Goal: Task Accomplishment & Management: Complete application form

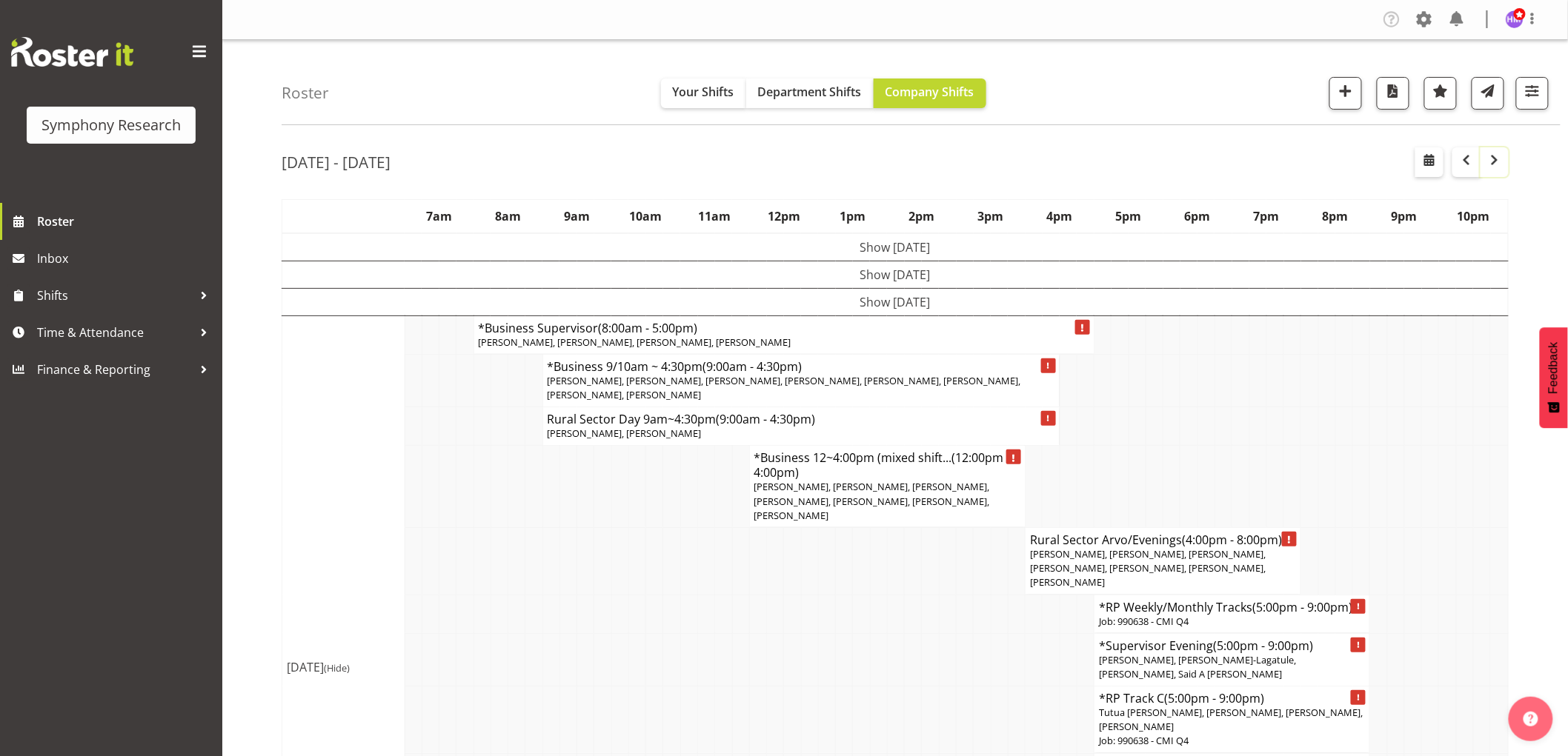
click at [1490, 165] on span "button" at bounding box center [1495, 160] width 18 height 18
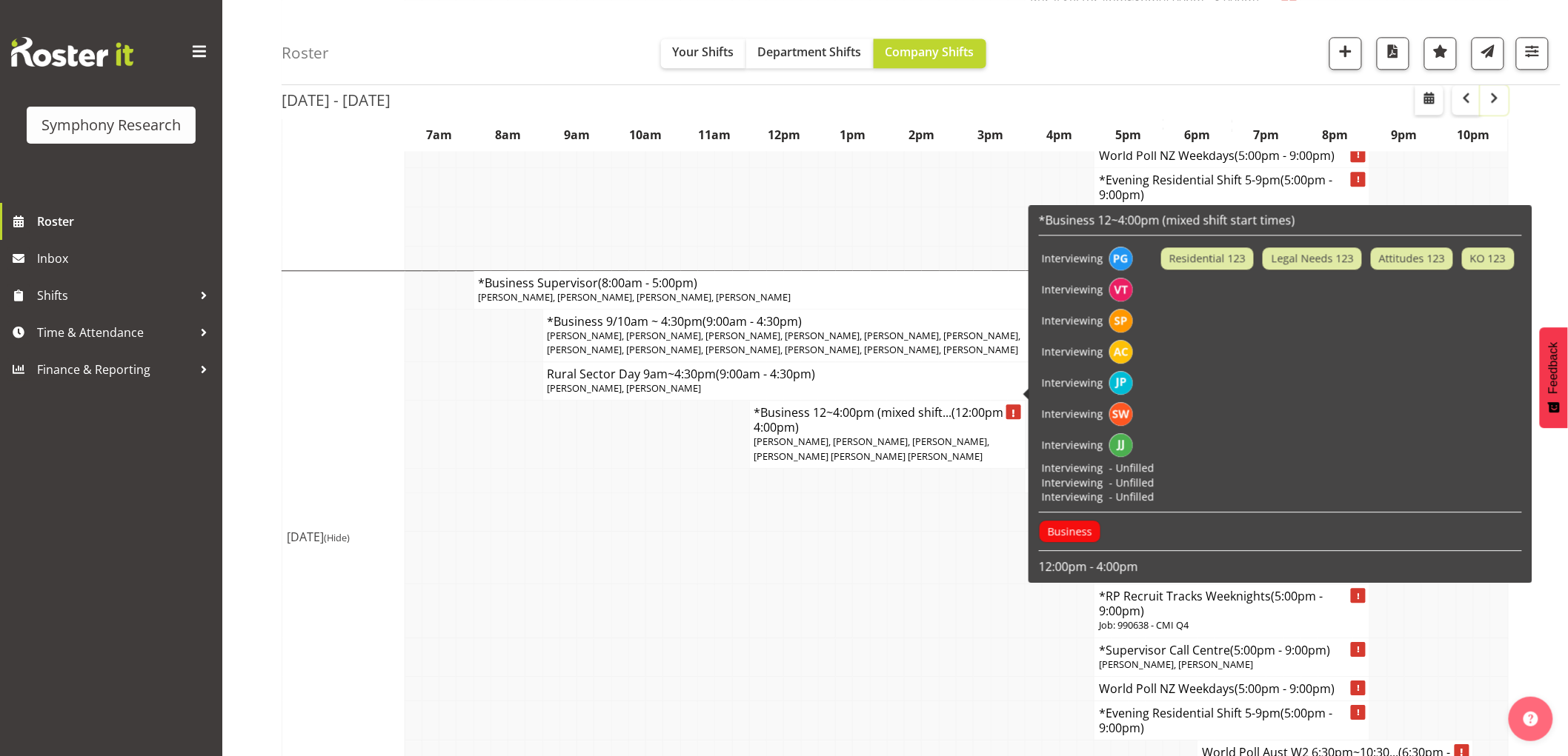
scroll to position [1481, 0]
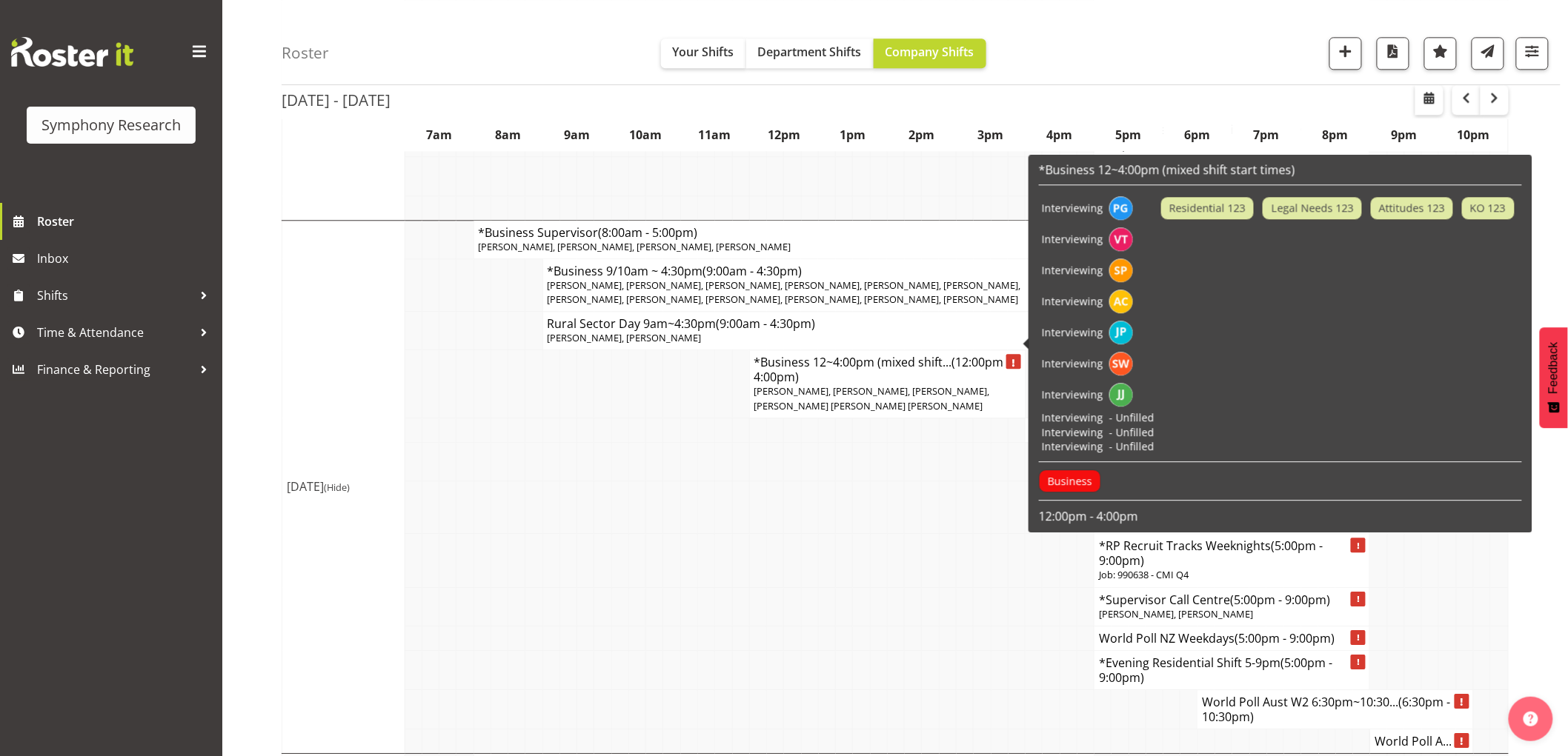
click at [624, 555] on td at bounding box center [619, 560] width 17 height 54
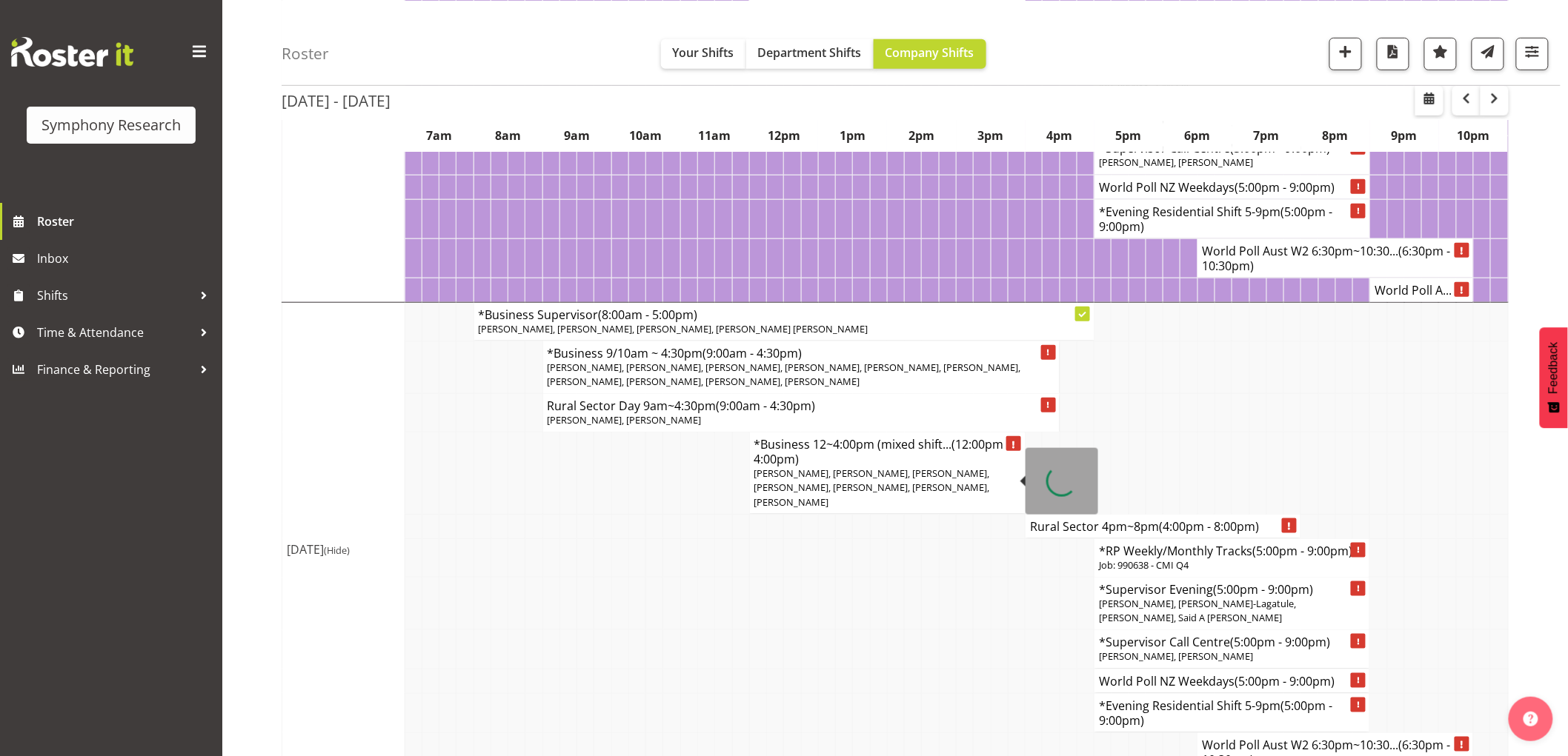
scroll to position [0, 0]
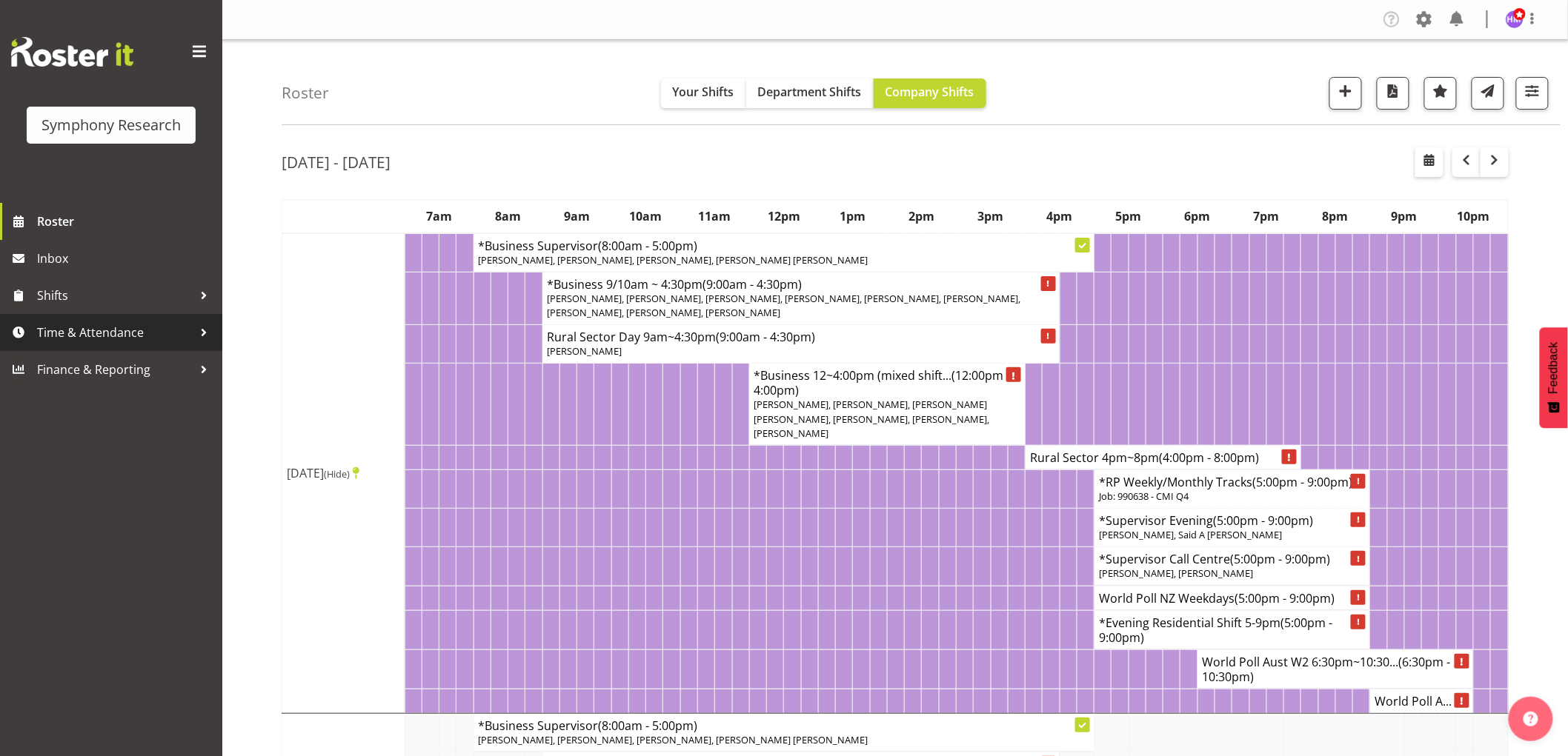
click at [98, 328] on span "Time & Attendance" at bounding box center [115, 333] width 155 height 22
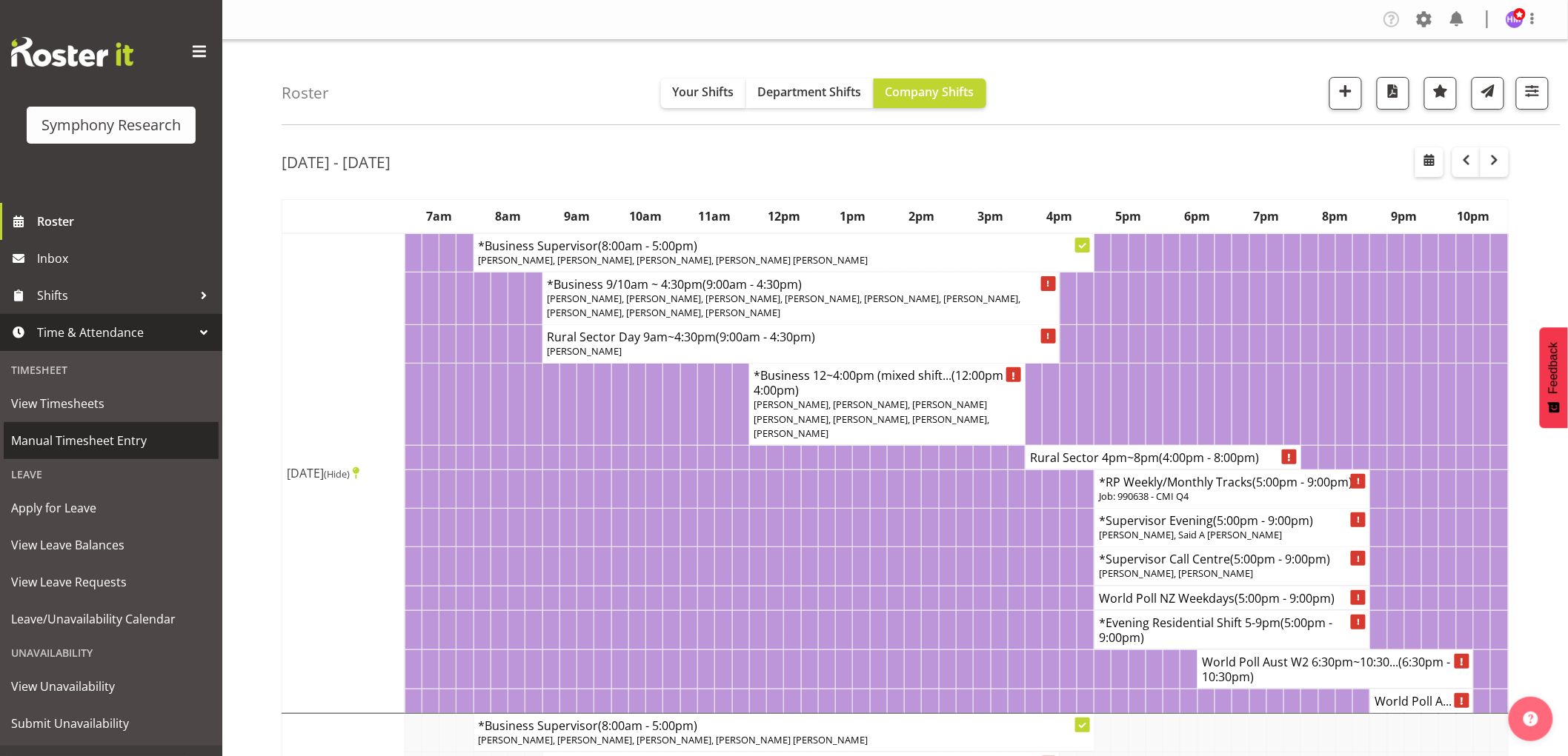
click at [120, 441] on span "Manual Timesheet Entry" at bounding box center [111, 441] width 200 height 22
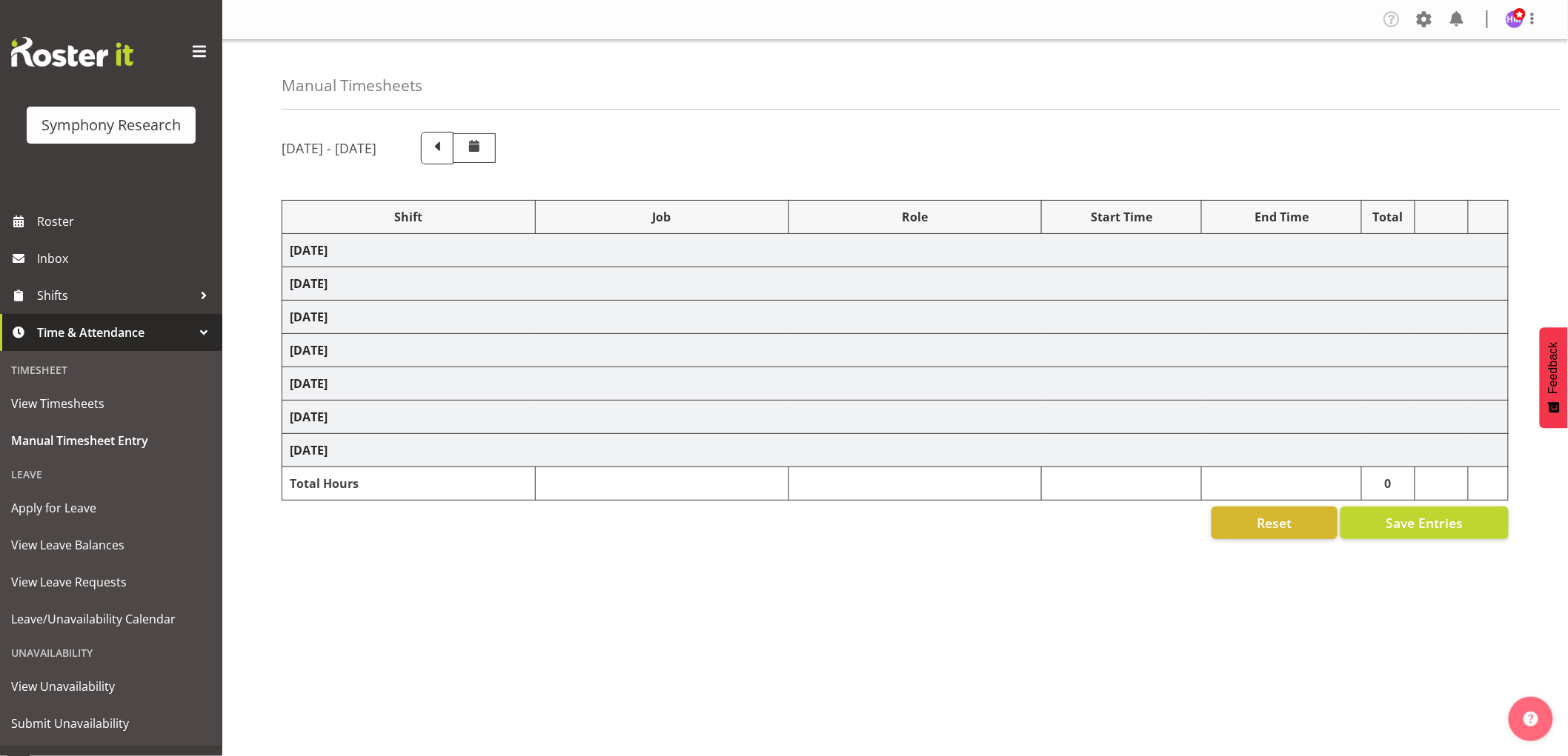
select select "1607"
select select "743"
select select "1607"
select select "10632"
select select "1607"
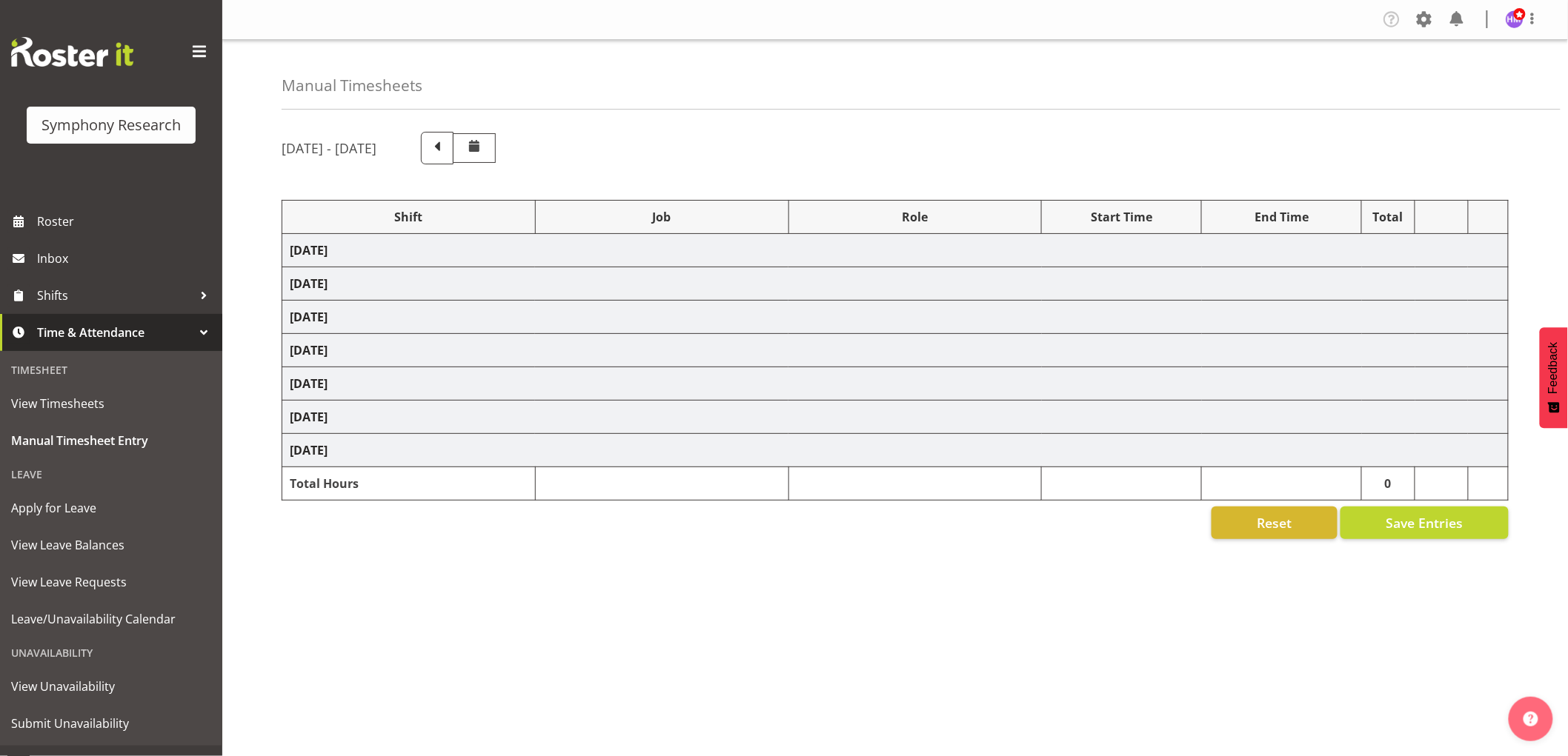
select select "10631"
select select "1607"
select select "757"
select select "1607"
select select "10499"
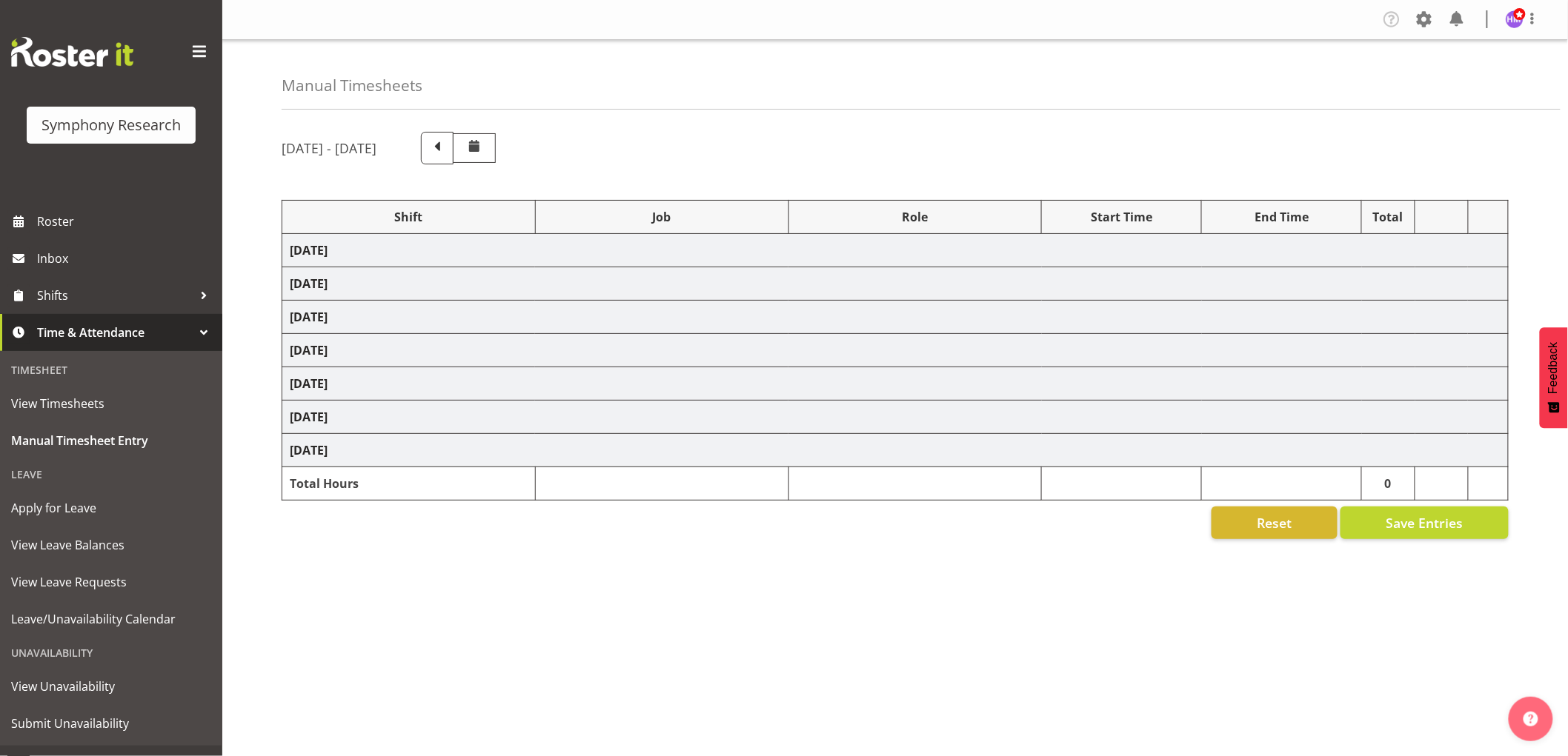
select select "1607"
select select "10527"
select select "1607"
select select "10242"
select select "1607"
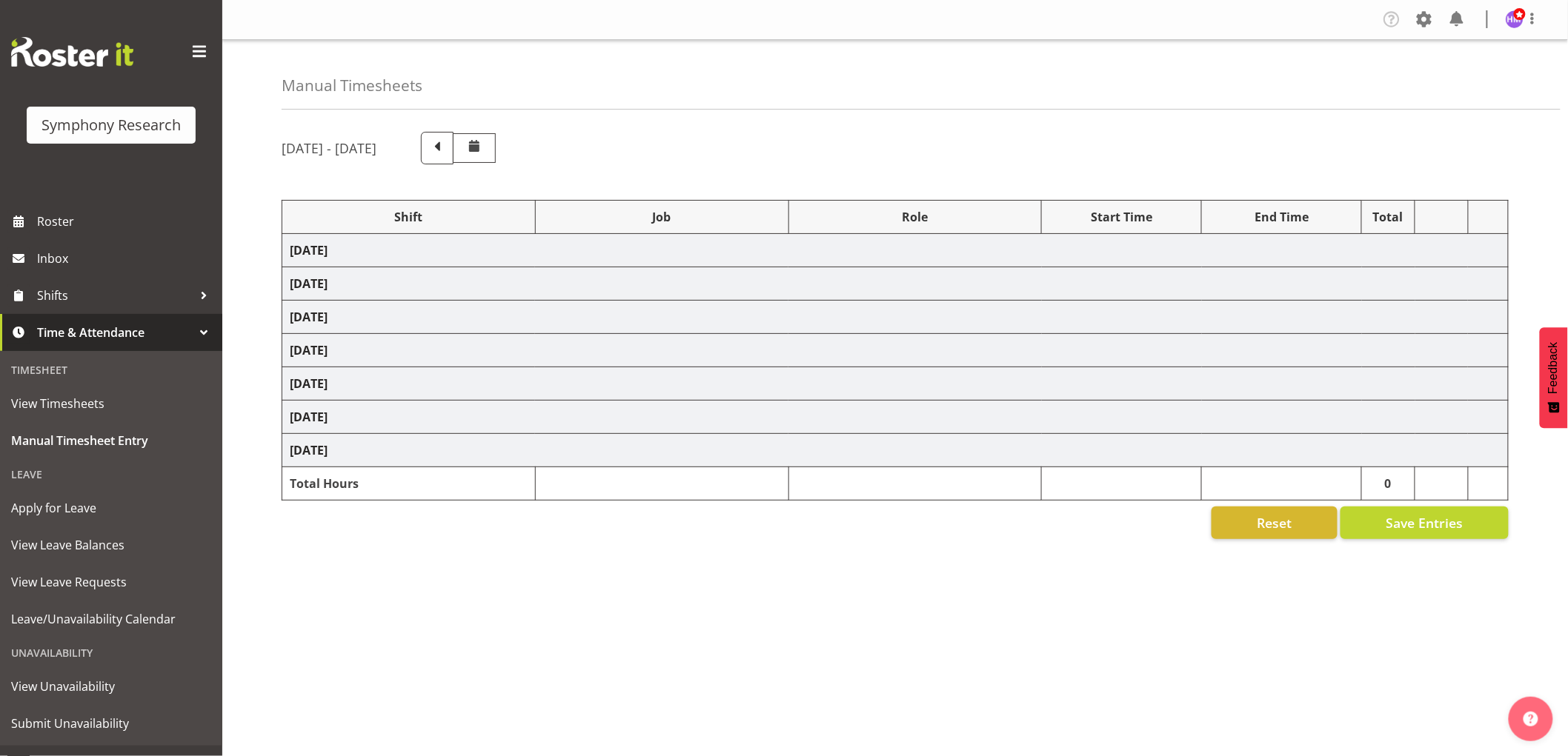
select select "10587"
select select "1607"
select select "743"
select select "1607"
select select "10631"
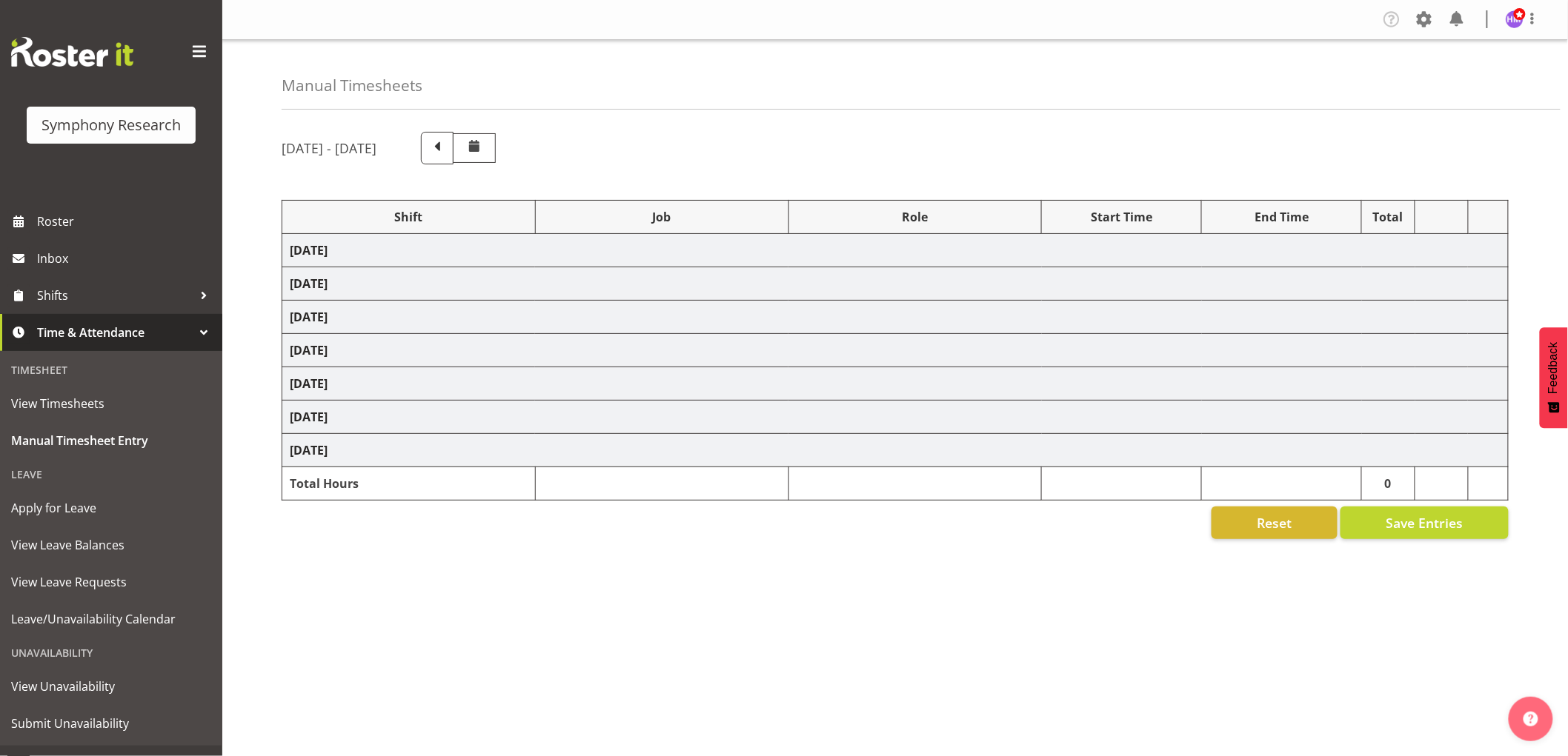
select select "1607"
select select "10633"
select select "1607"
select select "10585"
select select "1607"
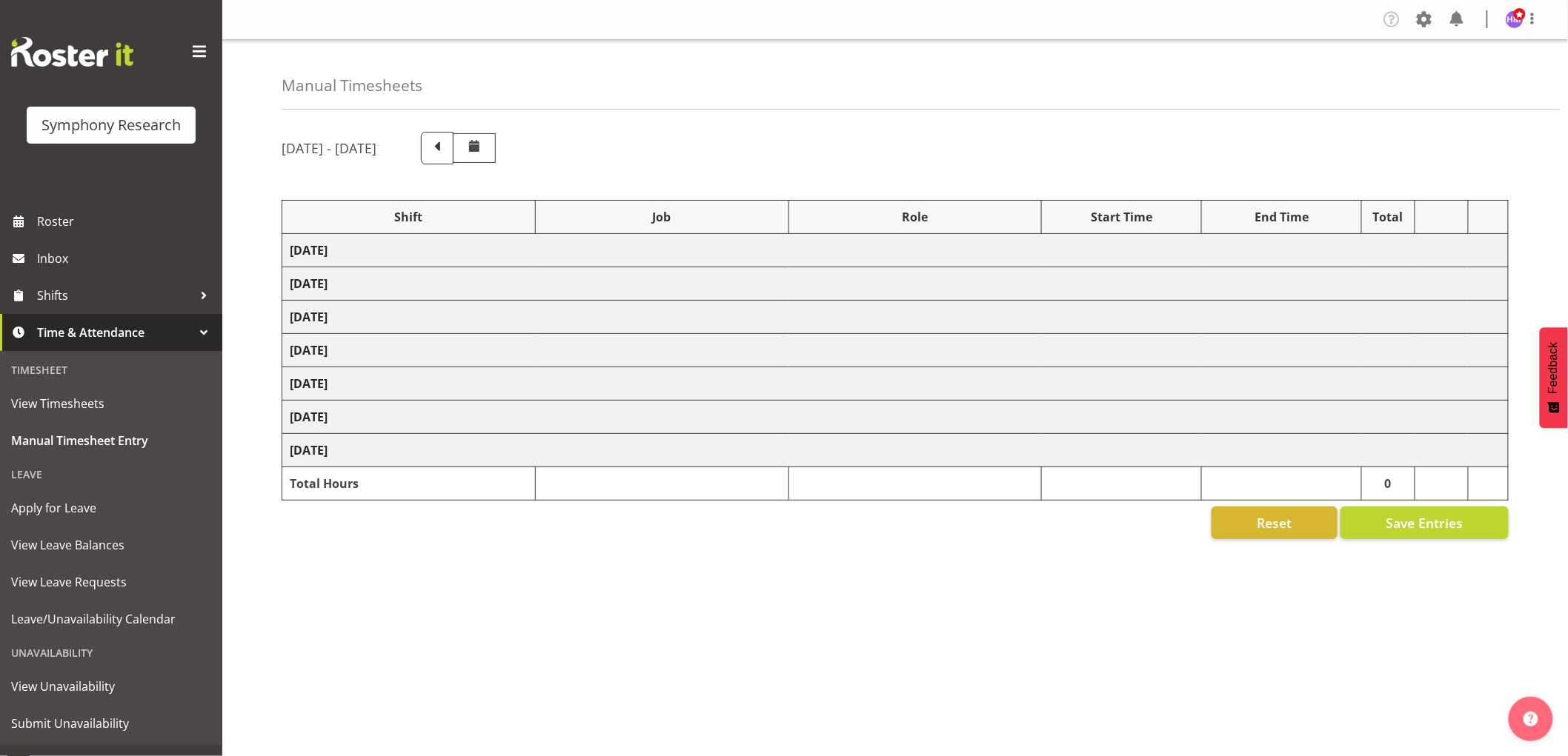
select select "10499"
select select "1607"
select select "10527"
select select "1607"
select select "10485"
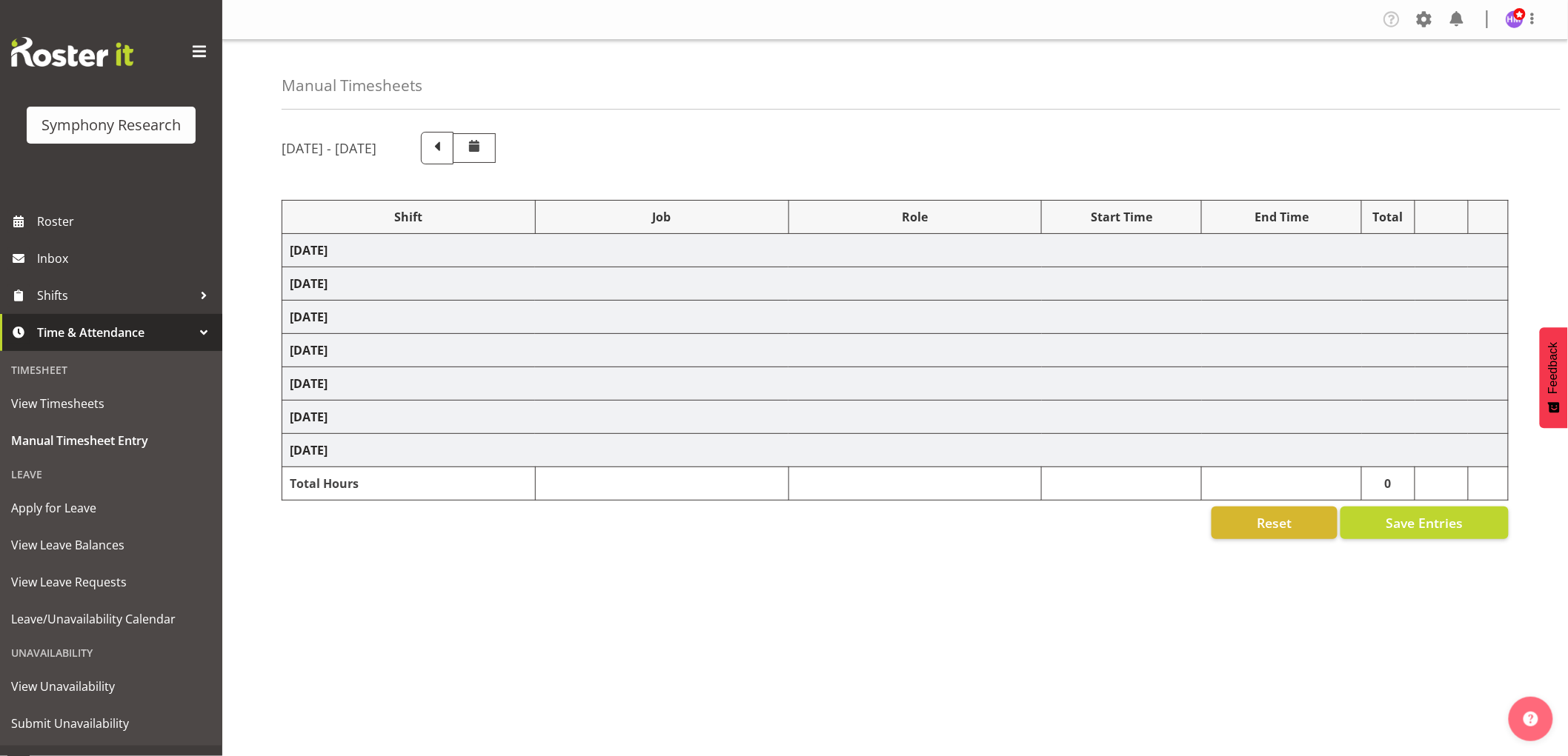
select select "1607"
select select "10632"
select select "1607"
select select "10242"
select select "1607"
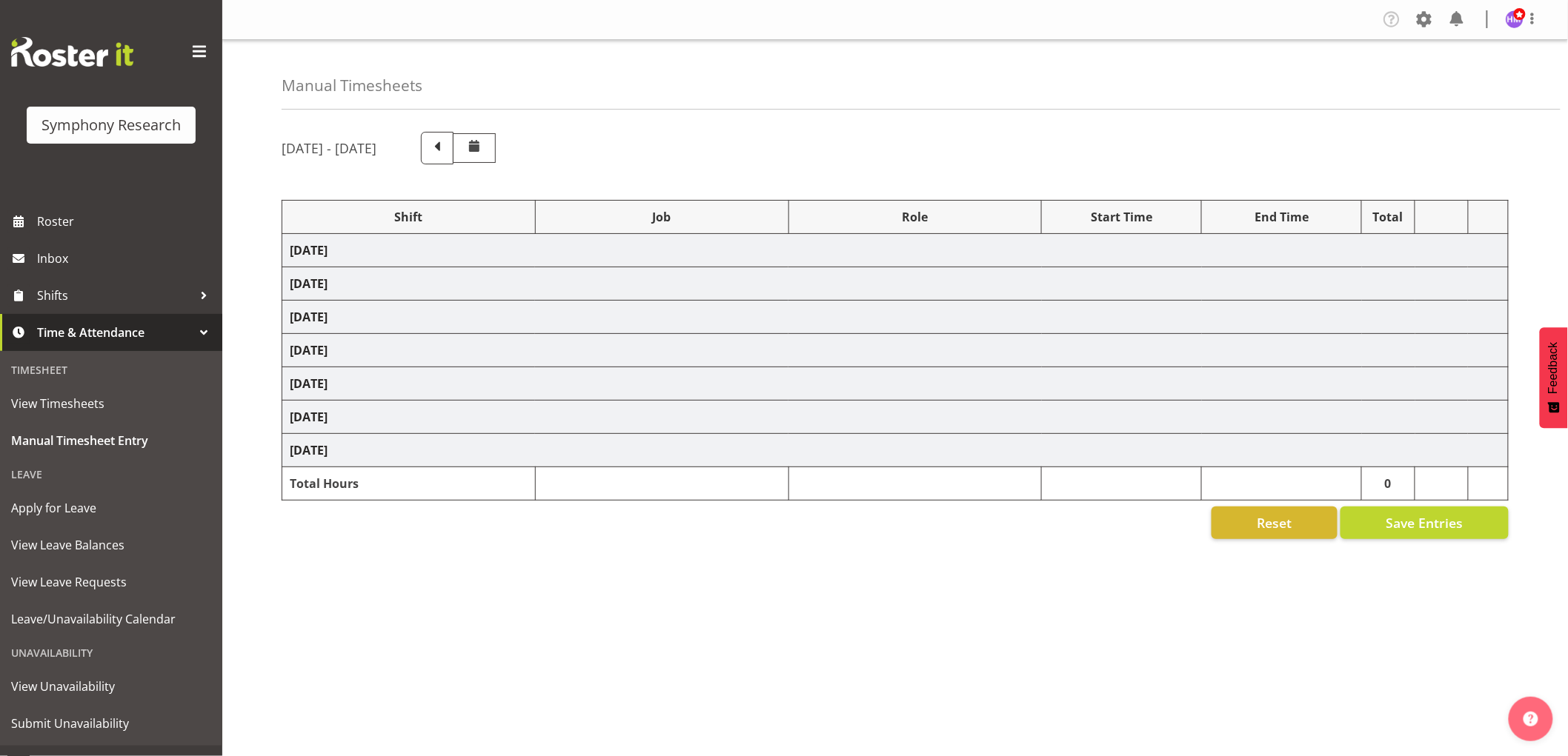
select select "10587"
select select "1607"
select select "10527"
select select "1607"
select select "10587"
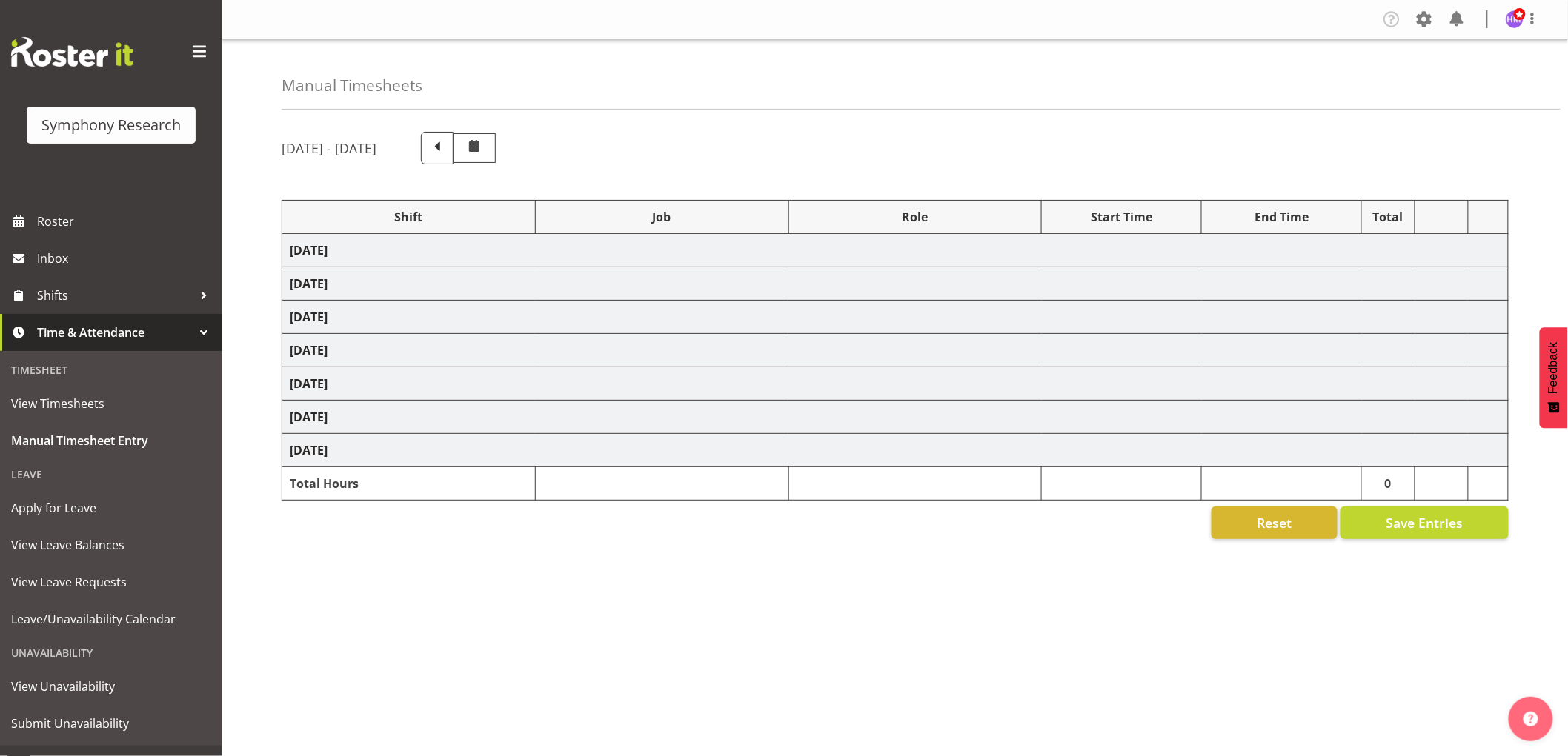
select select "1607"
select select "10499"
select select "1607"
select select "10527"
select select "1607"
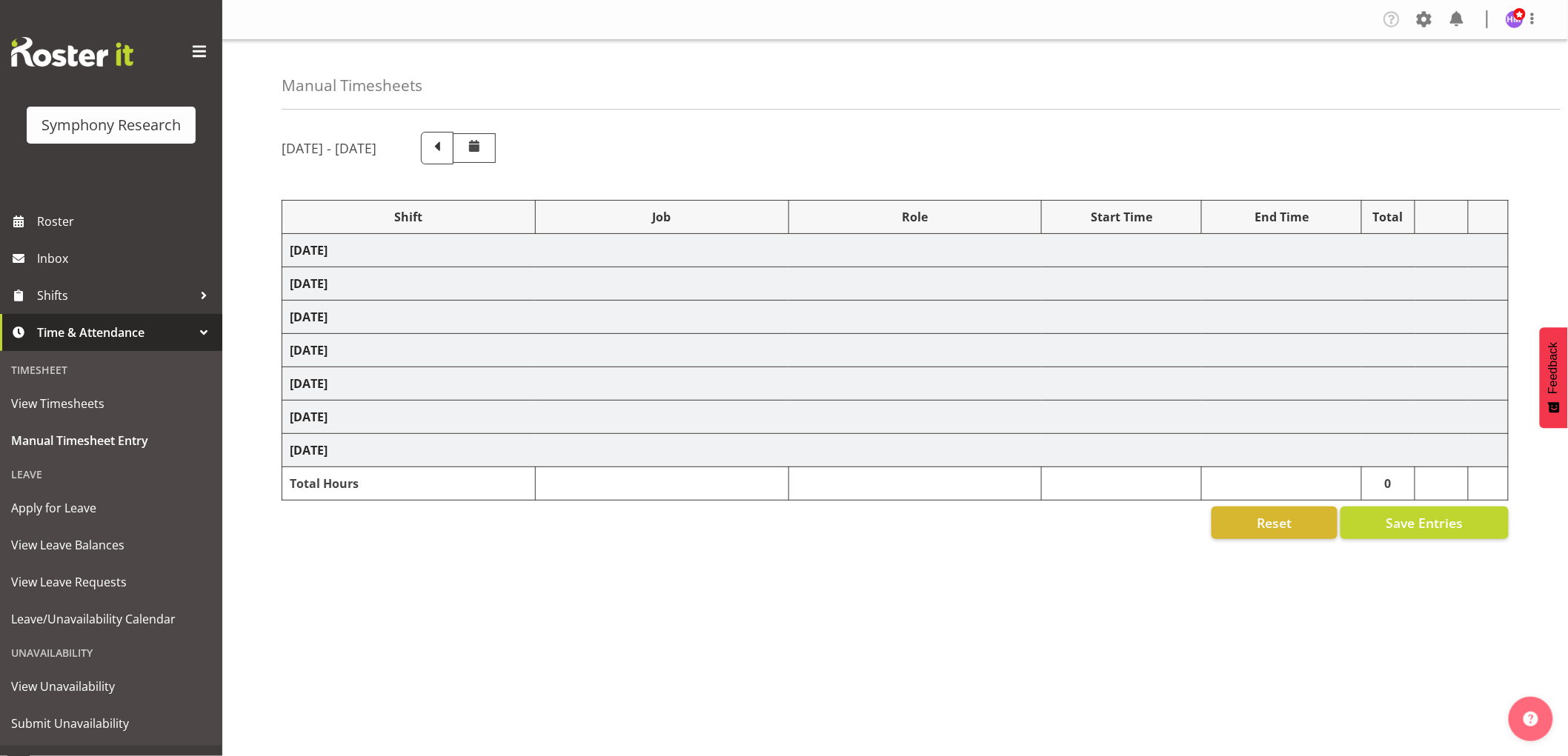
select select "10242"
select select "1607"
select select "9426"
select select "1607"
select select "10632"
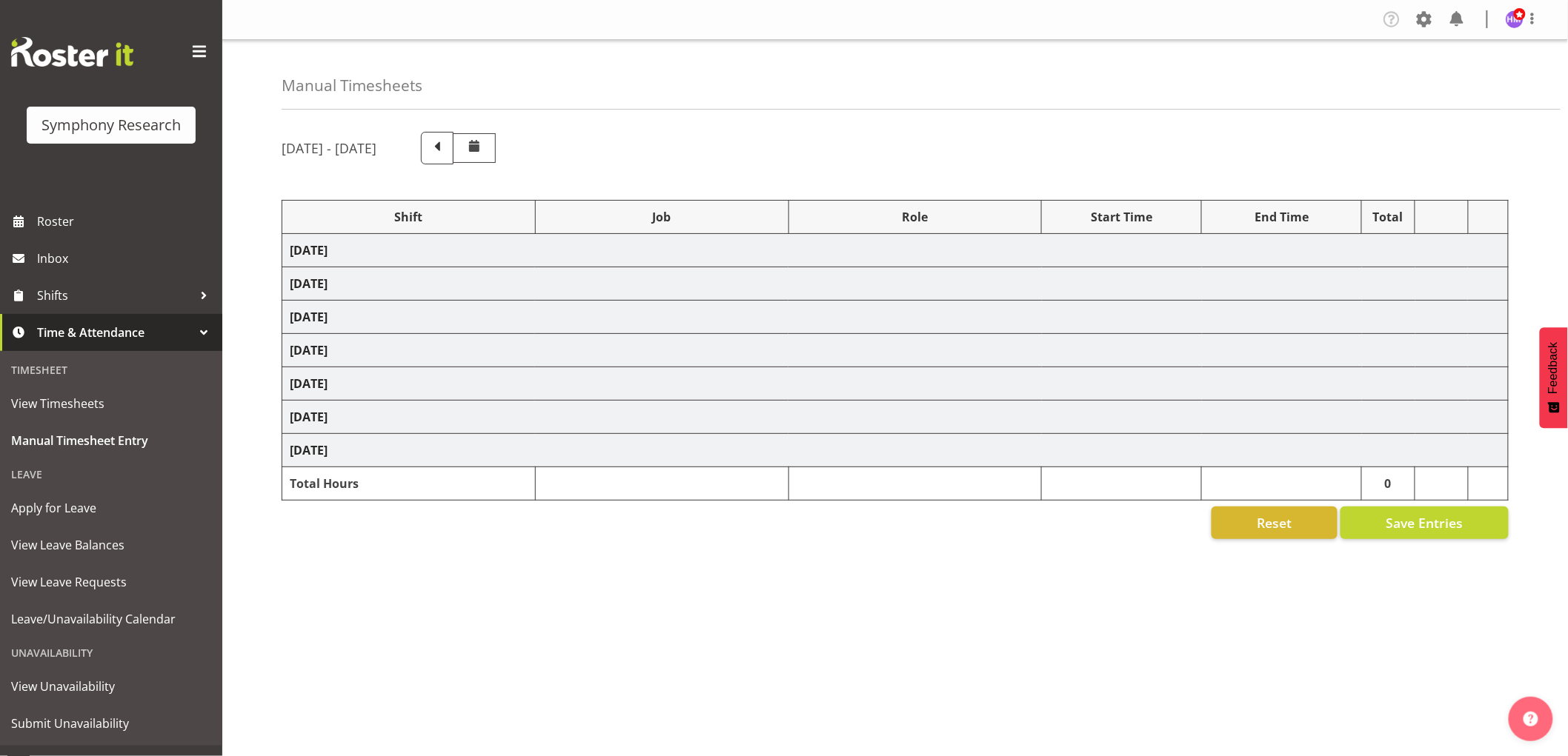
select select "1607"
select select "10633"
select select "1607"
select select "10631"
select select "1607"
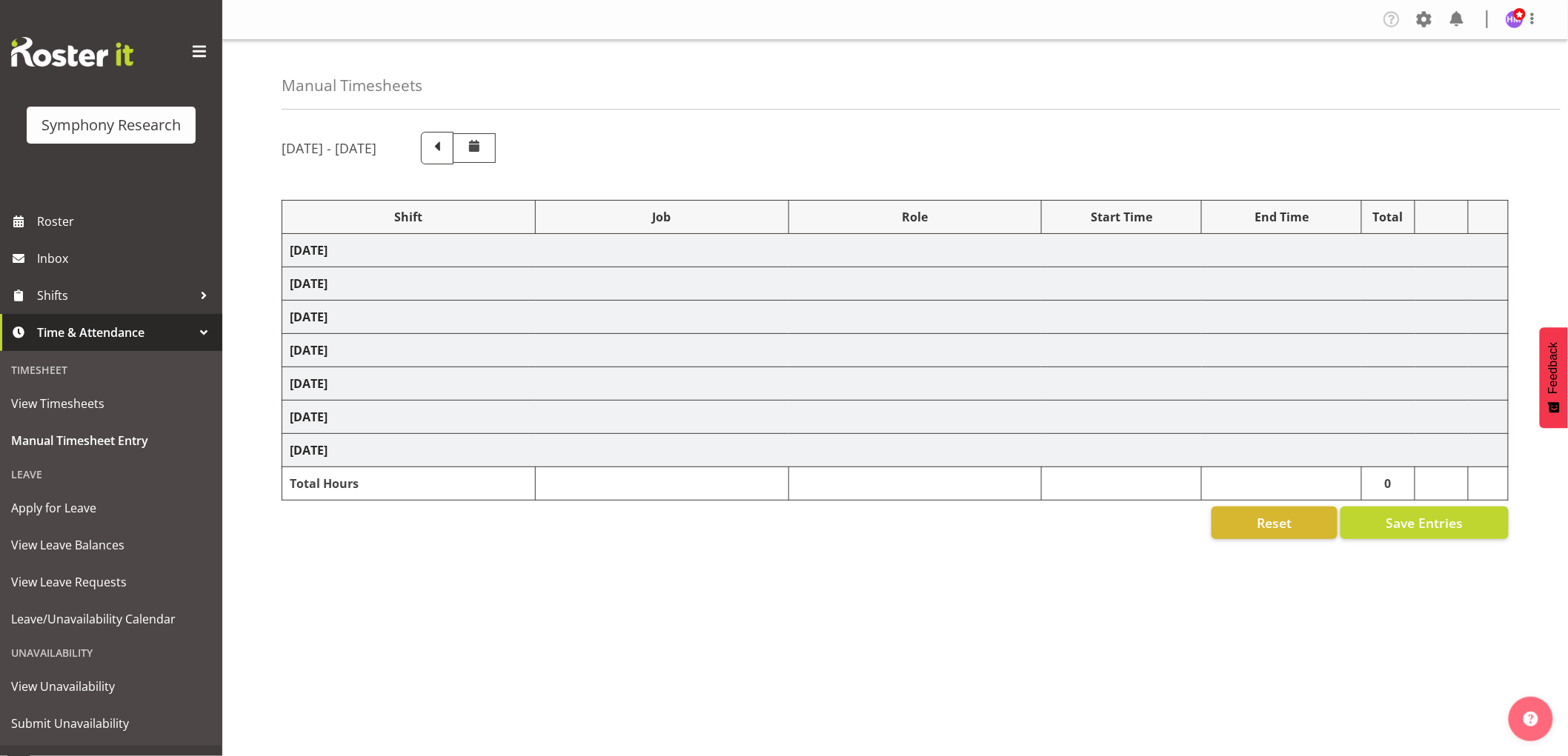
select select "10587"
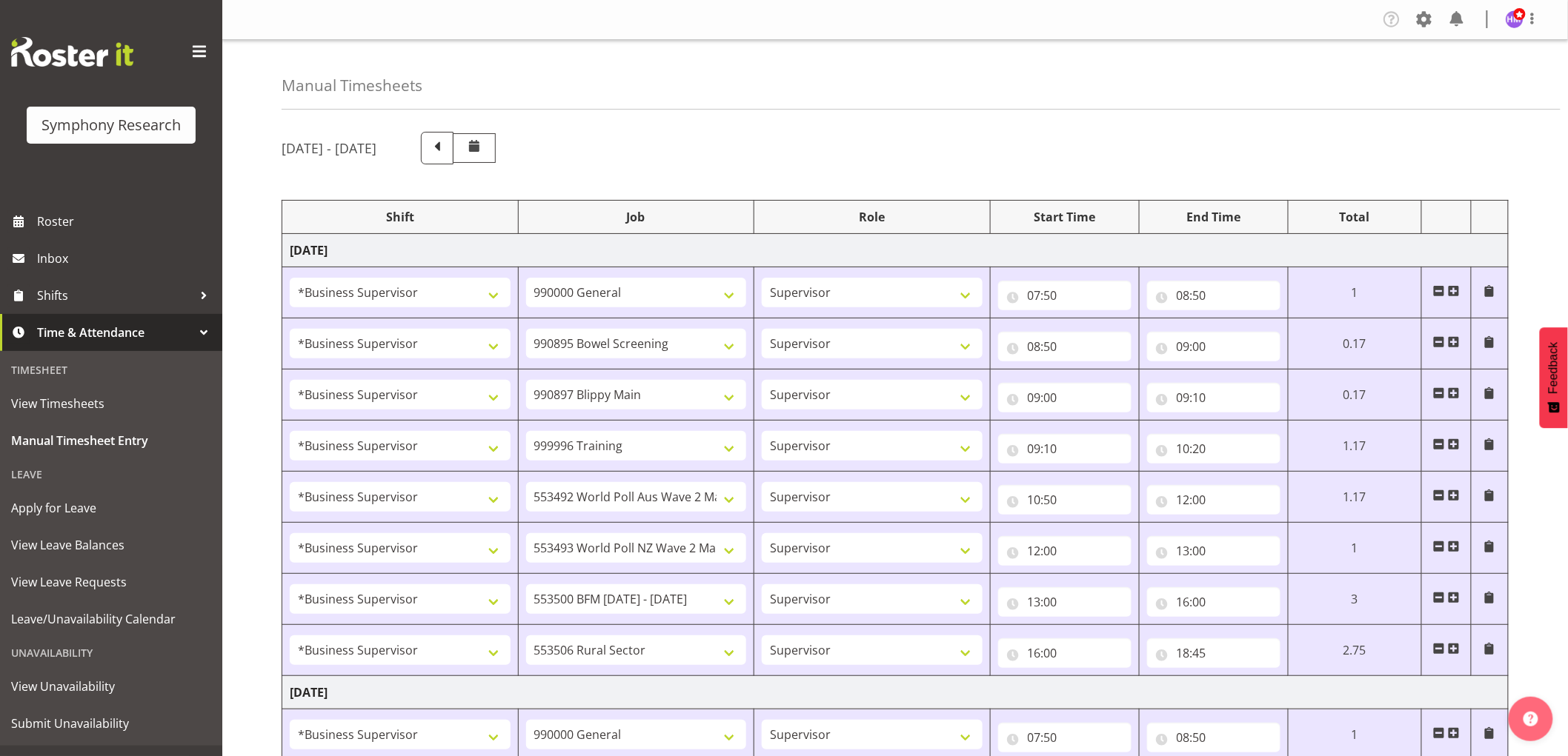
click at [486, 159] on div "[DATE] - [DATE]" at bounding box center [388, 148] width 213 height 32
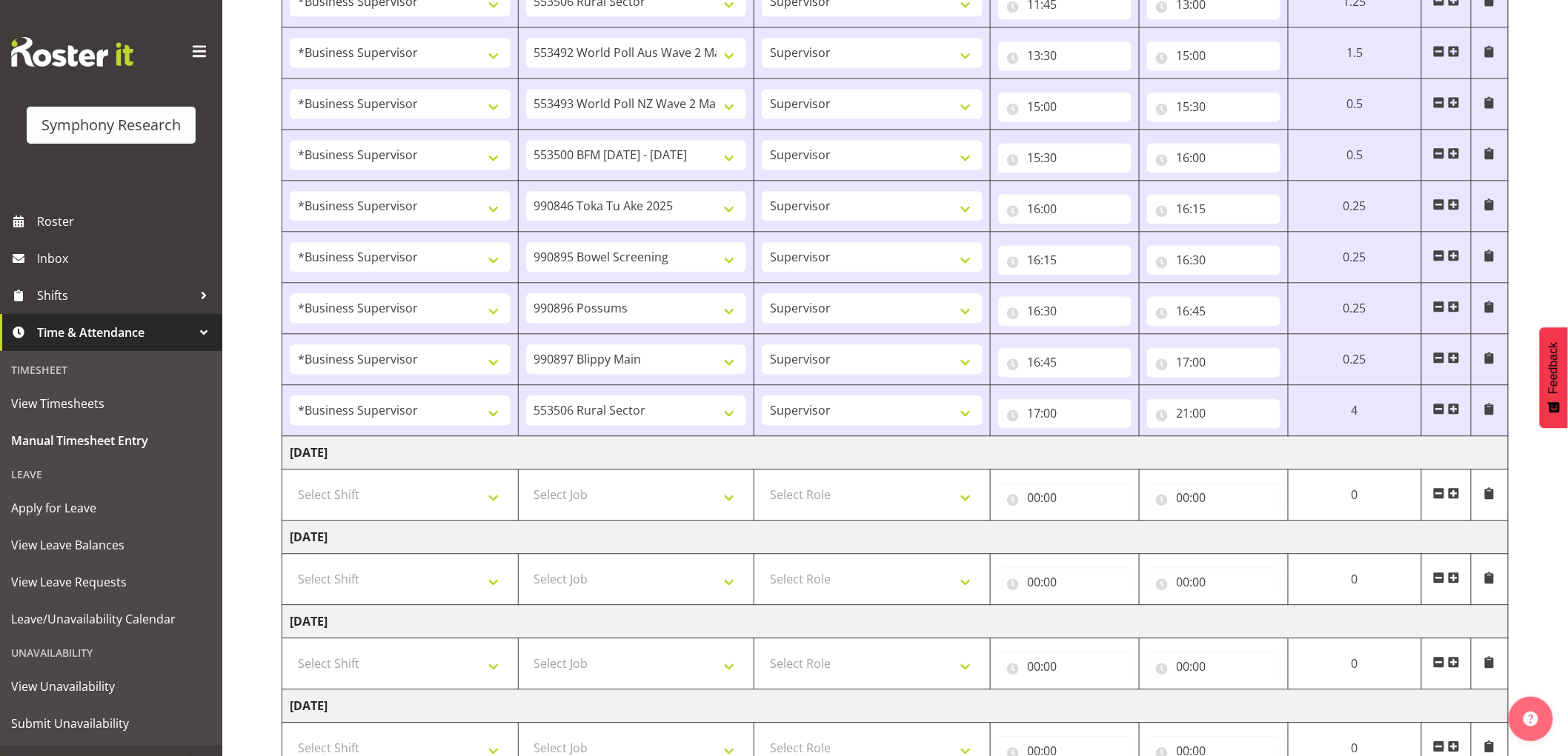
scroll to position [1445, 0]
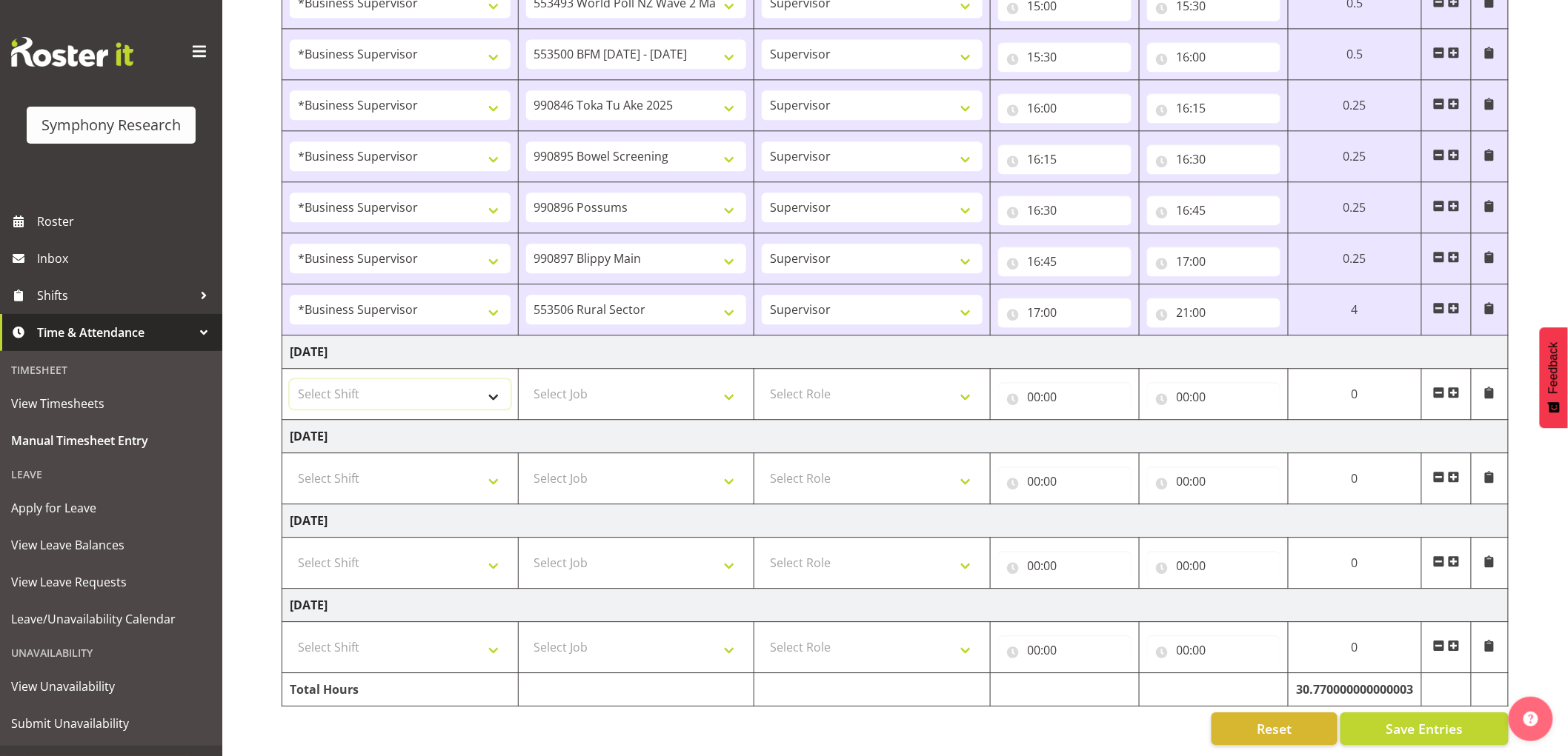
click at [363, 380] on select "Select Shift !!Weekend Residential (Roster IT Shift Label) *Business 9/10am ~ 4…" at bounding box center [400, 395] width 220 height 30
select select "1607"
click at [290, 380] on select "Select Shift !!Weekend Residential (Roster IT Shift Label) *Business 9/10am ~ 4…" at bounding box center [400, 395] width 220 height 30
click at [630, 380] on select "Select Job 550060 IF Admin 553492 World Poll Aus Wave 2 Main 2025 553493 World …" at bounding box center [636, 395] width 220 height 30
select select "743"
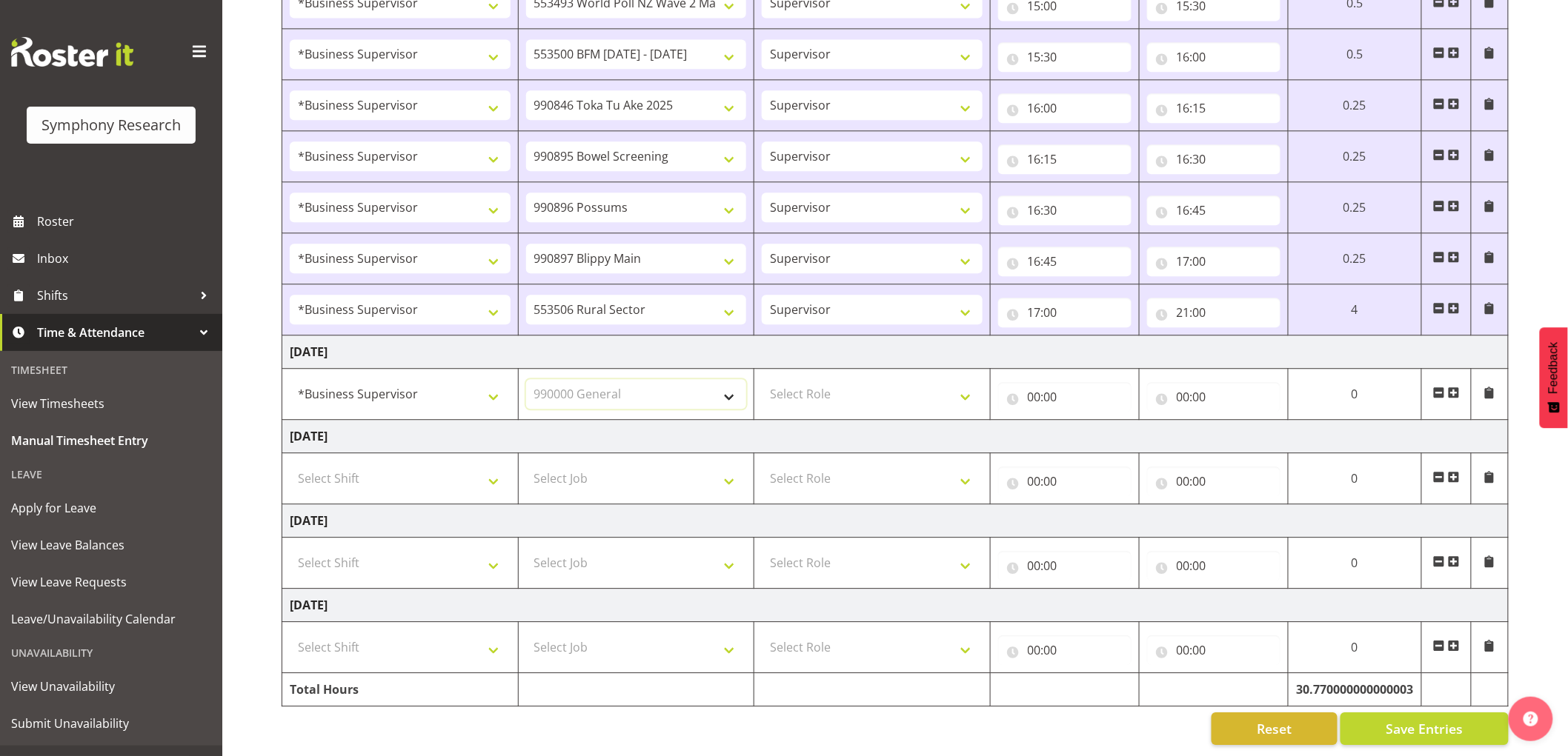
click at [526, 380] on select "Select Job 550060 IF Admin 553492 World Poll Aus Wave 2 Main 2025 553493 World …" at bounding box center [636, 395] width 220 height 30
drag, startPoint x: 842, startPoint y: 375, endPoint x: 839, endPoint y: 395, distance: 20.2
click at [842, 380] on select "Select Role Supervisor Interviewing Briefing" at bounding box center [872, 395] width 220 height 30
select select "45"
click at [762, 380] on select "Select Role Supervisor Interviewing Briefing" at bounding box center [872, 395] width 220 height 30
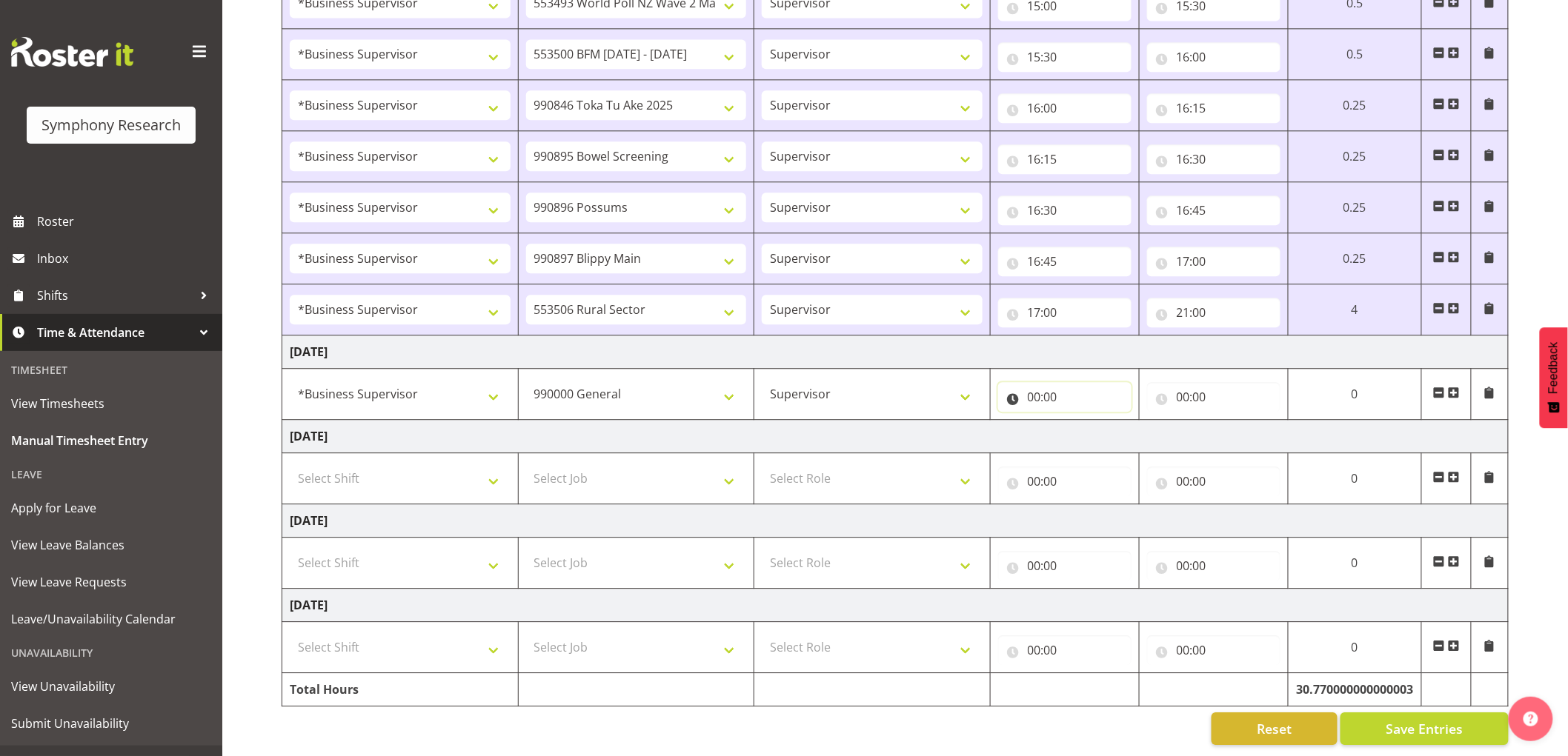
click at [1025, 390] on input "00:00" at bounding box center [1065, 397] width 134 height 30
drag, startPoint x: 1092, startPoint y: 421, endPoint x: 1097, endPoint y: 439, distance: 18.7
click at [1092, 421] on select "00 01 02 03 04 05 06 07 08 09 10 11 12 13 14 15 16 17 18 19 20 21 22 23" at bounding box center [1099, 436] width 33 height 30
select select "7"
click at [1116, 421] on select "00 01 02 03 04 05 06 07 08 09 10 11 12 13 14 15 16 17 18 19 20 21 22 23" at bounding box center [1099, 436] width 33 height 30
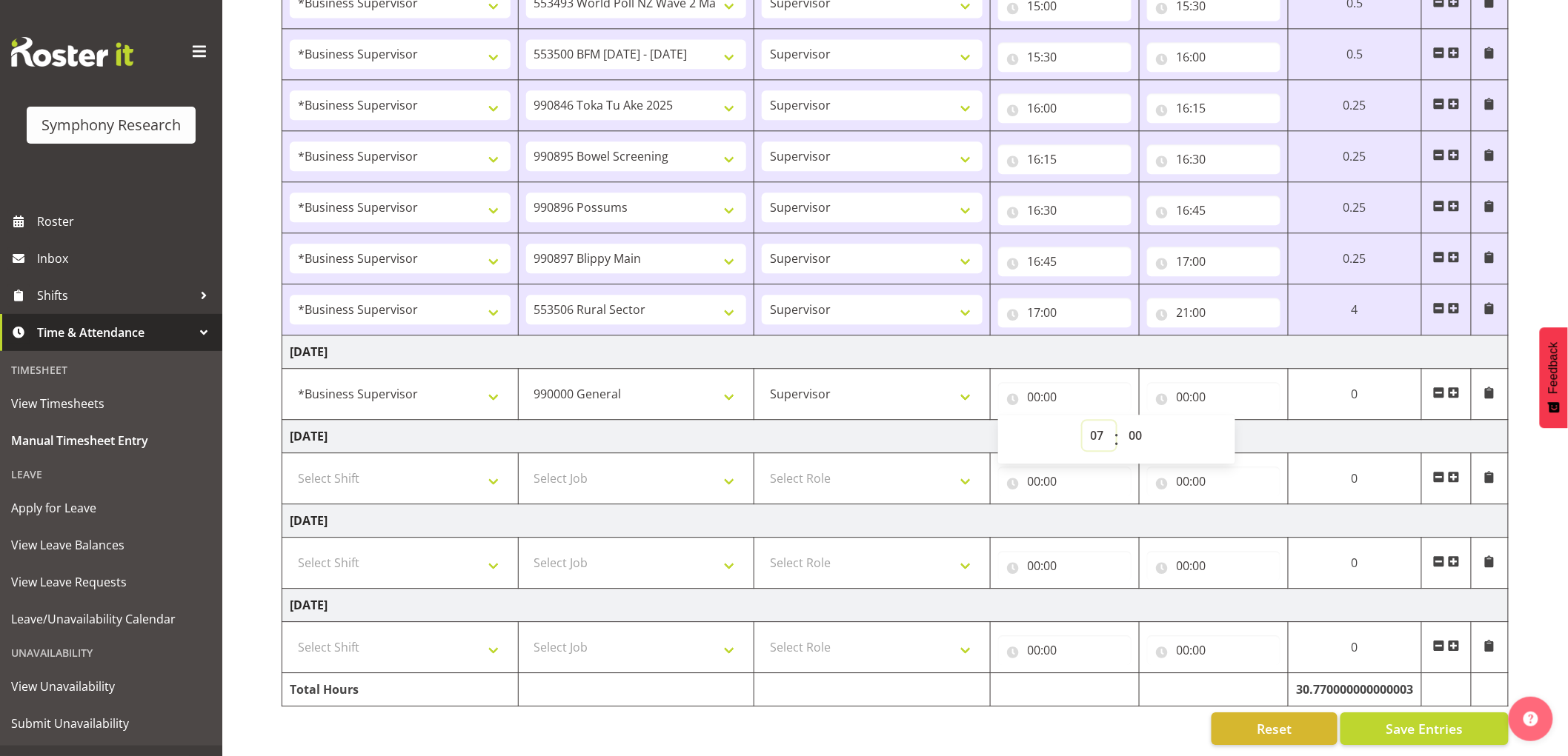
type input "07:00"
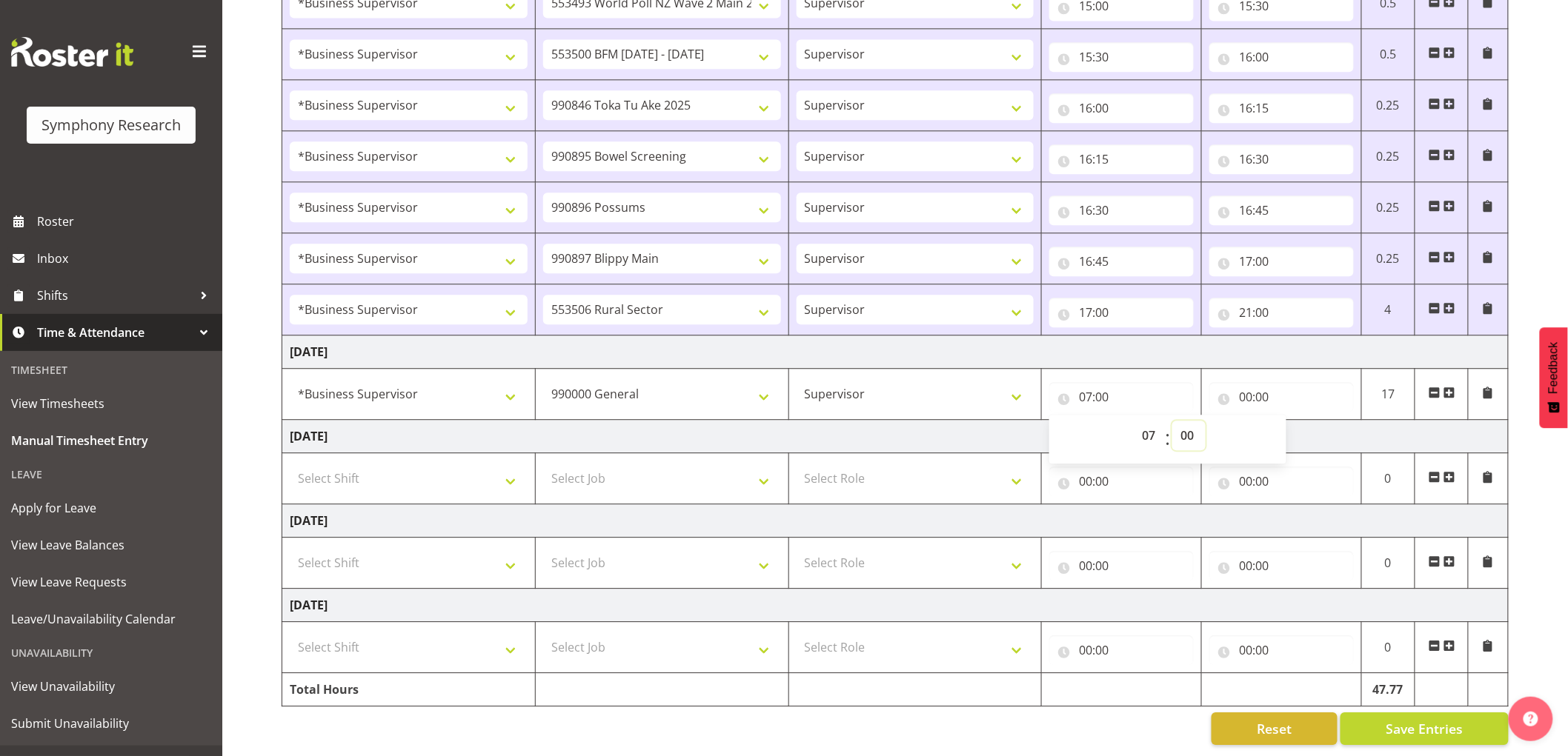
click at [1189, 421] on select "00 01 02 03 04 05 06 07 08 09 10 11 12 13 14 15 16 17 18 19 20 21 22 23 24 25 2…" at bounding box center [1189, 436] width 33 height 30
select select "50"
click at [1172, 421] on select "00 01 02 03 04 05 06 07 08 09 10 11 12 13 14 15 16 17 18 19 20 21 22 23 24 25 2…" at bounding box center [1189, 436] width 33 height 30
type input "07:50"
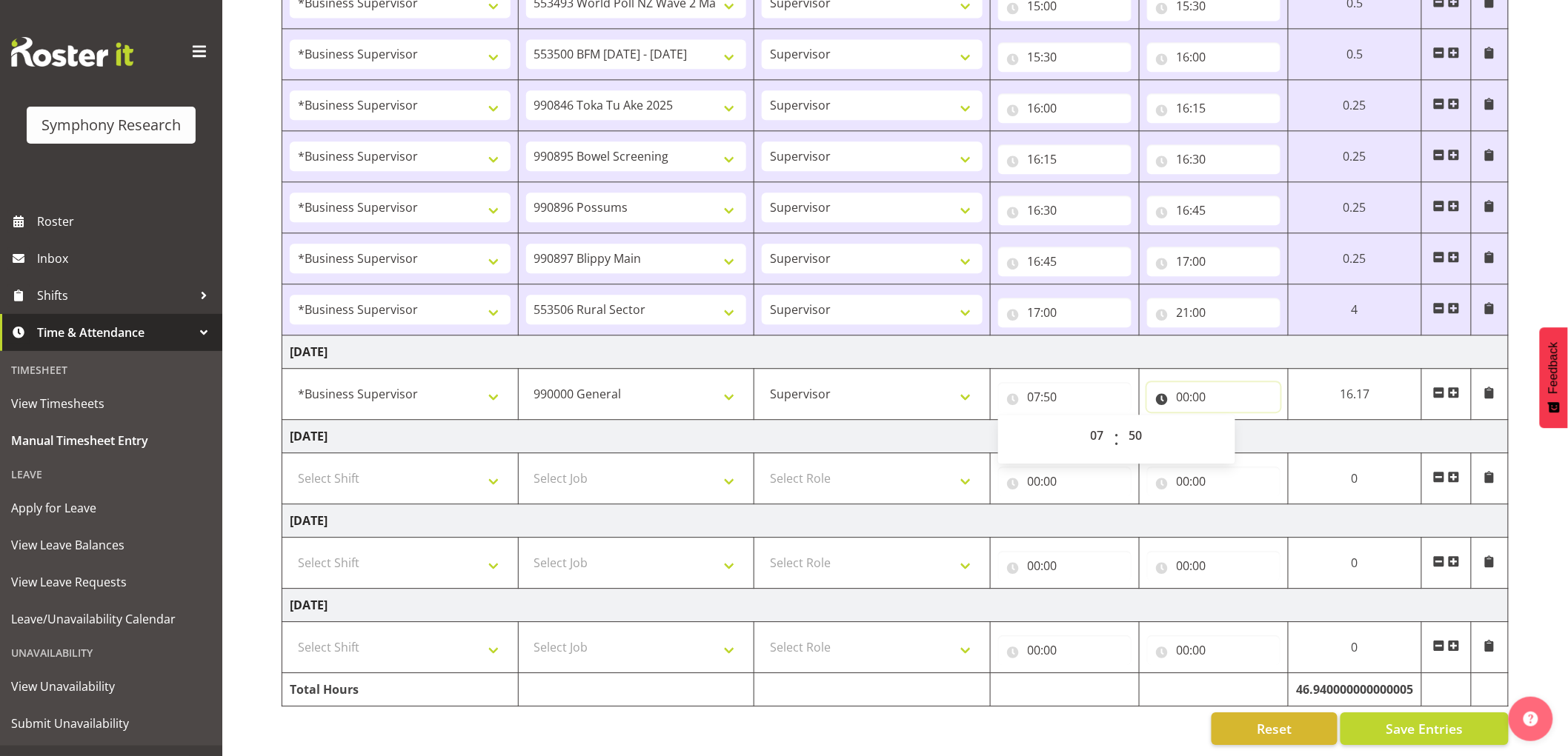
click at [1186, 395] on input "00:00" at bounding box center [1214, 397] width 134 height 30
click at [1240, 421] on select "00 01 02 03 04 05 06 07 08 09 10 11 12 13 14 15 16 17 18 19 20 21 22 23" at bounding box center [1248, 436] width 33 height 30
select select "8"
click at [1232, 421] on select "00 01 02 03 04 05 06 07 08 09 10 11 12 13 14 15 16 17 18 19 20 21 22 23" at bounding box center [1248, 436] width 33 height 30
type input "08:00"
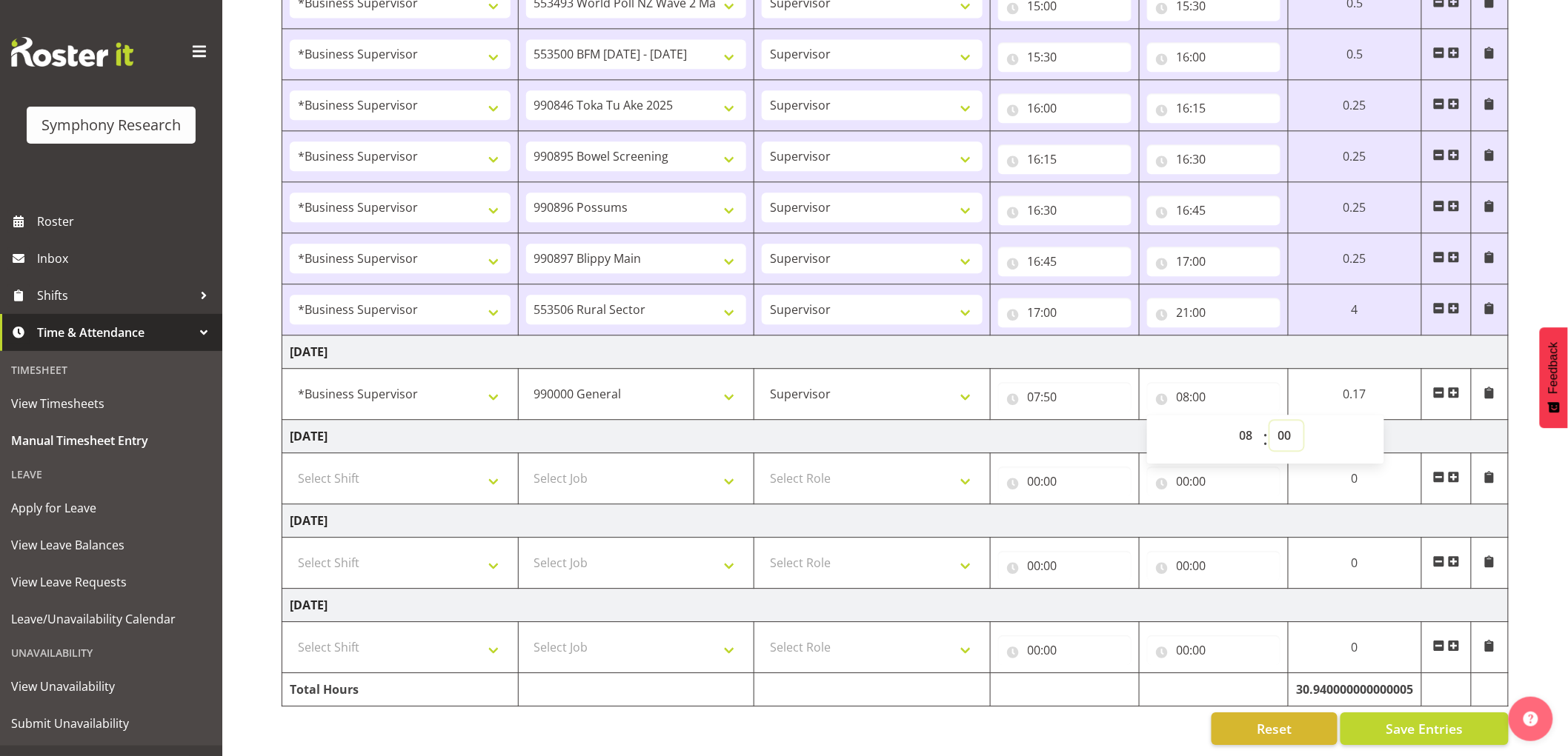
click at [1294, 423] on select "00 01 02 03 04 05 06 07 08 09 10 11 12 13 14 15 16 17 18 19 20 21 22 23 24 25 2…" at bounding box center [1286, 436] width 33 height 30
select select "50"
click at [1270, 421] on select "00 01 02 03 04 05 06 07 08 09 10 11 12 13 14 15 16 17 18 19 20 21 22 23 24 25 2…" at bounding box center [1286, 436] width 33 height 30
type input "08:50"
click at [1454, 387] on span at bounding box center [1454, 393] width 12 height 12
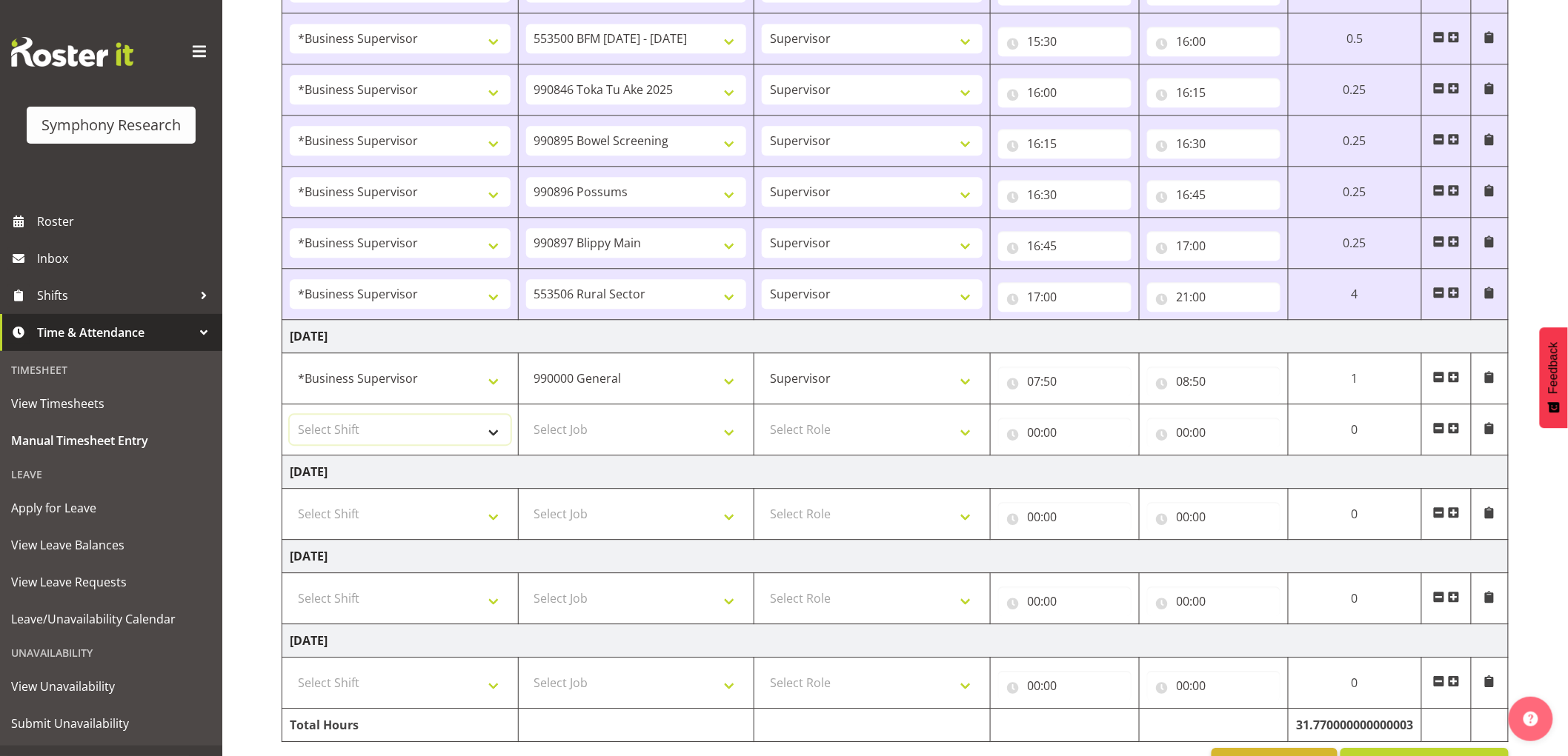
click at [313, 434] on select "Select Shift !!Weekend Residential (Roster IT Shift Label) *Business 9/10am ~ 4…" at bounding box center [400, 430] width 220 height 30
select select "1607"
click at [290, 417] on select "Select Shift !!Weekend Residential (Roster IT Shift Label) *Business 9/10am ~ 4…" at bounding box center [400, 430] width 220 height 30
click at [656, 440] on select "Select Job 550060 IF Admin 553492 World Poll Aus Wave 2 Main 2025 553493 World …" at bounding box center [636, 430] width 220 height 30
click at [626, 437] on select "Select Job 550060 IF Admin 553492 World Poll Aus Wave 2 Main 2025 553493 World …" at bounding box center [636, 430] width 220 height 30
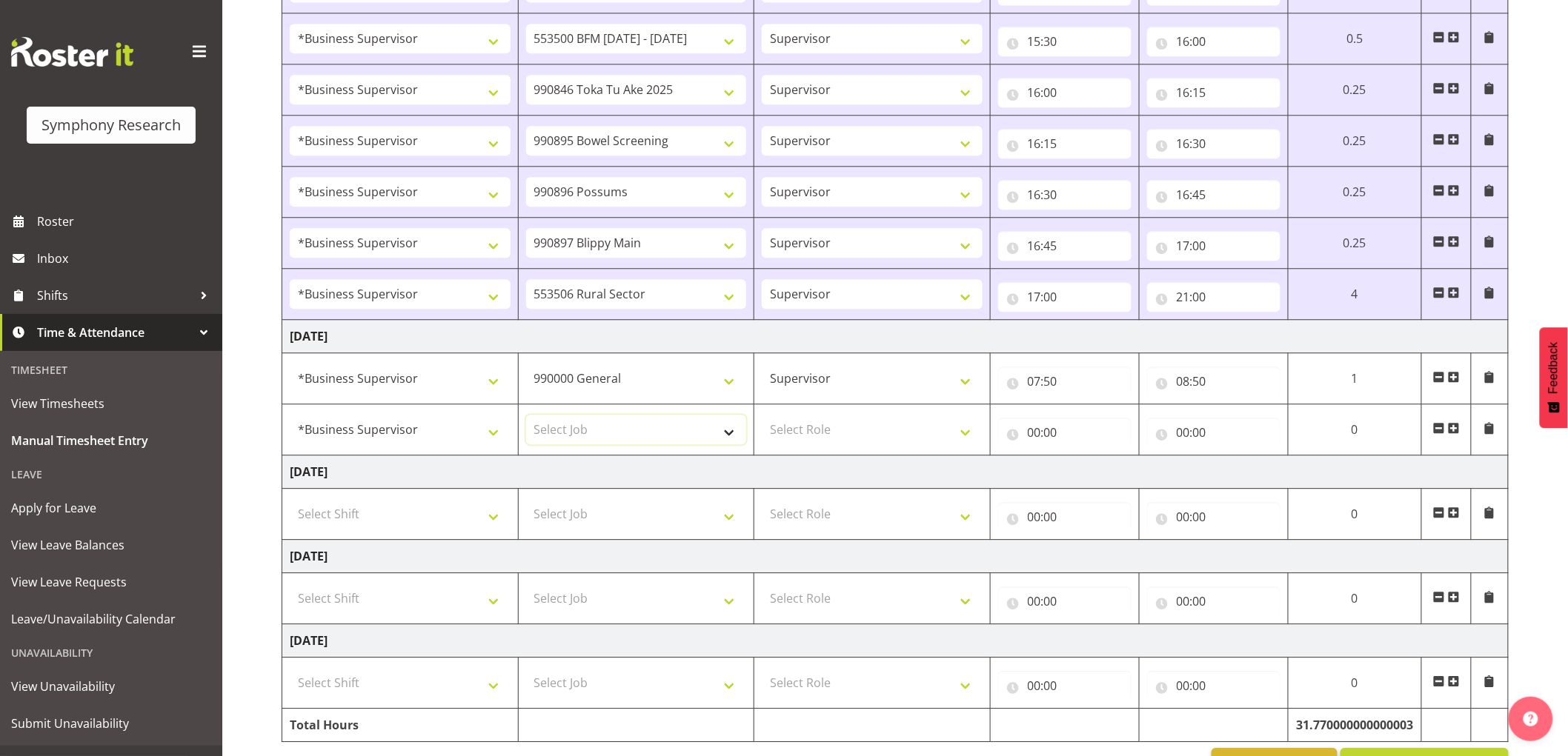
select select "10485"
click at [526, 417] on select "Select Job 550060 IF Admin 553492 World Poll Aus Wave 2 Main 2025 553493 World …" at bounding box center [636, 430] width 220 height 30
click at [878, 430] on select "Select Role Supervisor Interviewing Briefing" at bounding box center [872, 430] width 220 height 30
select select "45"
click at [762, 417] on select "Select Role Supervisor Interviewing Briefing" at bounding box center [872, 430] width 220 height 30
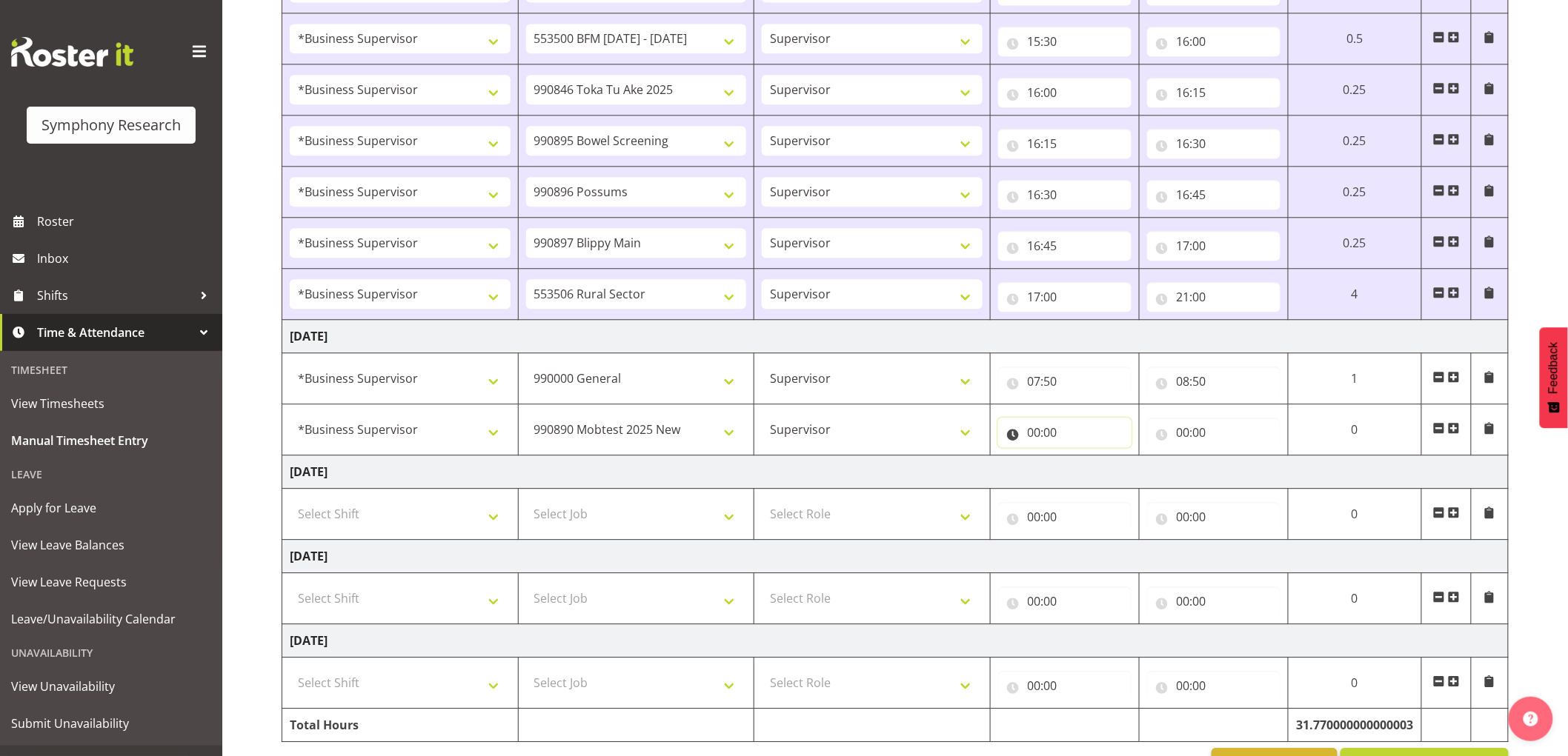
click at [1034, 427] on input "00:00" at bounding box center [1065, 432] width 134 height 30
click at [1098, 464] on select "00 01 02 03 04 05 06 07 08 09 10 11 12 13 14 15 16 17 18 19 20 21 22 23" at bounding box center [1099, 471] width 33 height 30
select select "8"
click at [1116, 459] on select "00 01 02 03 04 05 06 07 08 09 10 11 12 13 14 15 16 17 18 19 20 21 22 23" at bounding box center [1099, 471] width 33 height 30
type input "08:00"
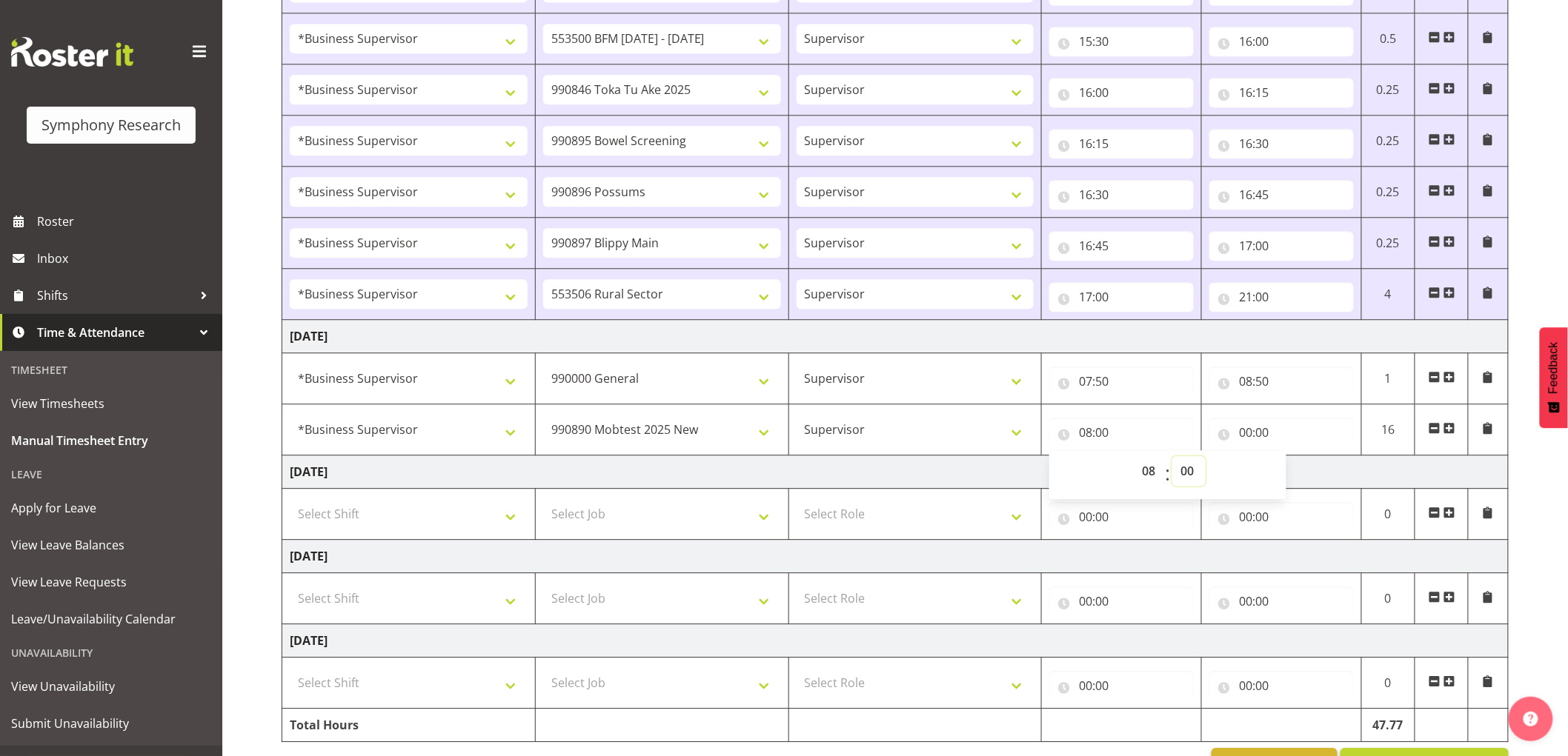
click at [1203, 470] on select "00 01 02 03 04 05 06 07 08 09 10 11 12 13 14 15 16 17 18 19 20 21 22 23 24 25 2…" at bounding box center [1189, 471] width 33 height 30
select select "50"
click at [1172, 459] on select "00 01 02 03 04 05 06 07 08 09 10 11 12 13 14 15 16 17 18 19 20 21 22 23 24 25 2…" at bounding box center [1189, 471] width 33 height 30
type input "08:50"
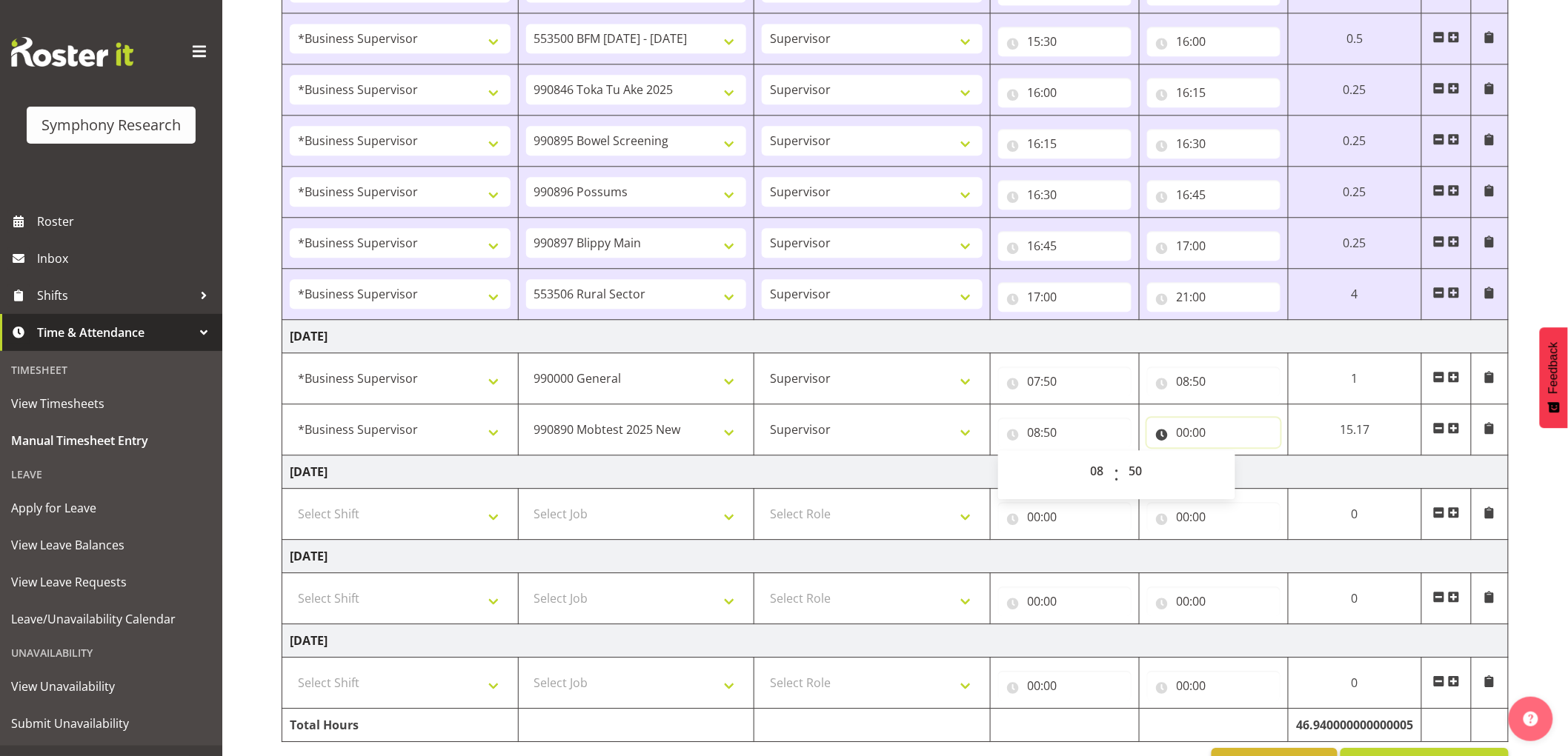
drag, startPoint x: 1183, startPoint y: 437, endPoint x: 1195, endPoint y: 448, distance: 16.3
click at [1188, 437] on input "00:00" at bounding box center [1214, 432] width 134 height 30
click at [1250, 477] on select "00 01 02 03 04 05 06 07 08 09 10 11 12 13 14 15 16 17 18 19 20 21 22 23" at bounding box center [1248, 471] width 33 height 30
select select "9"
click at [1232, 459] on select "00 01 02 03 04 05 06 07 08 09 10 11 12 13 14 15 16 17 18 19 20 21 22 23" at bounding box center [1248, 471] width 33 height 30
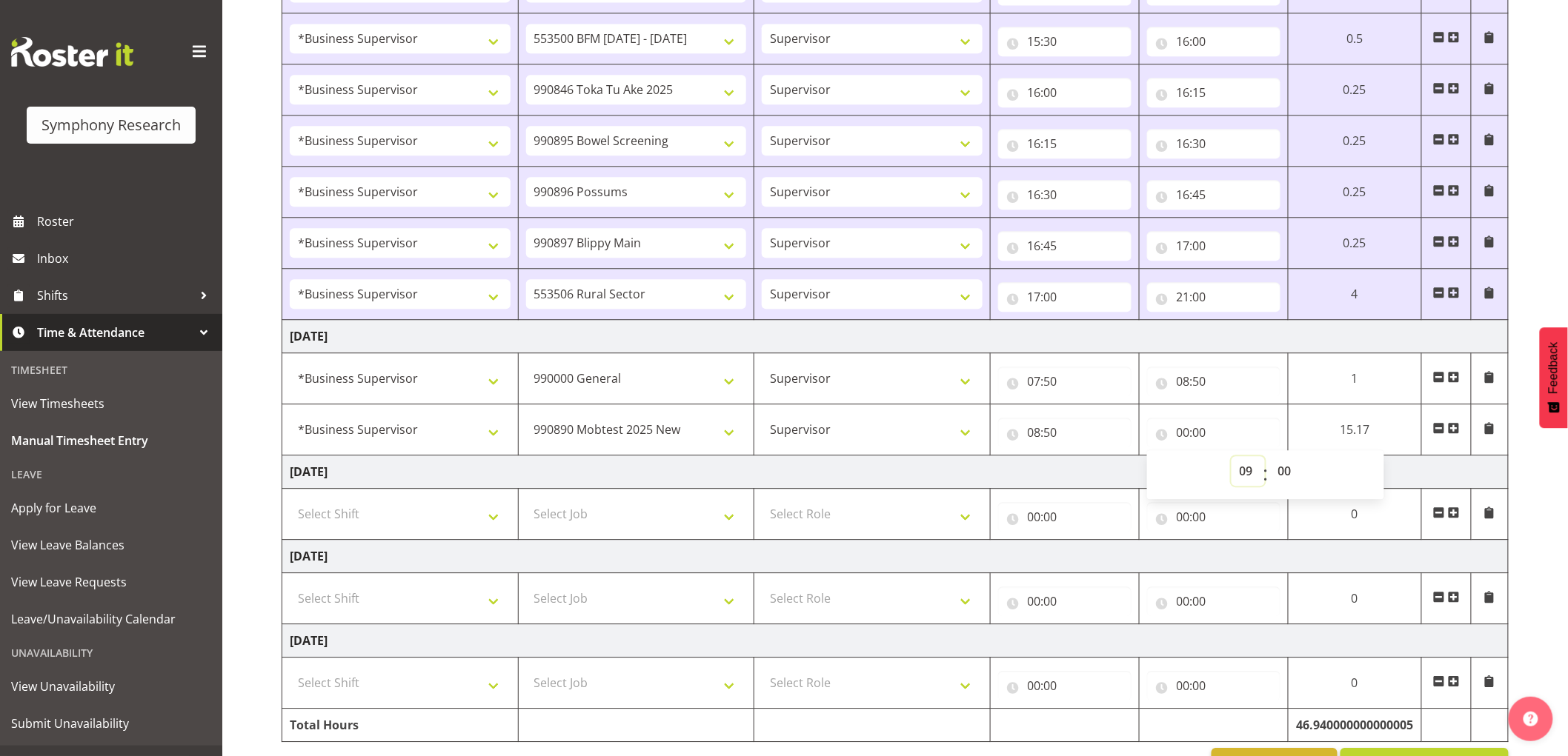
type input "09:00"
click at [578, 442] on select "550060 IF Admin 553492 World Poll Aus Wave 2 Main 2025 553493 World Poll NZ Wav…" at bounding box center [636, 430] width 220 height 30
select select "9426"
click at [526, 417] on select "550060 IF Admin 553492 World Poll Aus Wave 2 Main 2025 553493 World Poll NZ Wav…" at bounding box center [636, 430] width 220 height 30
click at [1455, 432] on span at bounding box center [1454, 428] width 12 height 12
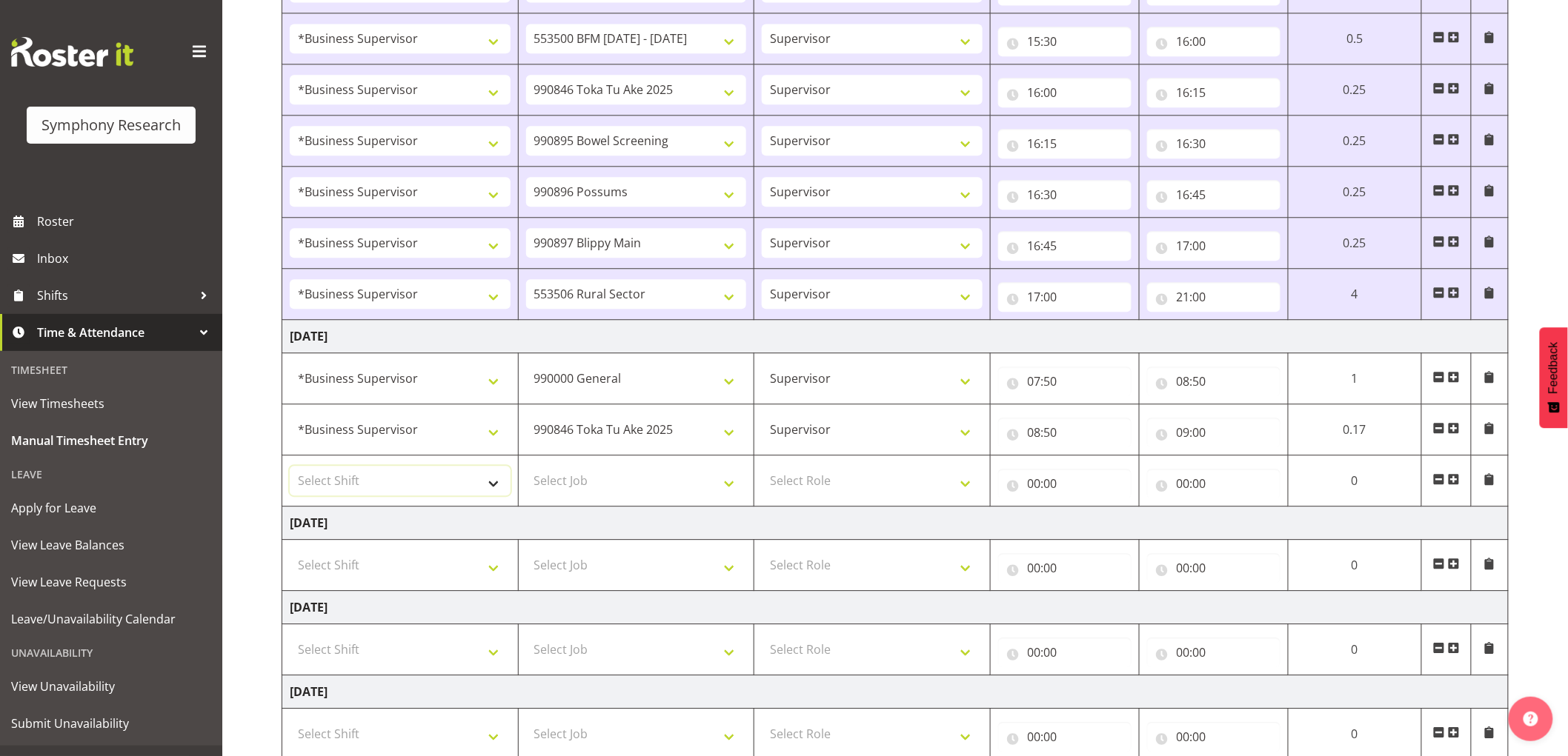
click at [421, 482] on select "Select Shift !!Weekend Residential (Roster IT Shift Label) *Business 9/10am ~ 4…" at bounding box center [400, 481] width 220 height 30
select select "1607"
click at [290, 468] on select "Select Shift !!Weekend Residential (Roster IT Shift Label) *Business 9/10am ~ 4…" at bounding box center [400, 481] width 220 height 30
click at [646, 487] on select "Select Job 550060 IF Admin 553492 World Poll Aus Wave 2 Main 2025 553493 World …" at bounding box center [636, 481] width 220 height 30
select select "10485"
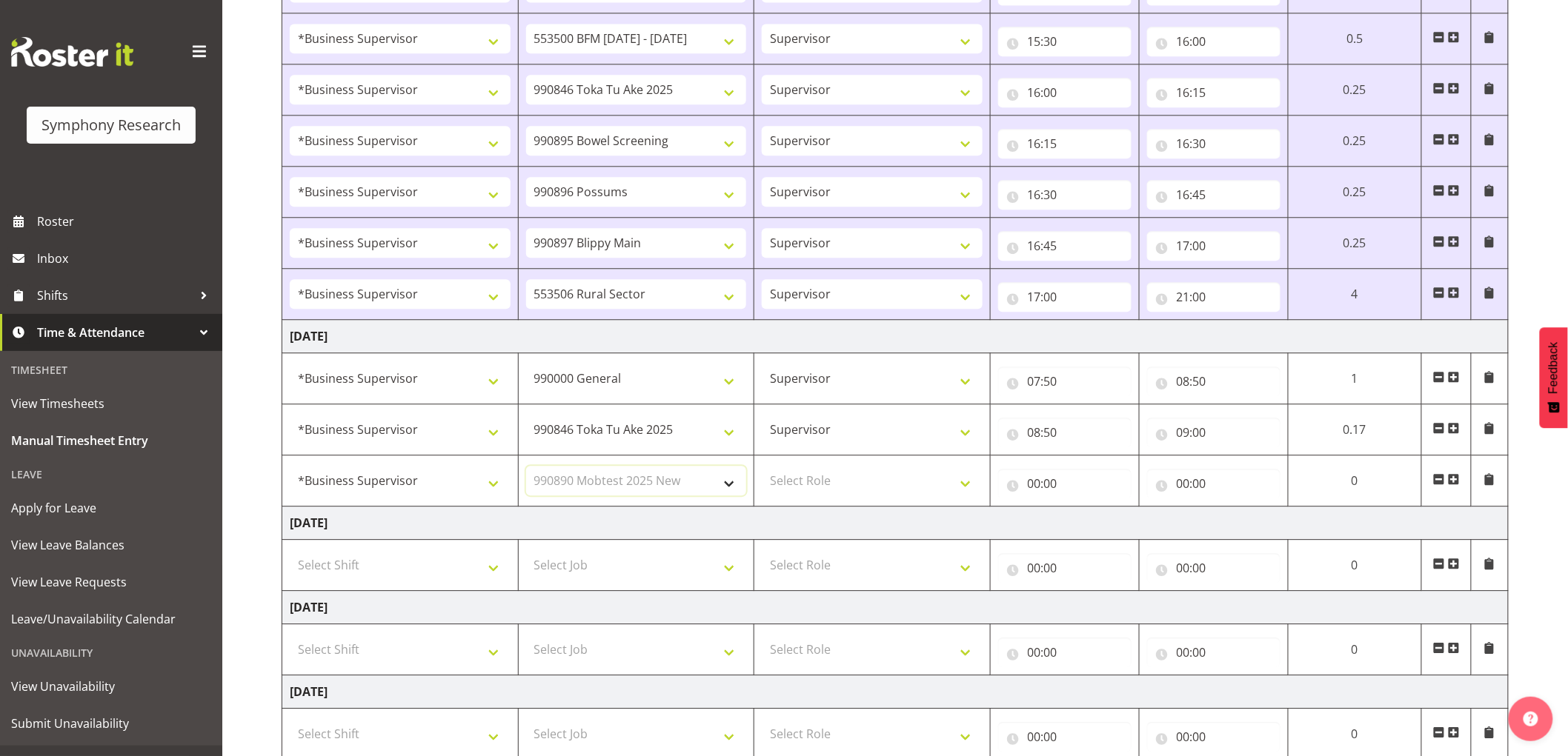
click at [526, 468] on select "Select Job 550060 IF Admin 553492 World Poll Aus Wave 2 Main 2025 553493 World …" at bounding box center [636, 481] width 220 height 30
click at [857, 494] on select "Select Role Supervisor Interviewing Briefing" at bounding box center [872, 481] width 220 height 30
select select "45"
click at [762, 468] on select "Select Role Supervisor Interviewing Briefing" at bounding box center [872, 481] width 220 height 30
click at [1046, 489] on input "00:00" at bounding box center [1065, 484] width 134 height 30
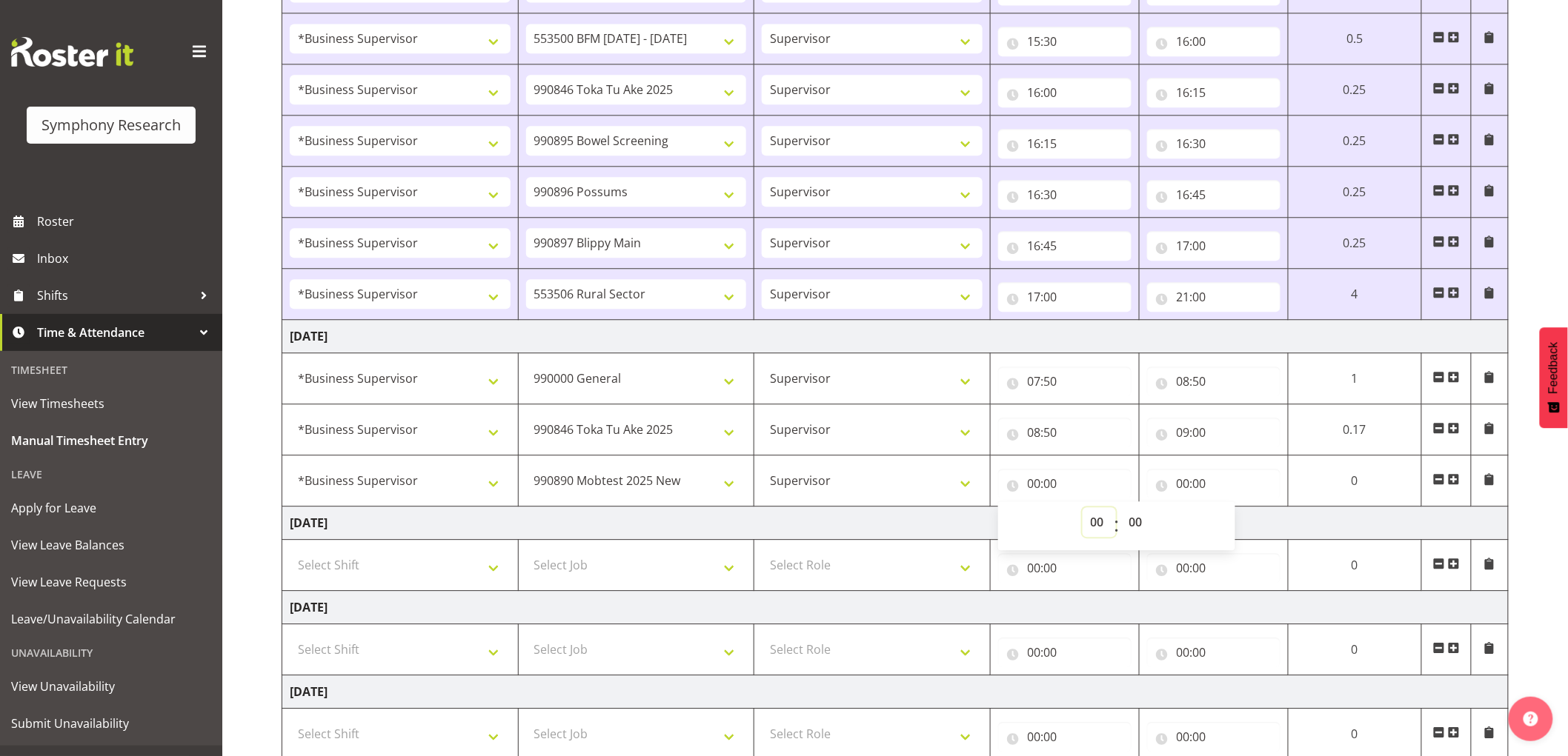
drag, startPoint x: 1092, startPoint y: 523, endPoint x: 1100, endPoint y: 520, distance: 8.5
click at [1094, 523] on select "00 01 02 03 04 05 06 07 08 09 10 11 12 13 14 15 16 17 18 19 20 21 22 23" at bounding box center [1099, 522] width 33 height 30
select select "9"
click at [1082, 510] on select "00 01 02 03 04 05 06 07 08 09 10 11 12 13 14 15 16 17 18 19 20 21 22 23" at bounding box center [1099, 522] width 33 height 30
type input "09:00"
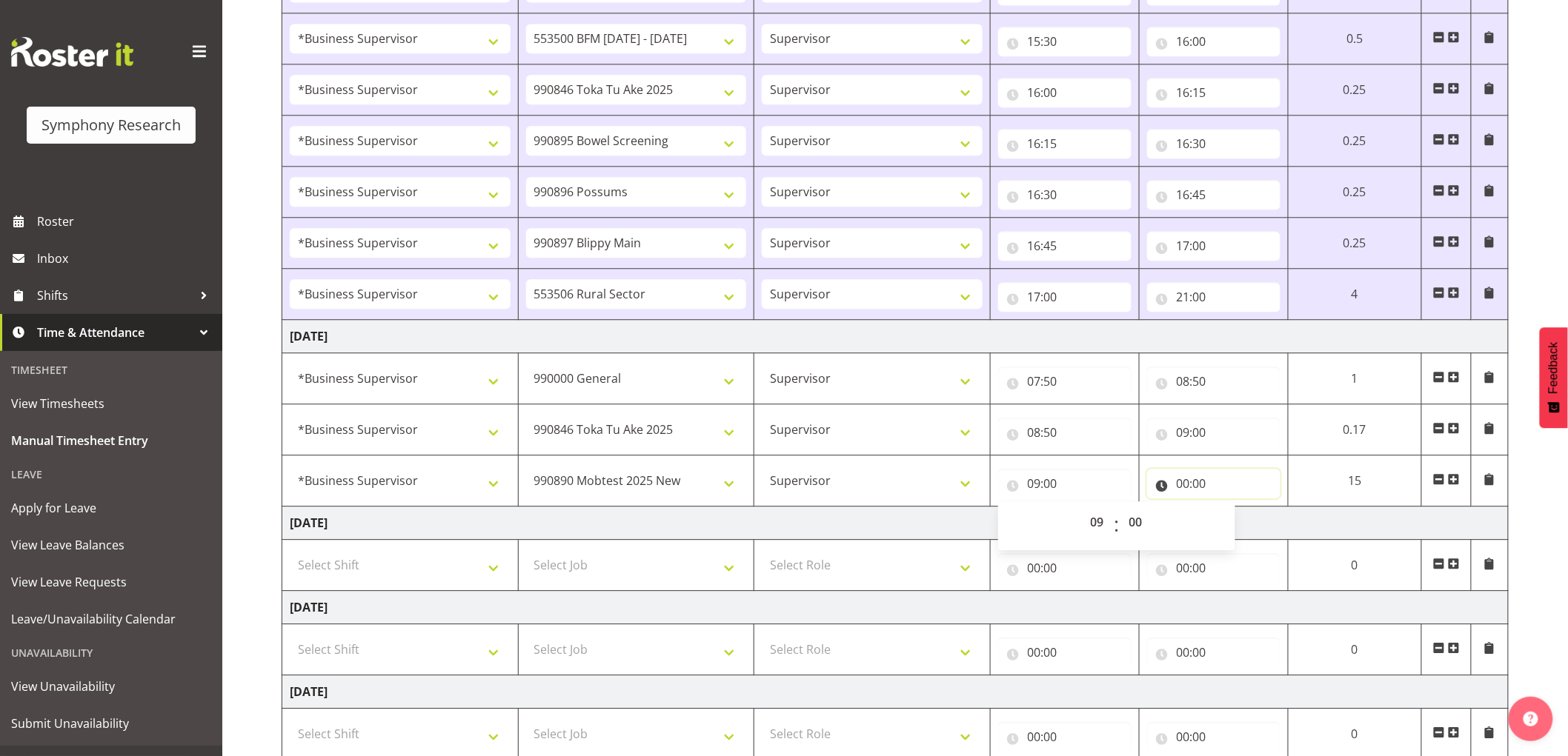
click at [1189, 485] on input "00:00" at bounding box center [1214, 484] width 134 height 30
drag, startPoint x: 1225, startPoint y: 526, endPoint x: 1255, endPoint y: 515, distance: 32.0
click at [1230, 526] on div "00 01 02 03 04 05 06 07 08 09 10 11 12 13 14 15 16 17 18 19 20 21 22 23 : 00 01…" at bounding box center [1265, 526] width 237 height 37
click at [1262, 512] on span ":" at bounding box center [1265, 526] width 5 height 37
drag, startPoint x: 1248, startPoint y: 514, endPoint x: 1256, endPoint y: 527, distance: 15.3
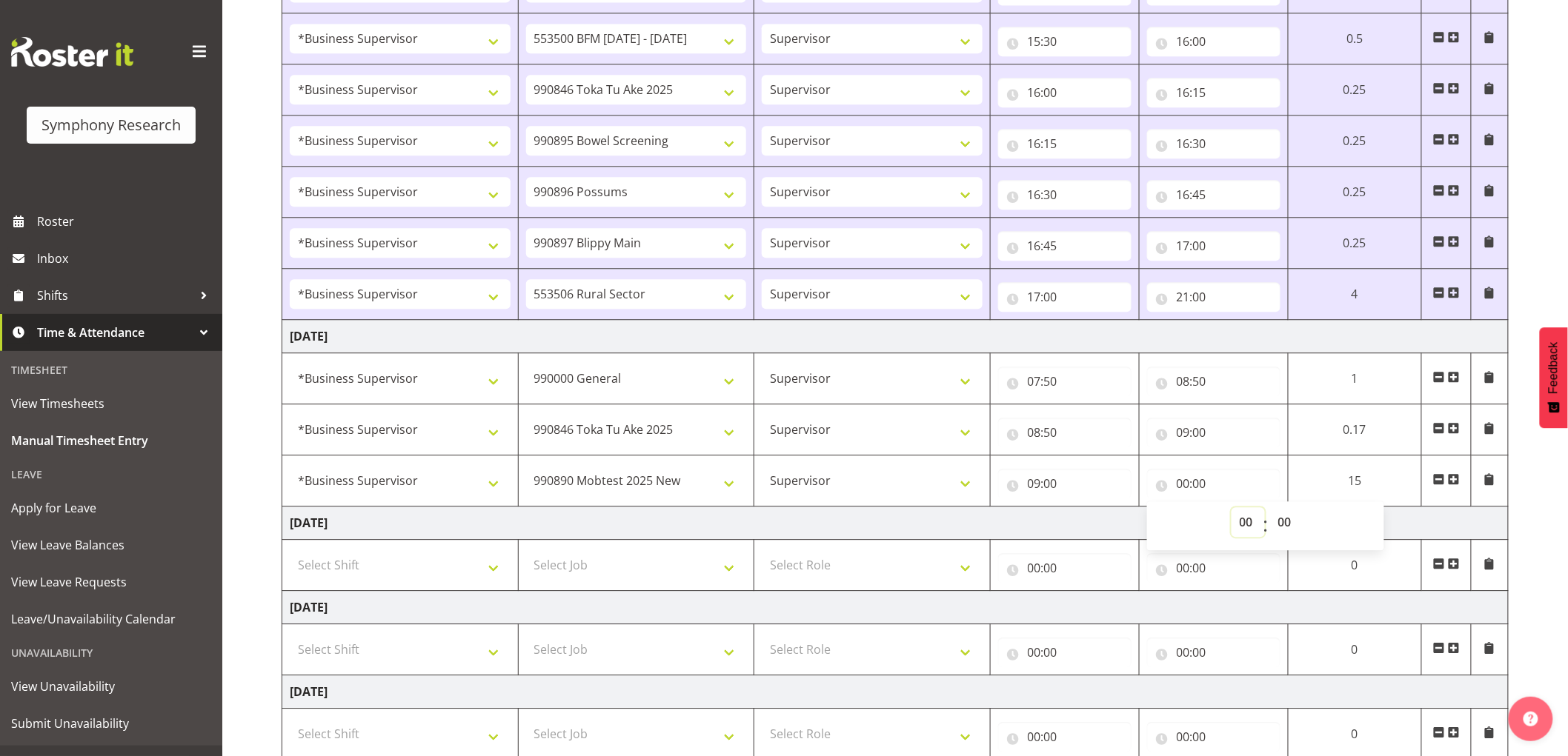
click at [1248, 514] on select "00 01 02 03 04 05 06 07 08 09 10 11 12 13 14 15 16 17 18 19 20 21 22 23" at bounding box center [1248, 522] width 33 height 30
select select "9"
click at [1232, 510] on select "00 01 02 03 04 05 06 07 08 09 10 11 12 13 14 15 16 17 18 19 20 21 22 23" at bounding box center [1248, 522] width 33 height 30
type input "09:00"
click at [1275, 532] on select "00 01 02 03 04 05 06 07 08 09 10 11 12 13 14 15 16 17 18 19 20 21 22 23 24 25 2…" at bounding box center [1286, 522] width 33 height 30
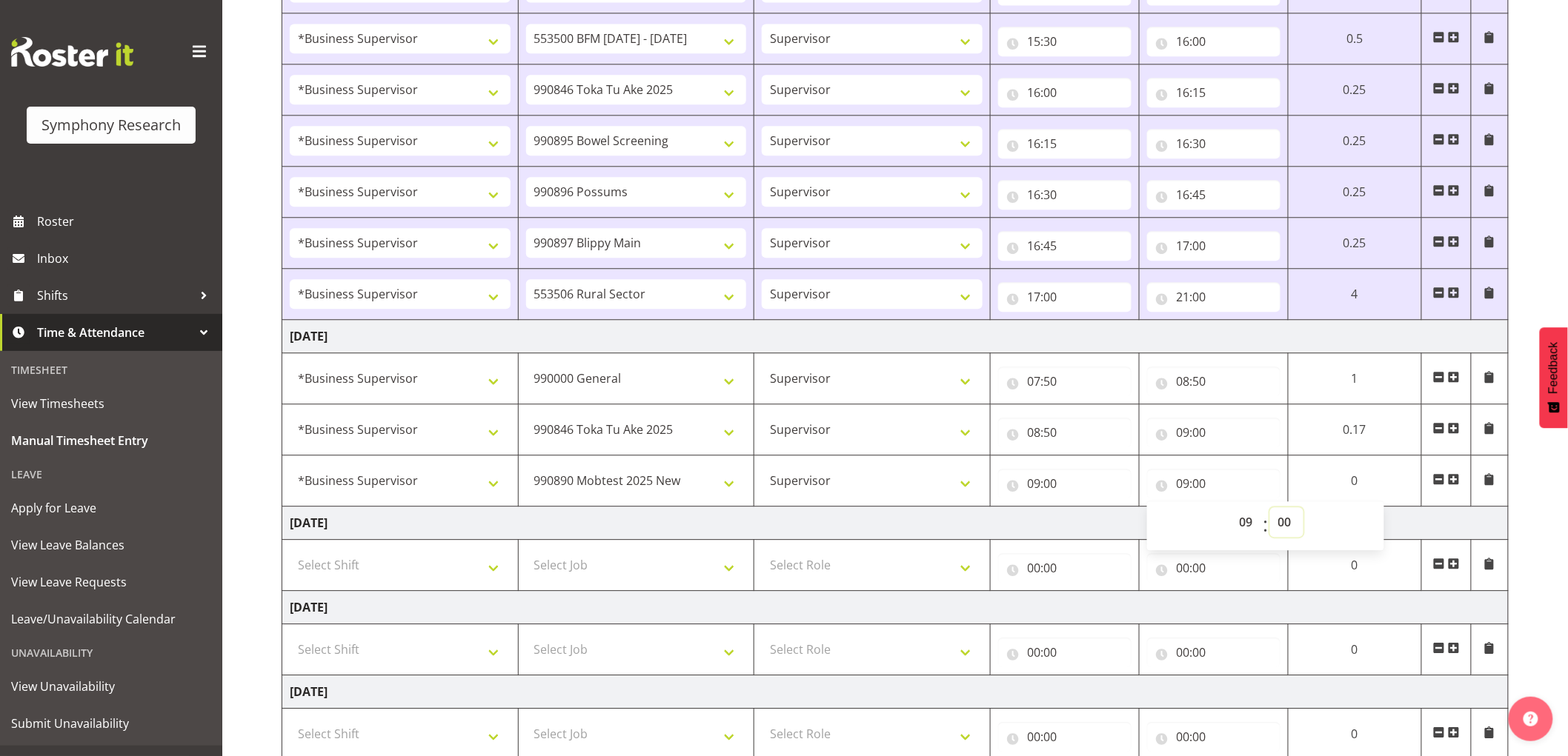
select select "30"
click at [1270, 510] on select "00 01 02 03 04 05 06 07 08 09 10 11 12 13 14 15 16 17 18 19 20 21 22 23 24 25 2…" at bounding box center [1286, 522] width 33 height 30
type input "09:30"
click at [1458, 482] on span at bounding box center [1454, 480] width 12 height 12
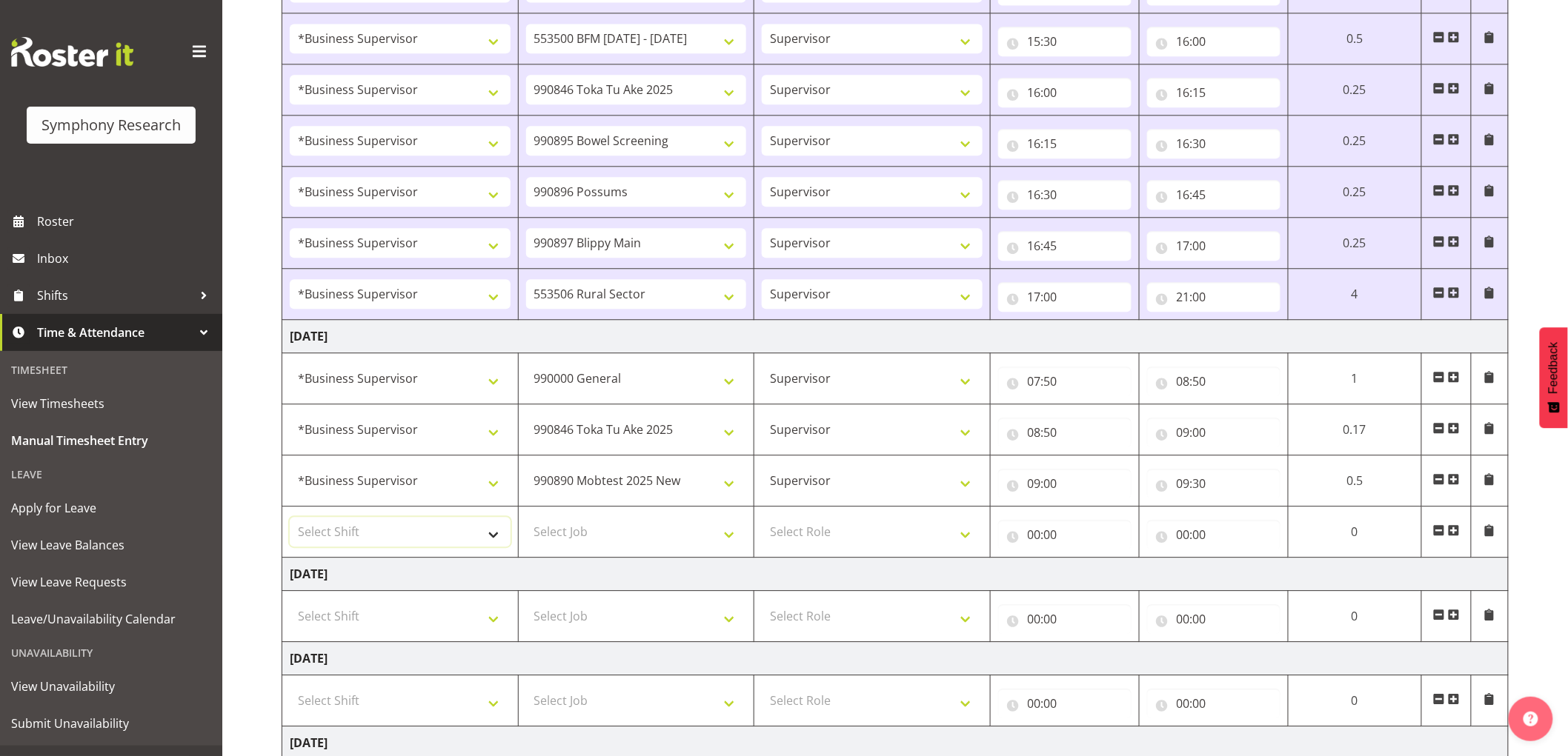
click at [470, 541] on select "Select Shift !!Weekend Residential (Roster IT Shift Label) *Business 9/10am ~ 4…" at bounding box center [400, 532] width 220 height 30
select select "1607"
click at [290, 520] on select "Select Shift !!Weekend Residential (Roster IT Shift Label) *Business 9/10am ~ 4…" at bounding box center [400, 532] width 220 height 30
click at [609, 555] on td "Select Job 550060 IF Admin 553492 World Poll Aus Wave 2 Main 2025 553493 World …" at bounding box center [636, 532] width 236 height 51
drag, startPoint x: 611, startPoint y: 538, endPoint x: 602, endPoint y: 534, distance: 9.8
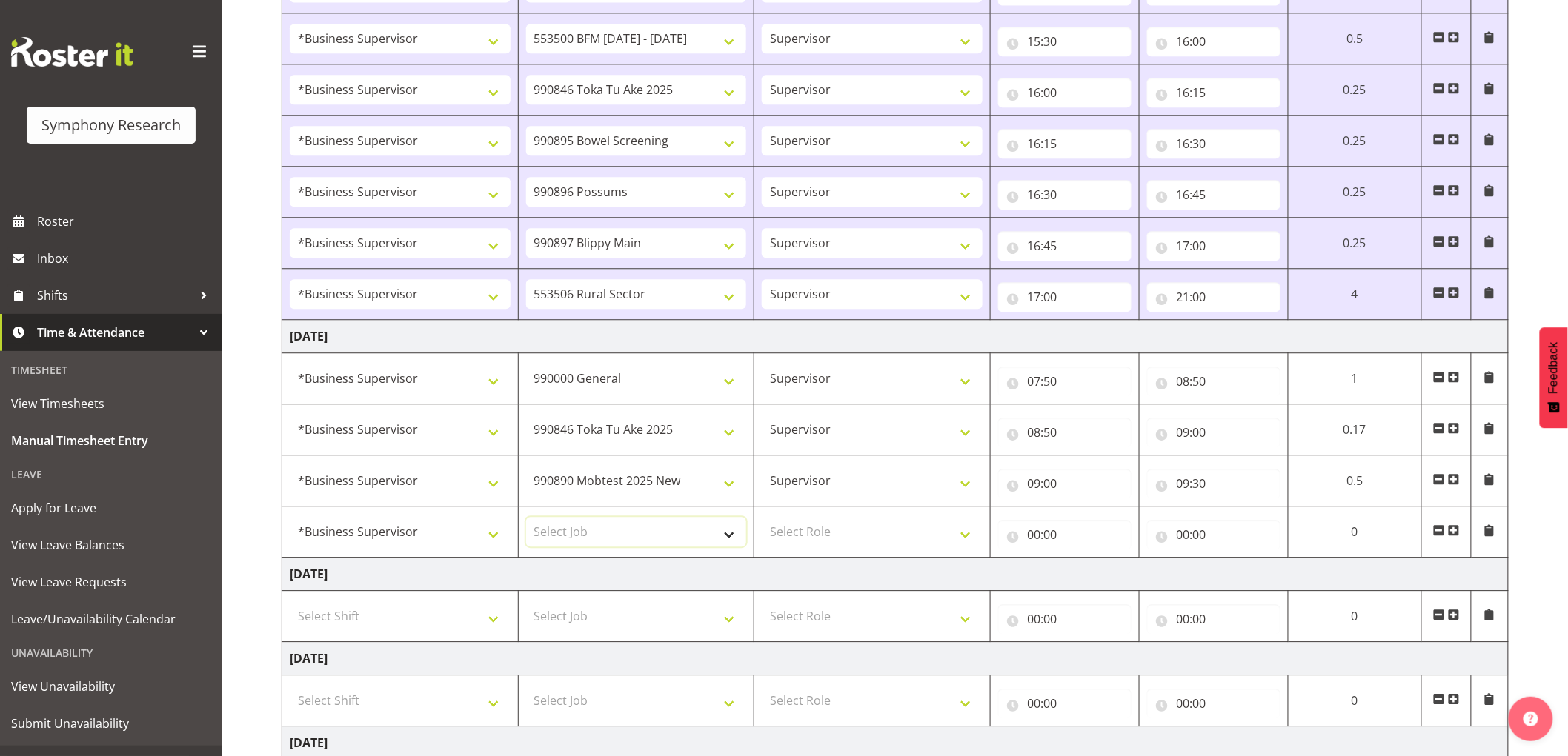
click at [611, 538] on select "Select Job 550060 IF Admin 553492 World Poll Aus Wave 2 Main 2025 553493 World …" at bounding box center [636, 532] width 220 height 30
select select "10631"
click at [526, 520] on select "Select Job 550060 IF Admin 553492 World Poll Aus Wave 2 Main 2025 553493 World …" at bounding box center [636, 532] width 220 height 30
drag, startPoint x: 883, startPoint y: 528, endPoint x: 882, endPoint y: 549, distance: 21.0
click at [883, 528] on select "Select Role Supervisor Interviewing Briefing" at bounding box center [872, 532] width 220 height 30
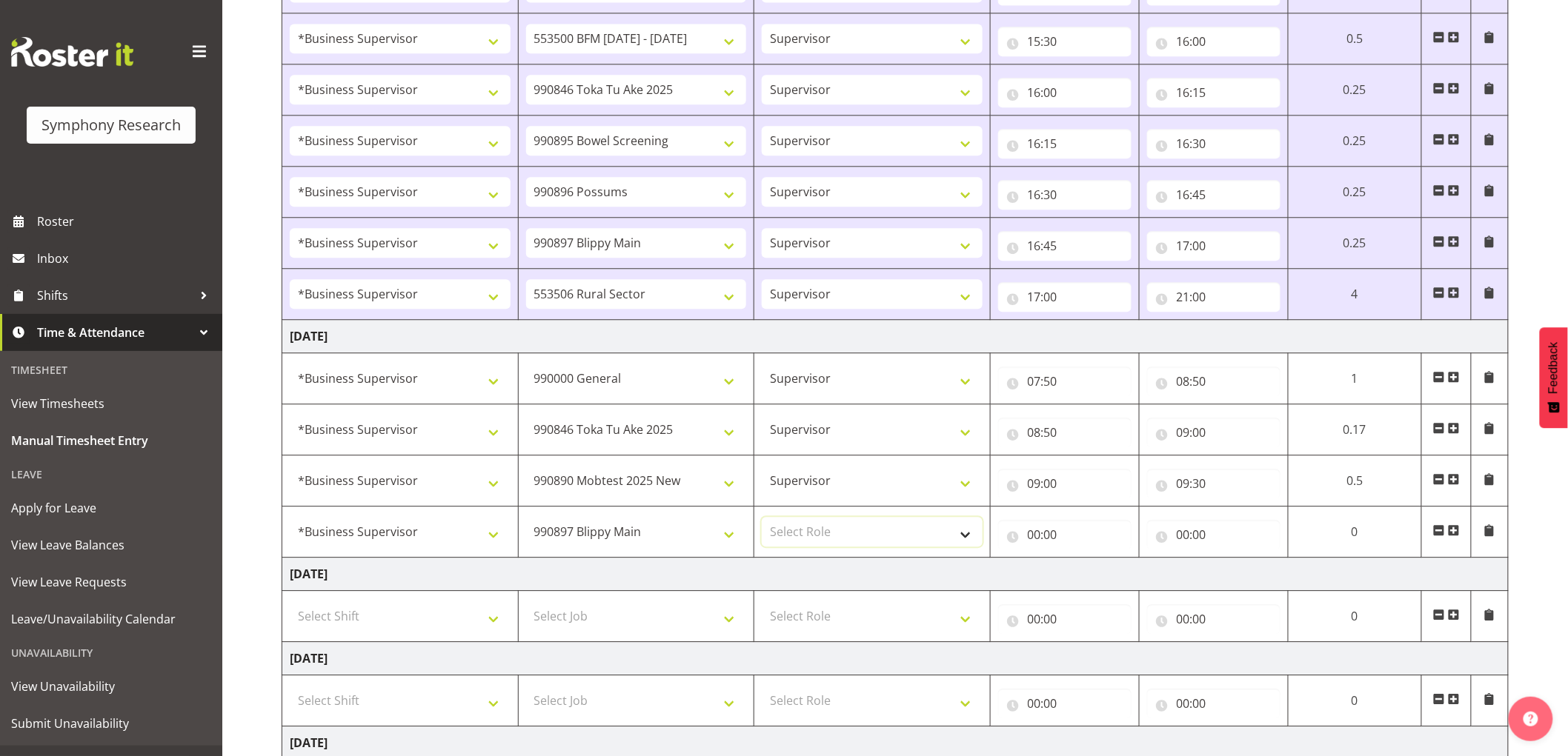
select select "45"
click at [762, 520] on select "Select Role Supervisor Interviewing Briefing" at bounding box center [872, 532] width 220 height 30
drag, startPoint x: 1040, startPoint y: 539, endPoint x: 1057, endPoint y: 560, distance: 27.0
click at [1040, 539] on input "00:00" at bounding box center [1065, 535] width 134 height 30
drag, startPoint x: 1085, startPoint y: 575, endPoint x: 1087, endPoint y: 565, distance: 10.2
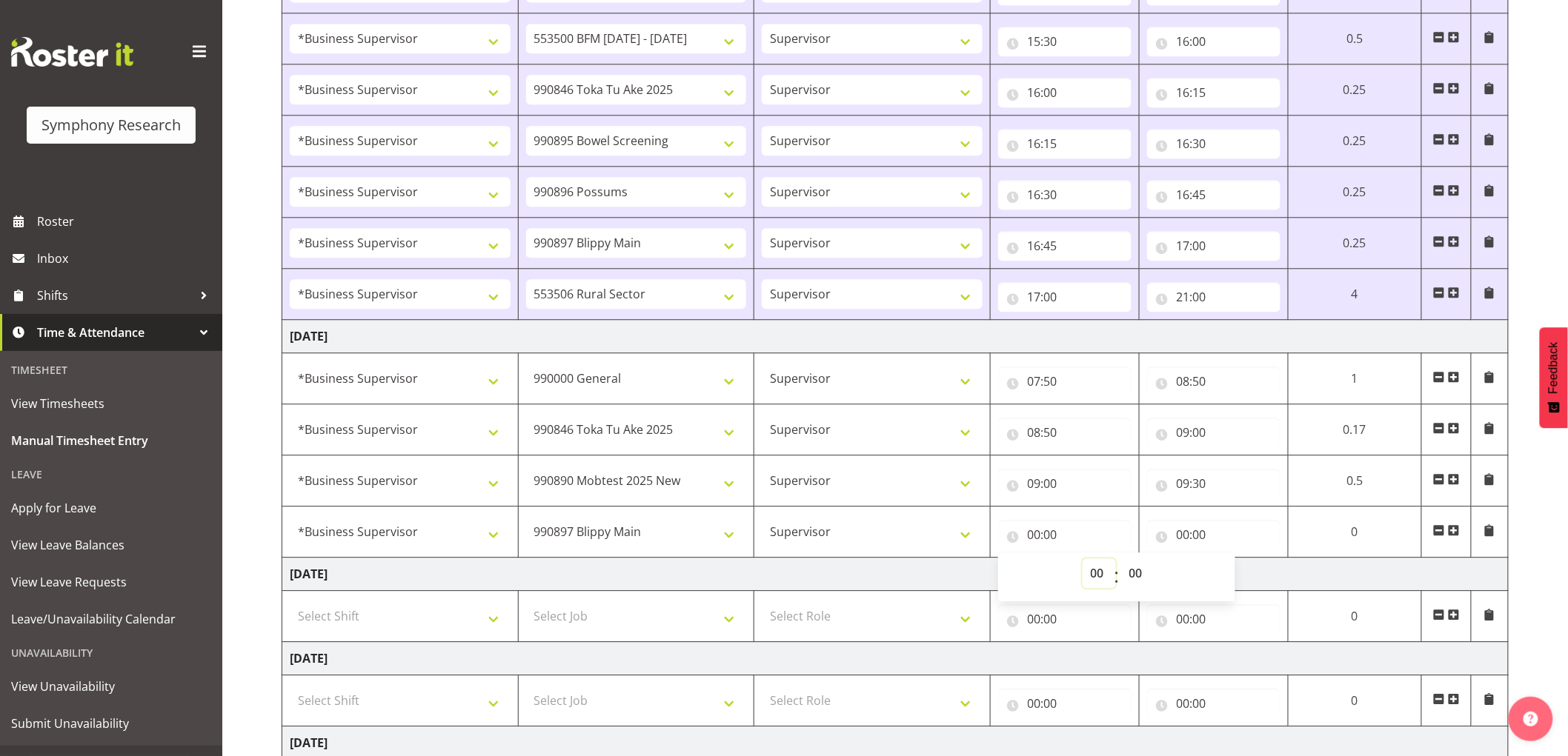
click at [1085, 575] on select "00 01 02 03 04 05 06 07 08 09 10 11 12 13 14 15 16 17 18 19 20 21 22 23" at bounding box center [1099, 574] width 33 height 30
select select "10"
click at [1082, 561] on select "00 01 02 03 04 05 06 07 08 09 10 11 12 13 14 15 16 17 18 19 20 21 22 23" at bounding box center [1099, 574] width 33 height 30
type input "10:00"
click at [1180, 538] on input "00:00" at bounding box center [1214, 535] width 134 height 30
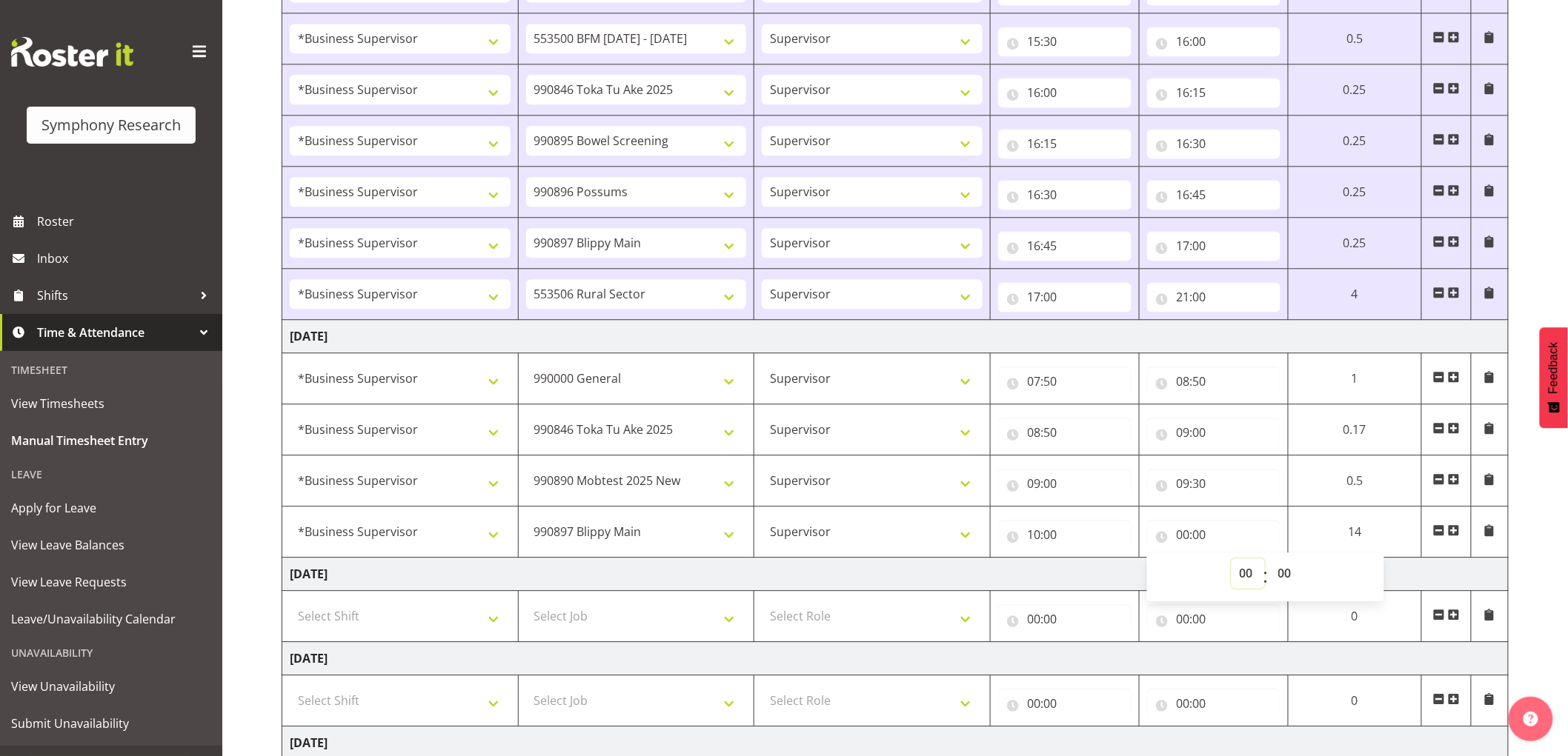
click at [1238, 582] on select "00 01 02 03 04 05 06 07 08 09 10 11 12 13 14 15 16 17 18 19 20 21 22 23" at bounding box center [1248, 574] width 33 height 30
select select "10"
click at [1232, 561] on select "00 01 02 03 04 05 06 07 08 09 10 11 12 13 14 15 16 17 18 19 20 21 22 23" at bounding box center [1248, 574] width 33 height 30
type input "10:00"
drag, startPoint x: 1301, startPoint y: 579, endPoint x: 1307, endPoint y: 586, distance: 9.2
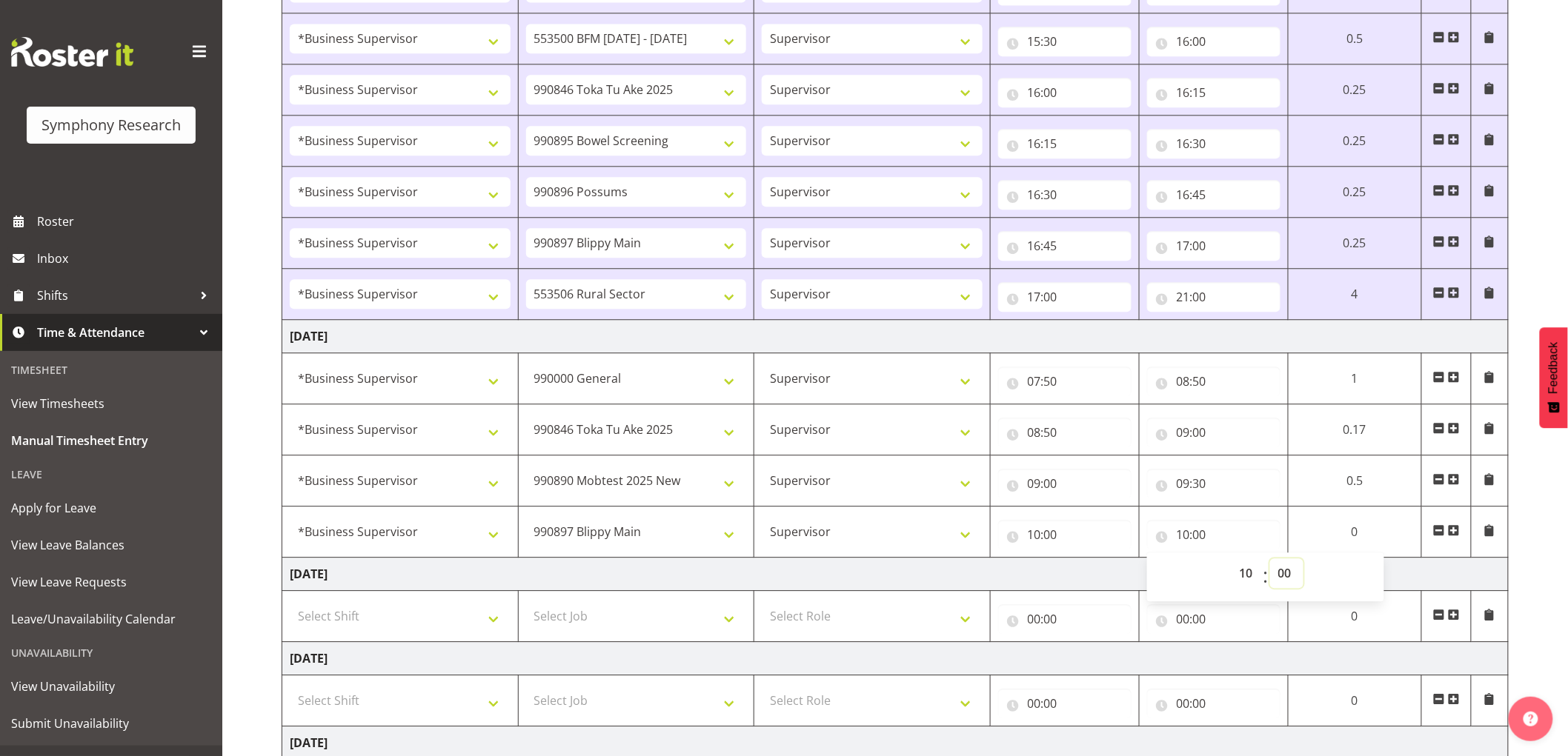
click at [1301, 579] on select "00 01 02 03 04 05 06 07 08 09 10 11 12 13 14 15 16 17 18 19 20 21 22 23 24 25 2…" at bounding box center [1286, 574] width 33 height 30
select select "30"
click at [1270, 561] on select "00 01 02 03 04 05 06 07 08 09 10 11 12 13 14 15 16 17 18 19 20 21 22 23 24 25 2…" at bounding box center [1286, 574] width 33 height 30
type input "10:30"
click at [1461, 535] on td at bounding box center [1447, 532] width 50 height 51
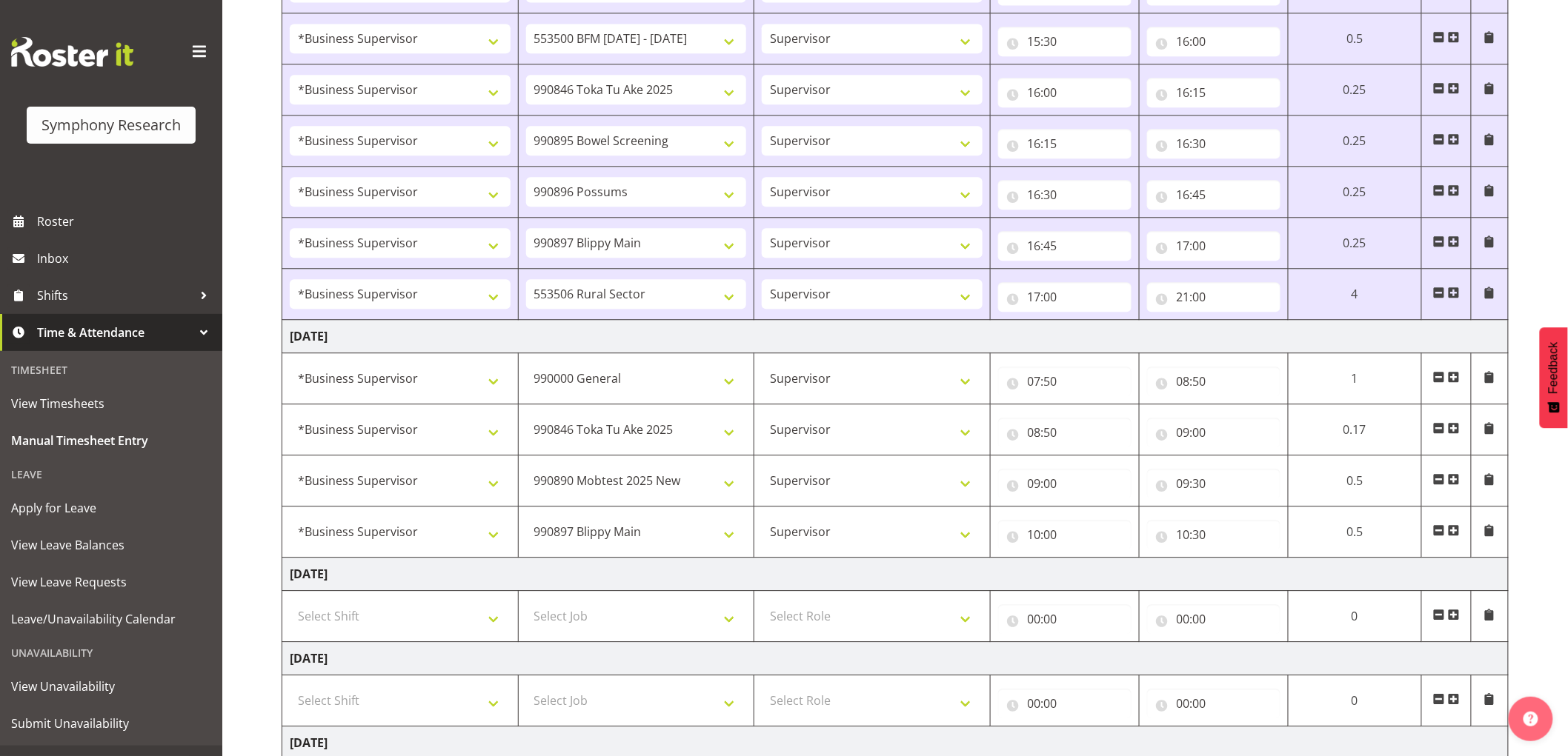
click at [1456, 534] on span at bounding box center [1454, 530] width 12 height 12
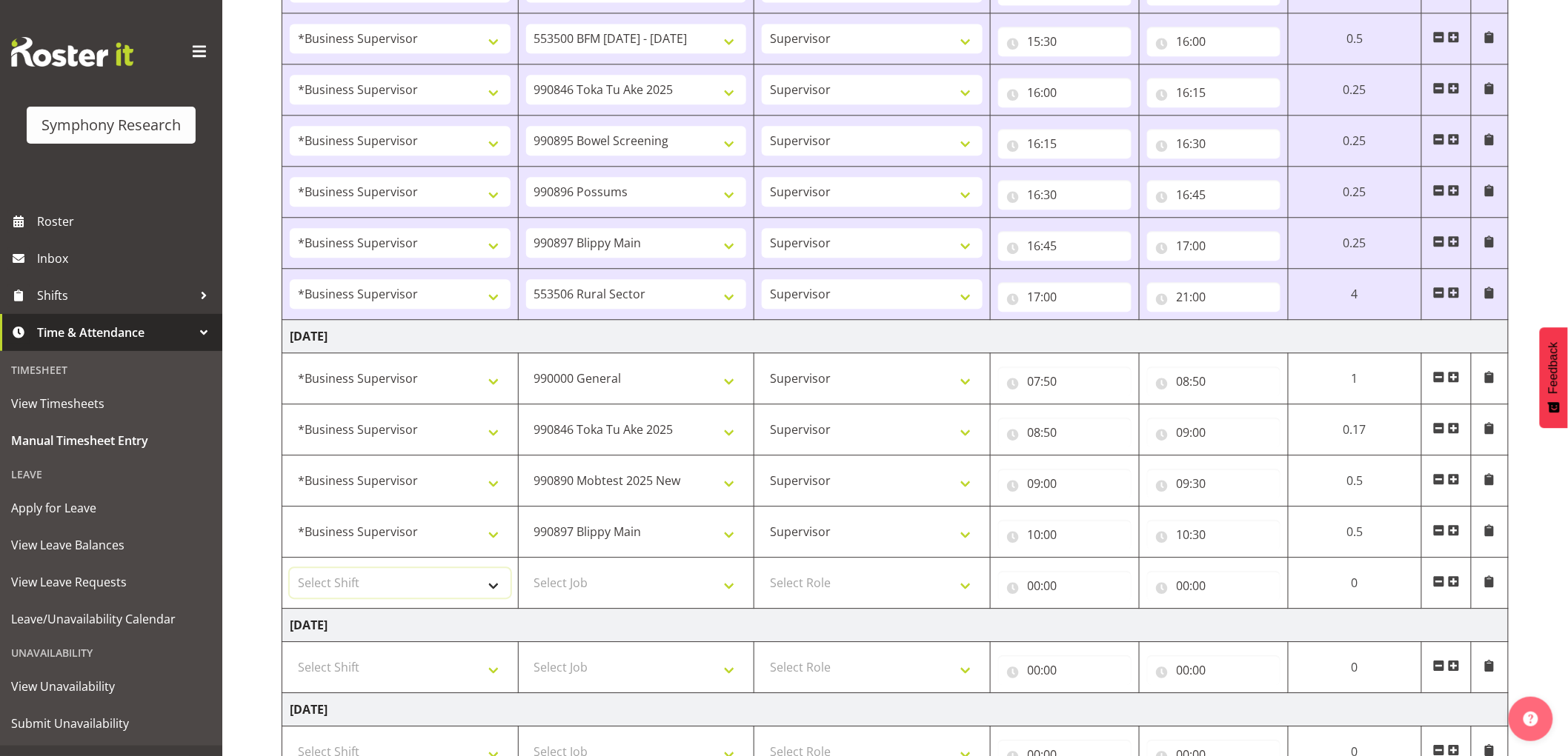
click at [412, 584] on select "Select Shift !!Weekend Residential (Roster IT Shift Label) *Business 9/10am ~ 4…" at bounding box center [400, 583] width 220 height 30
select select "1607"
click at [290, 571] on select "Select Shift !!Weekend Residential (Roster IT Shift Label) *Business 9/10am ~ 4…" at bounding box center [400, 583] width 220 height 30
click at [576, 586] on select "Select Job 550060 IF Admin 553492 World Poll Aus Wave 2 Main 2025 553493 World …" at bounding box center [636, 583] width 220 height 30
select select "10632"
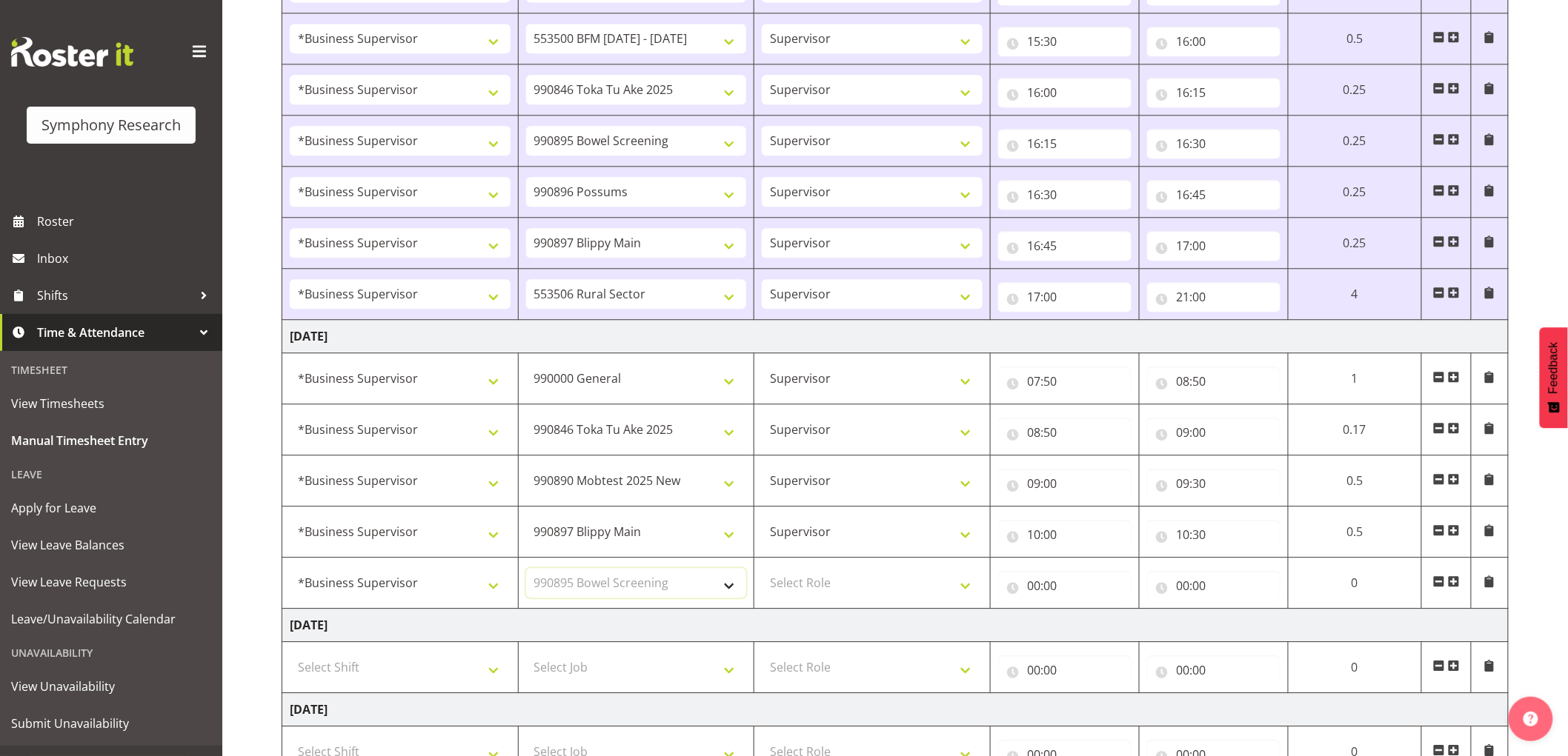
click at [526, 571] on select "Select Job 550060 IF Admin 553492 World Poll Aus Wave 2 Main 2025 553493 World …" at bounding box center [636, 583] width 220 height 30
click at [825, 581] on select "Select Role Supervisor Interviewing Briefing" at bounding box center [872, 583] width 220 height 30
select select "45"
click at [762, 571] on select "Select Role Supervisor Interviewing Briefing" at bounding box center [872, 583] width 220 height 30
click at [1035, 579] on input "00:00" at bounding box center [1065, 586] width 134 height 30
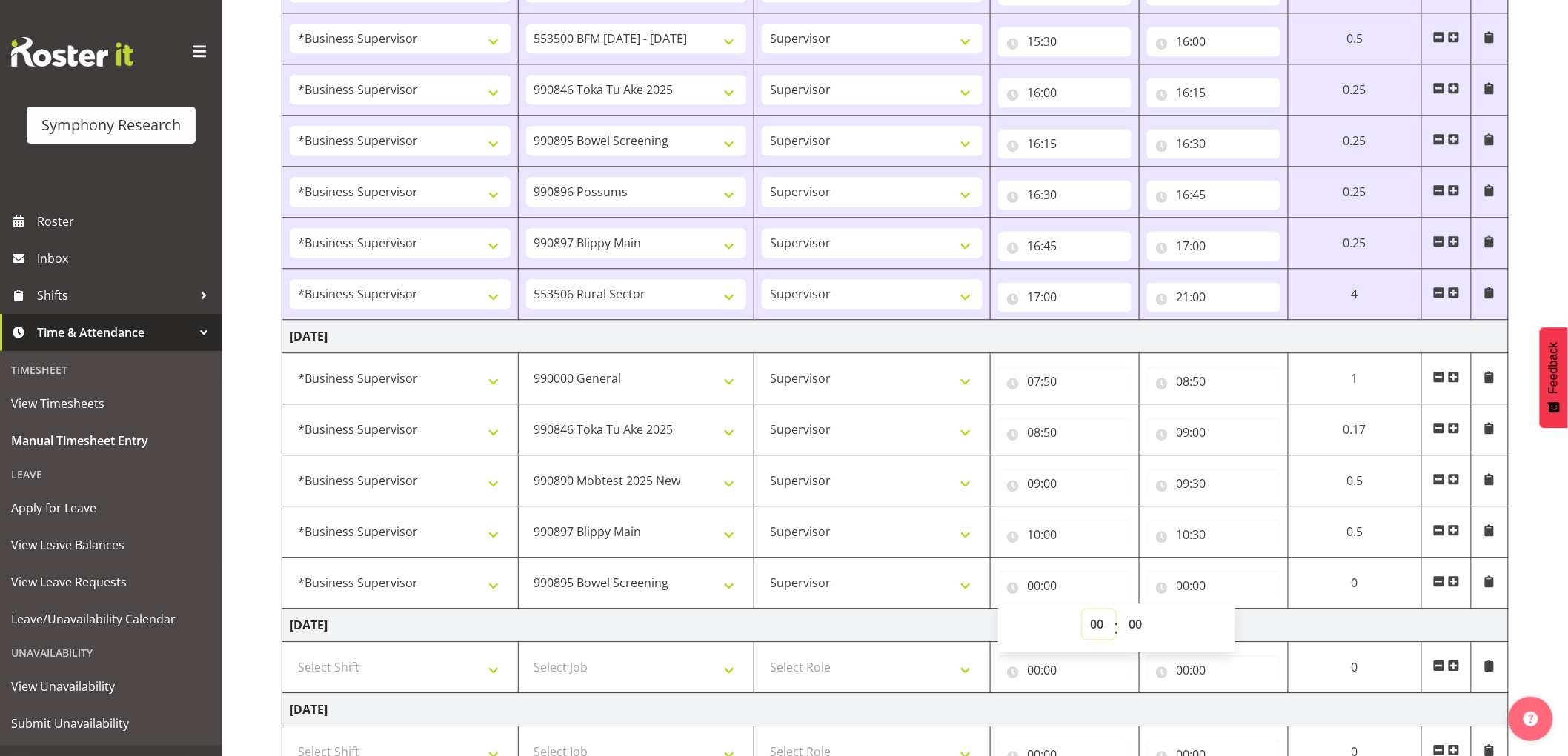
click at [1102, 625] on select "00 01 02 03 04 05 06 07 08 09 10 11 12 13 14 15 16 17 18 19 20 21 22 23" at bounding box center [1099, 625] width 33 height 30
select select "10"
click at [1082, 612] on select "00 01 02 03 04 05 06 07 08 09 10 11 12 13 14 15 16 17 18 19 20 21 22 23" at bounding box center [1099, 625] width 33 height 30
type input "10:00"
click at [1144, 620] on select "00 01 02 03 04 05 06 07 08 09 10 11 12 13 14 15 16 17 18 19 20 21 22 23 24 25 2…" at bounding box center [1138, 625] width 33 height 30
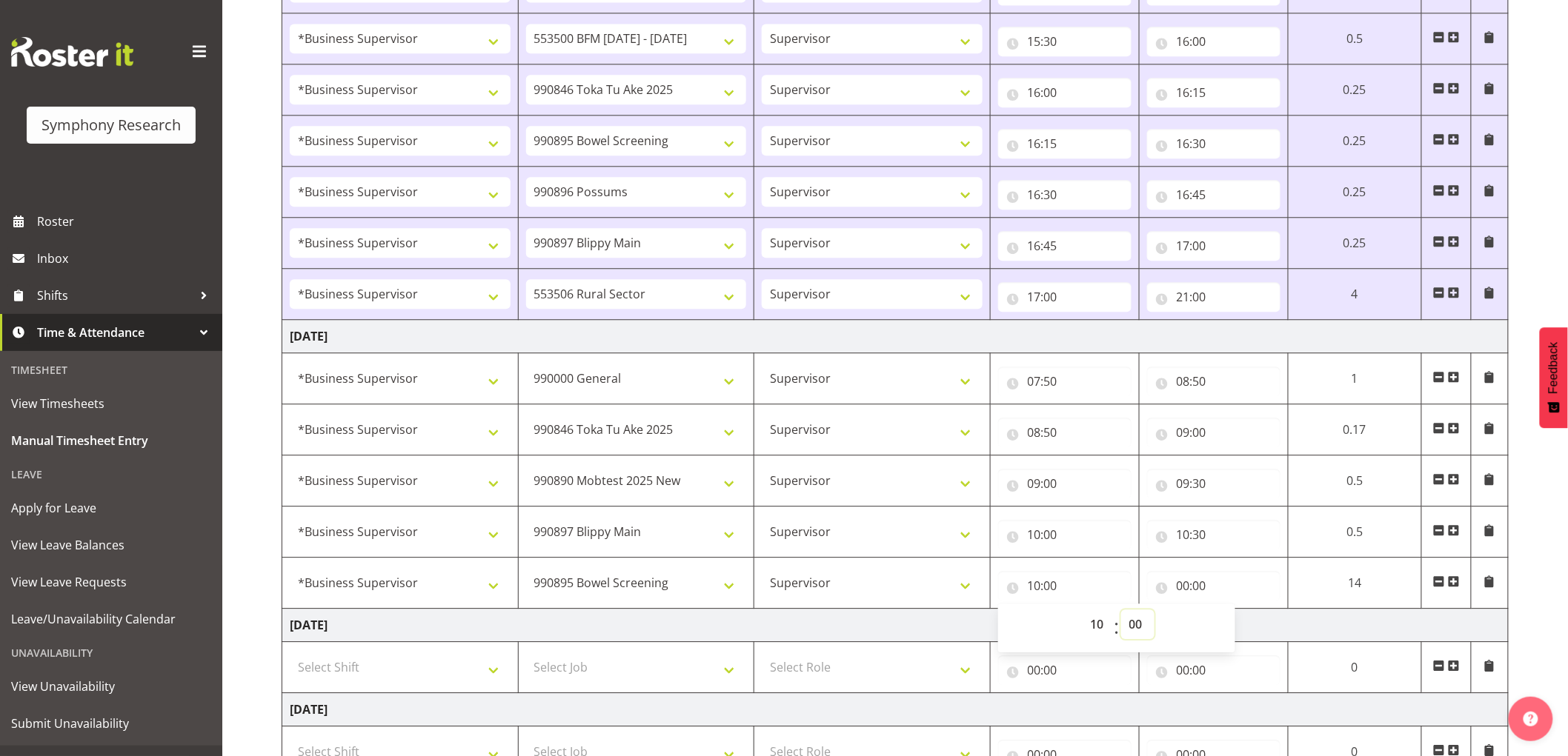
select select "30"
click at [1121, 612] on select "00 01 02 03 04 05 06 07 08 09 10 11 12 13 14 15 16 17 18 19 20 21 22 23 24 25 2…" at bounding box center [1138, 625] width 33 height 30
type input "10:30"
click at [1176, 591] on input "00:00" at bounding box center [1214, 586] width 134 height 30
click at [1232, 618] on select "00 01 02 03 04 05 06 07 08 09 10 11 12 13 14 15 16 17 18 19 20 21 22 23" at bounding box center [1248, 625] width 33 height 30
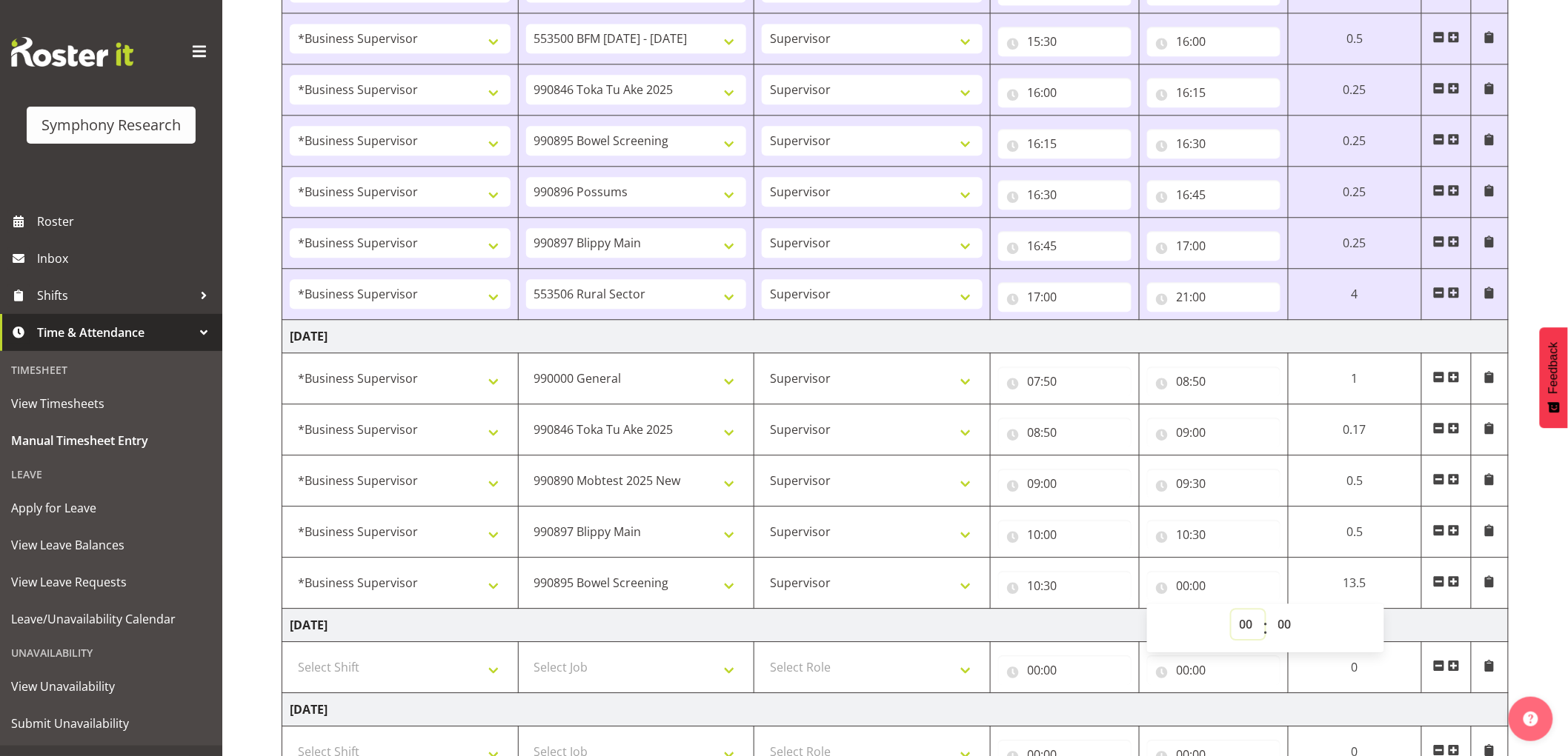
select select "10"
click at [1232, 612] on select "00 01 02 03 04 05 06 07 08 09 10 11 12 13 14 15 16 17 18 19 20 21 22 23" at bounding box center [1248, 625] width 33 height 30
type input "10:00"
drag, startPoint x: 1286, startPoint y: 632, endPoint x: 1306, endPoint y: 653, distance: 29.0
click at [1287, 632] on select "00 01 02 03 04 05 06 07 08 09 10 11 12 13 14 15 16 17 18 19 20 21 22 23 24 25 2…" at bounding box center [1286, 625] width 33 height 30
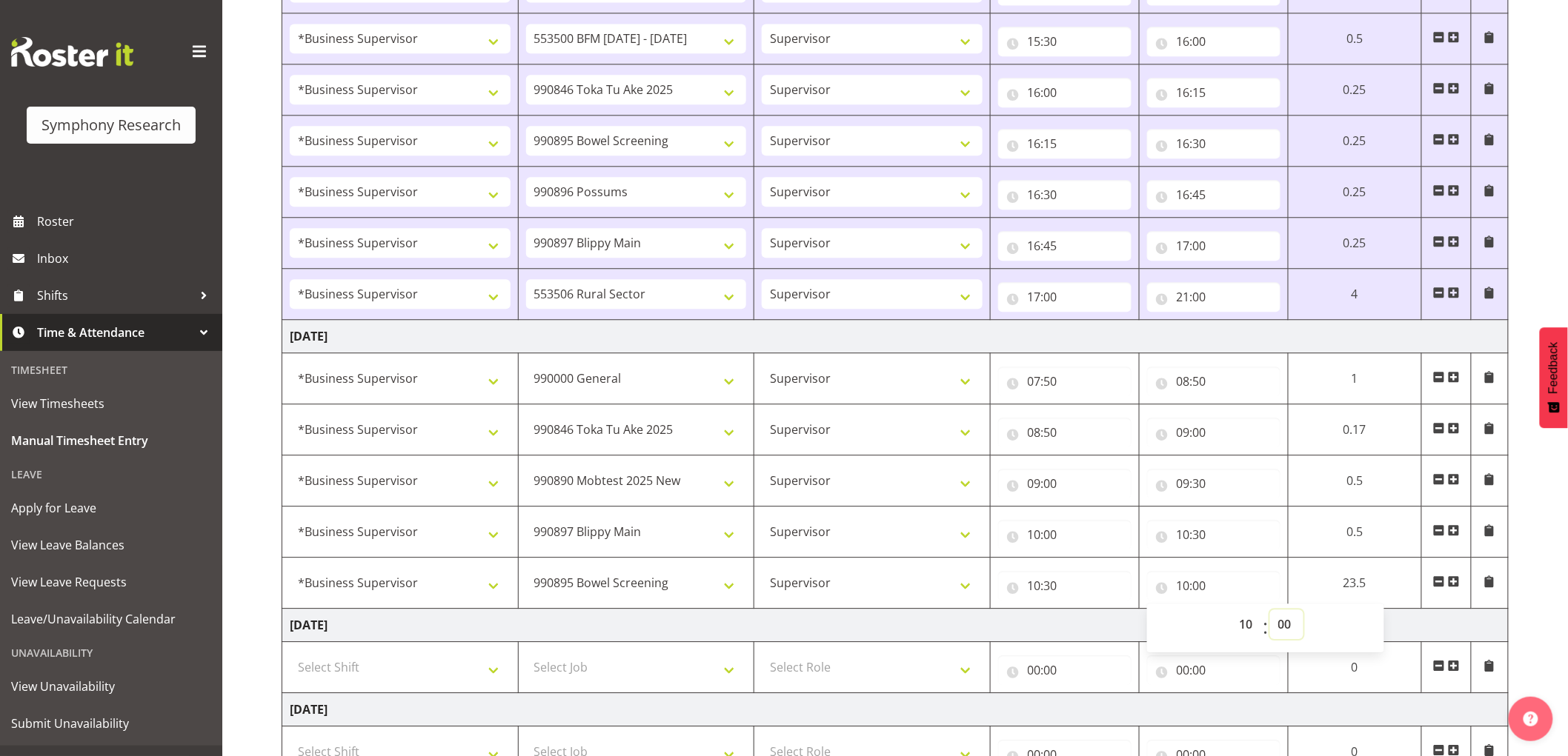
select select "35"
click at [1304, 612] on select "00 01 02 03 04 05 06 07 08 09 10 11 12 13 14 15 16 17 18 19 20 21 22 23 24 25 2…" at bounding box center [1286, 625] width 33 height 30
type input "10:35"
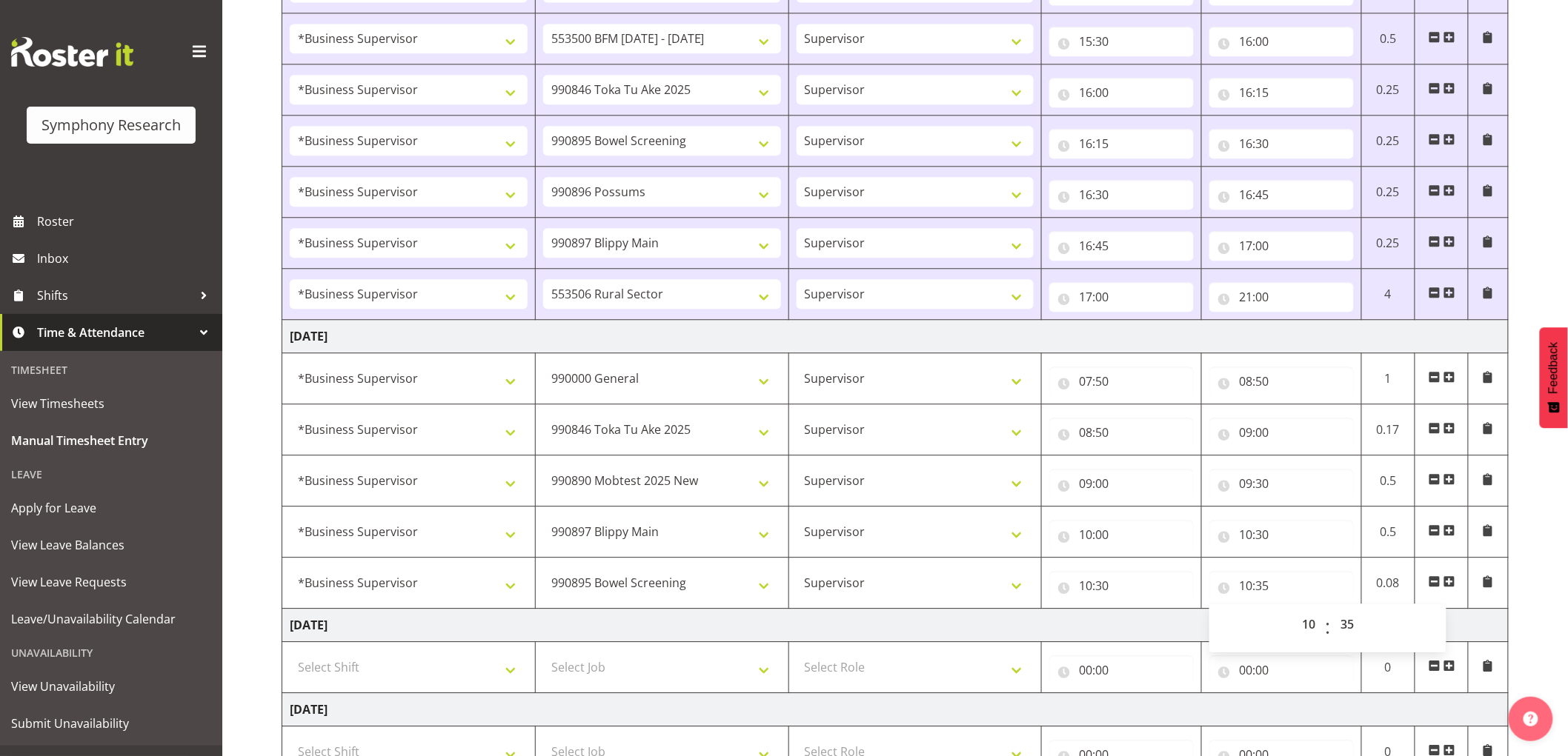
click at [1447, 584] on span at bounding box center [1449, 581] width 12 height 12
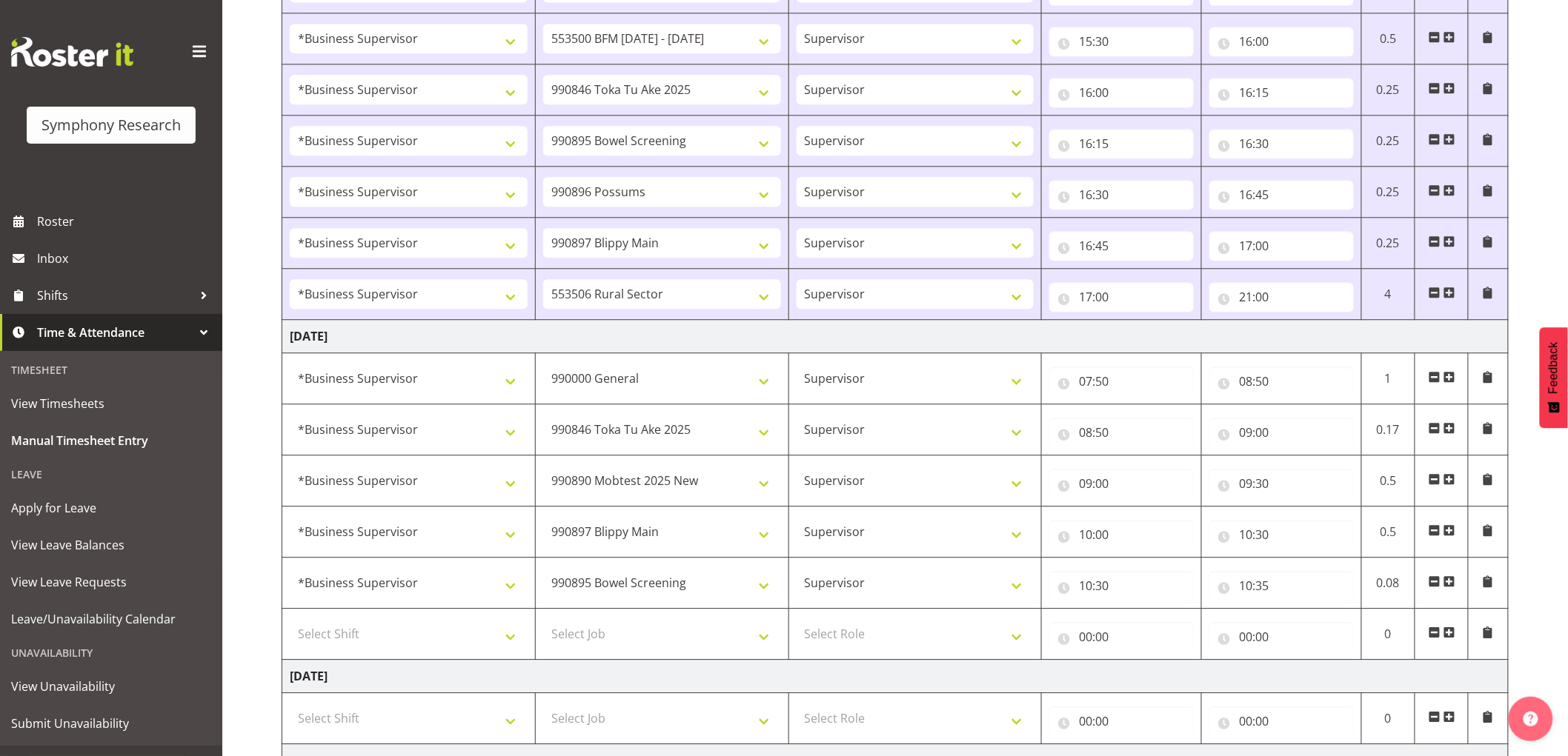
click at [336, 658] on td "Select Shift !!Weekend Residential (Roster IT Shift Label) *Business 9/10am ~ 4…" at bounding box center [409, 635] width 253 height 51
click at [342, 647] on select "Select Shift !!Weekend Residential (Roster IT Shift Label) *Business 9/10am ~ 4…" at bounding box center [409, 634] width 238 height 30
select select "1607"
click at [290, 622] on select "Select Shift !!Weekend Residential (Roster IT Shift Label) *Business 9/10am ~ 4…" at bounding box center [409, 634] width 238 height 30
drag, startPoint x: 705, startPoint y: 640, endPoint x: 713, endPoint y: 641, distance: 8.1
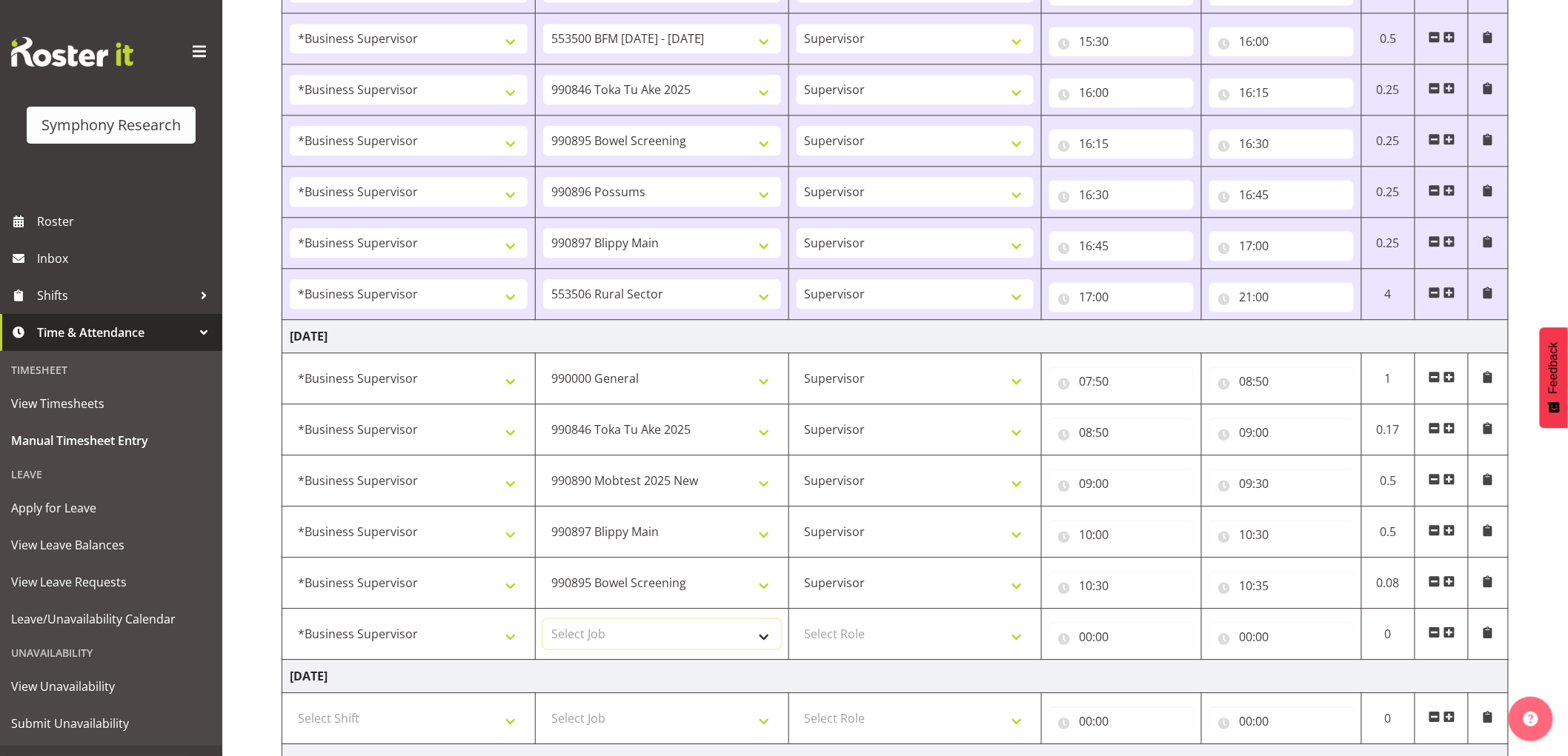
click at [705, 640] on select "Select Job 550060 IF Admin 553492 World Poll Aus Wave 2 Main 2025 553493 World …" at bounding box center [662, 634] width 238 height 30
click at [708, 662] on td "[DATE]" at bounding box center [895, 677] width 1226 height 33
click at [669, 645] on select "Select Job 550060 IF Admin 553492 World Poll Aus Wave 2 Main 2025 553493 World …" at bounding box center [662, 634] width 238 height 30
click at [693, 671] on td "[DATE]" at bounding box center [895, 677] width 1226 height 33
click at [738, 630] on select "Select Job 550060 IF Admin 553492 World Poll Aus Wave 2 Main 2025 553493 World …" at bounding box center [662, 634] width 238 height 30
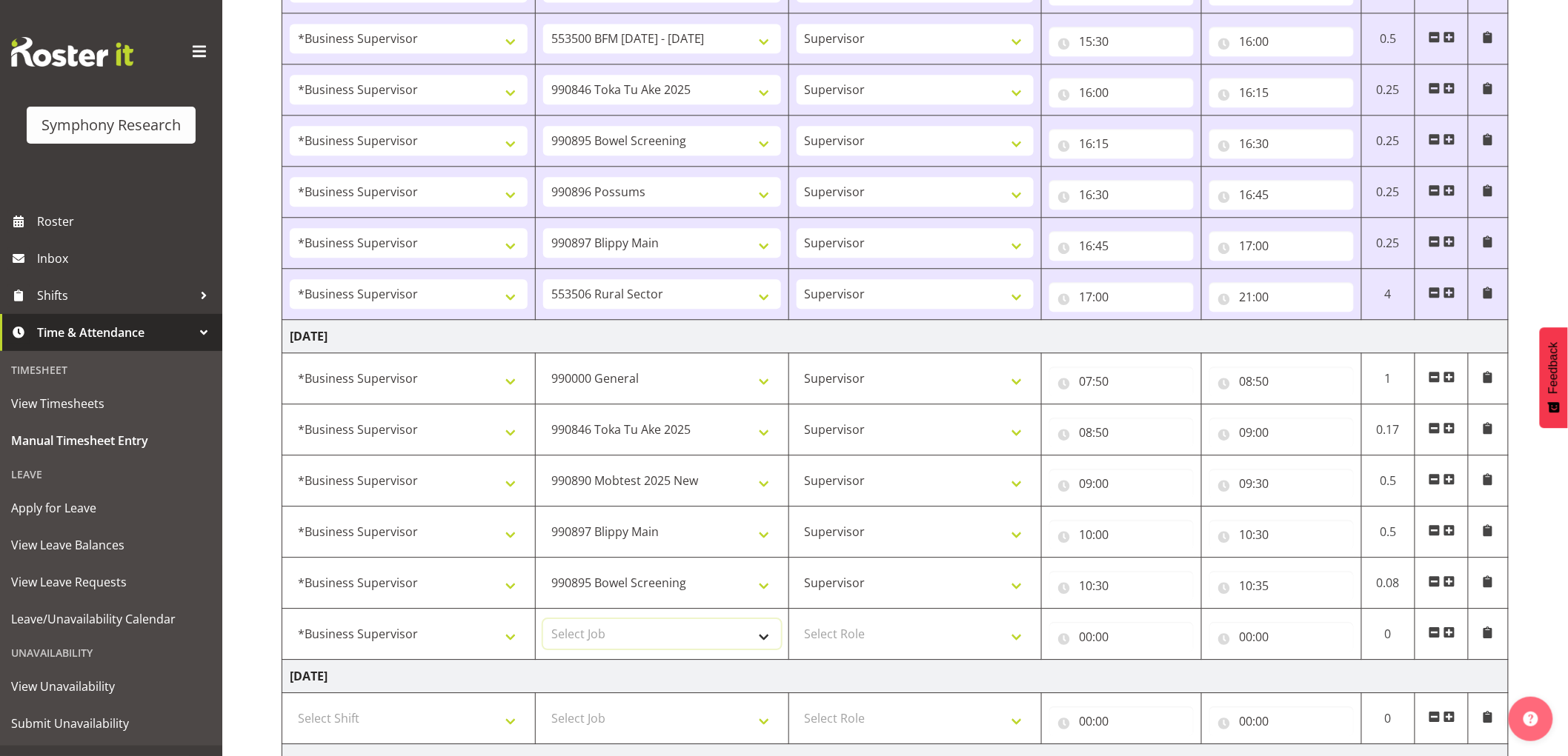
select select "10633"
click at [543, 622] on select "Select Job 550060 IF Admin 553492 World Poll Aus Wave 2 Main 2025 553493 World …" at bounding box center [662, 634] width 238 height 30
click at [955, 639] on select "Select Role Supervisor Interviewing Briefing" at bounding box center [916, 634] width 238 height 30
select select "45"
click at [797, 622] on select "Select Role Supervisor Interviewing Briefing" at bounding box center [916, 634] width 238 height 30
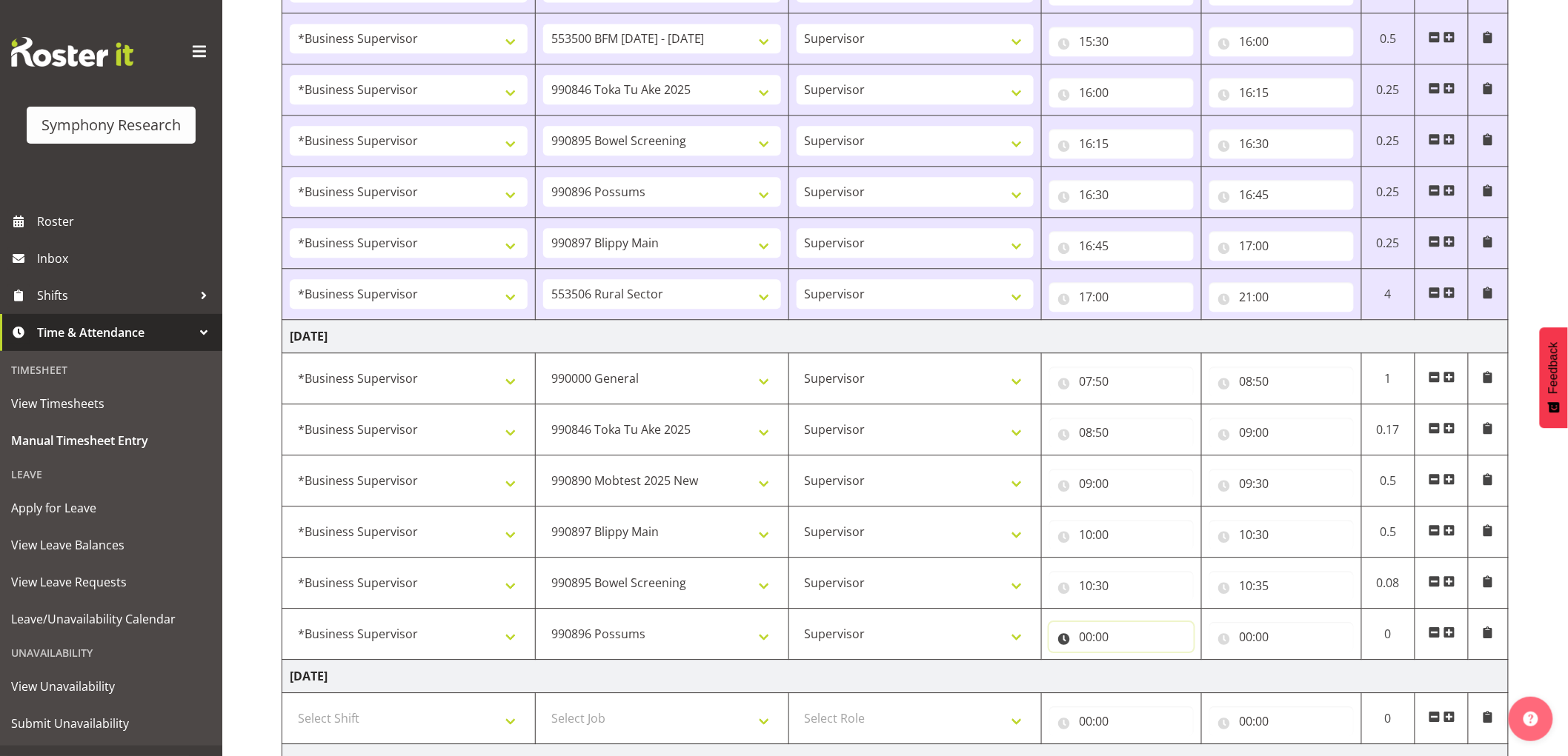
click at [1088, 640] on input "00:00" at bounding box center [1121, 637] width 144 height 30
click at [1144, 672] on select "00 01 02 03 04 05 06 07 08 09 10 11 12 13 14 15 16 17 18 19 20 21 22 23" at bounding box center [1150, 676] width 33 height 30
select select "10"
click at [1134, 664] on select "00 01 02 03 04 05 06 07 08 09 10 11 12 13 14 15 16 17 18 19 20 21 22 23" at bounding box center [1150, 676] width 33 height 30
type input "10:00"
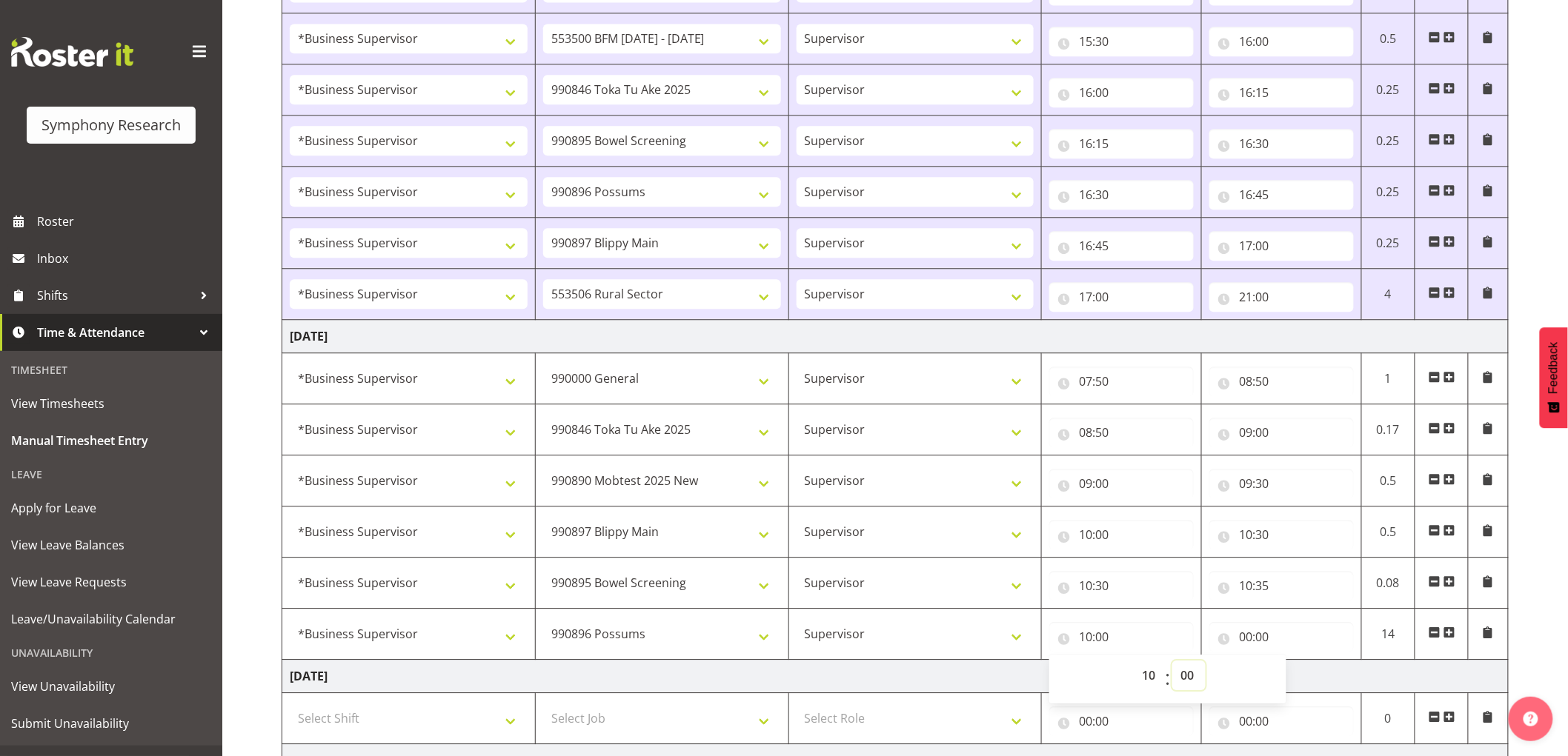
drag, startPoint x: 1195, startPoint y: 680, endPoint x: 1201, endPoint y: 689, distance: 10.8
click at [1195, 680] on select "00 01 02 03 04 05 06 07 08 09 10 11 12 13 14 15 16 17 18 19 20 21 22 23 24 25 2…" at bounding box center [1189, 676] width 33 height 30
select select "35"
click at [1172, 664] on select "00 01 02 03 04 05 06 07 08 09 10 11 12 13 14 15 16 17 18 19 20 21 22 23 24 25 2…" at bounding box center [1189, 676] width 33 height 30
type input "10:35"
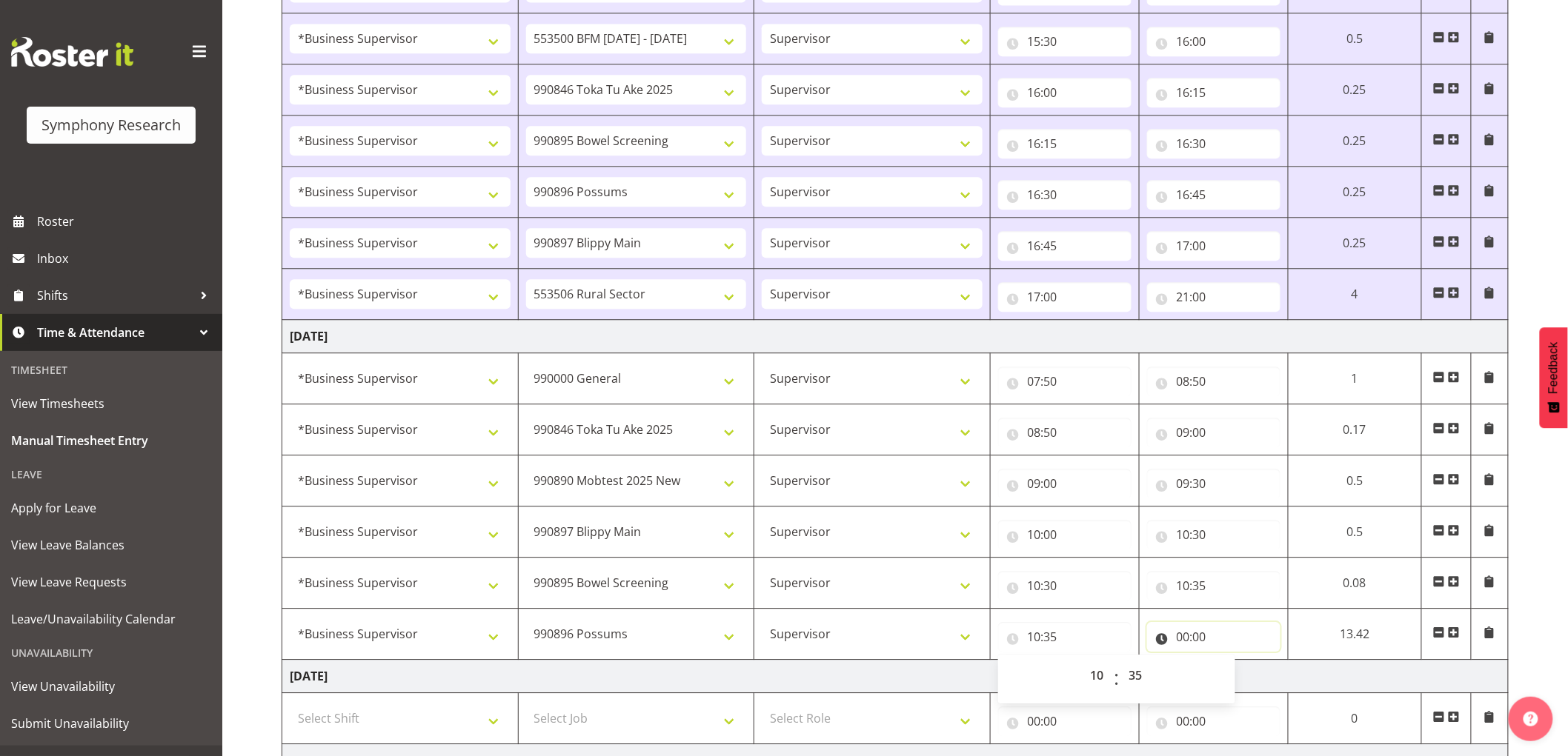
click at [1186, 635] on input "00:00" at bounding box center [1214, 637] width 134 height 30
drag, startPoint x: 1246, startPoint y: 680, endPoint x: 1238, endPoint y: 729, distance: 49.6
click at [1246, 680] on select "00 01 02 03 04 05 06 07 08 09 10 11 12 13 14 15 16 17 18 19 20 21 22 23" at bounding box center [1248, 676] width 33 height 30
select select "11"
click at [1232, 664] on select "00 01 02 03 04 05 06 07 08 09 10 11 12 13 14 15 16 17 18 19 20 21 22 23" at bounding box center [1248, 676] width 33 height 30
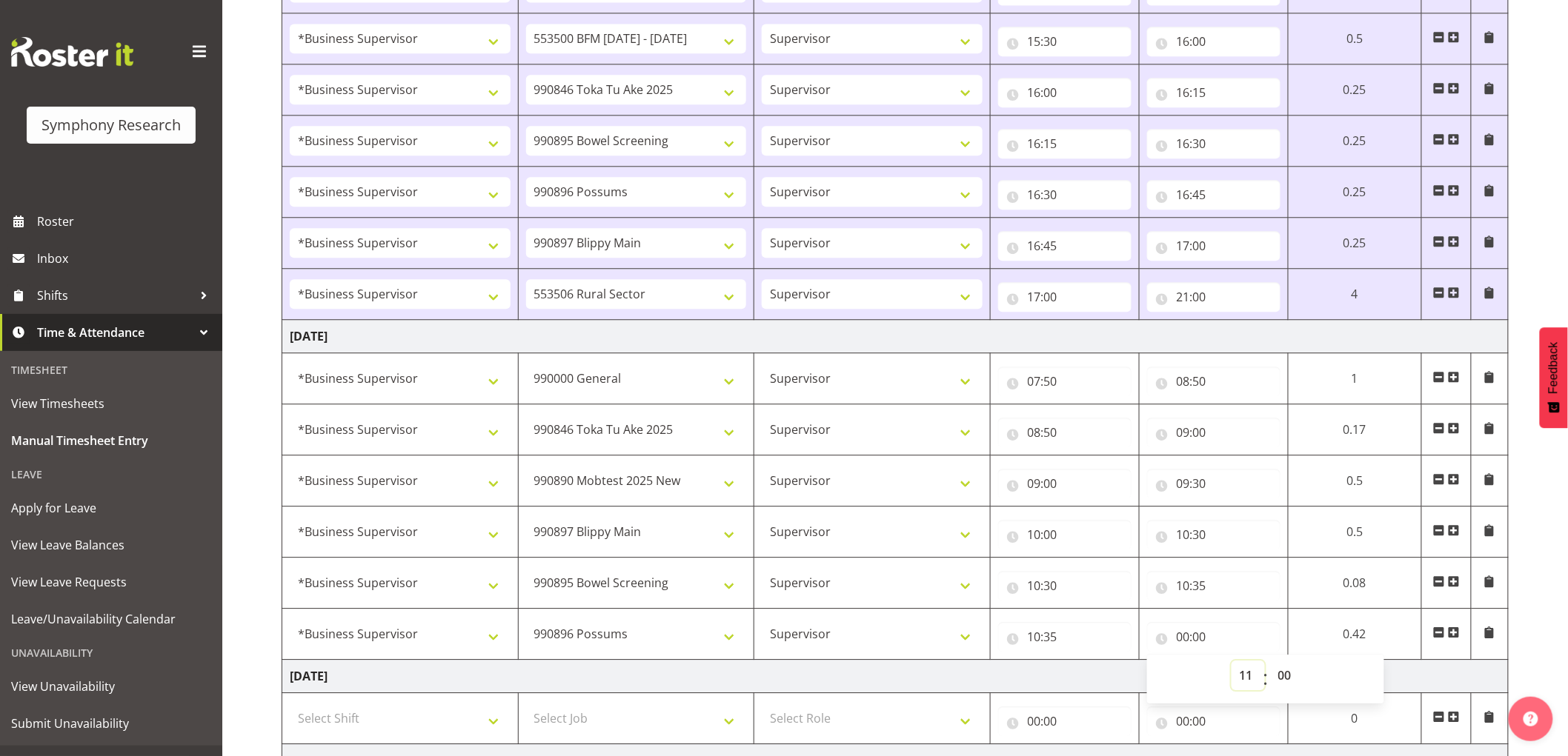
type input "11:00"
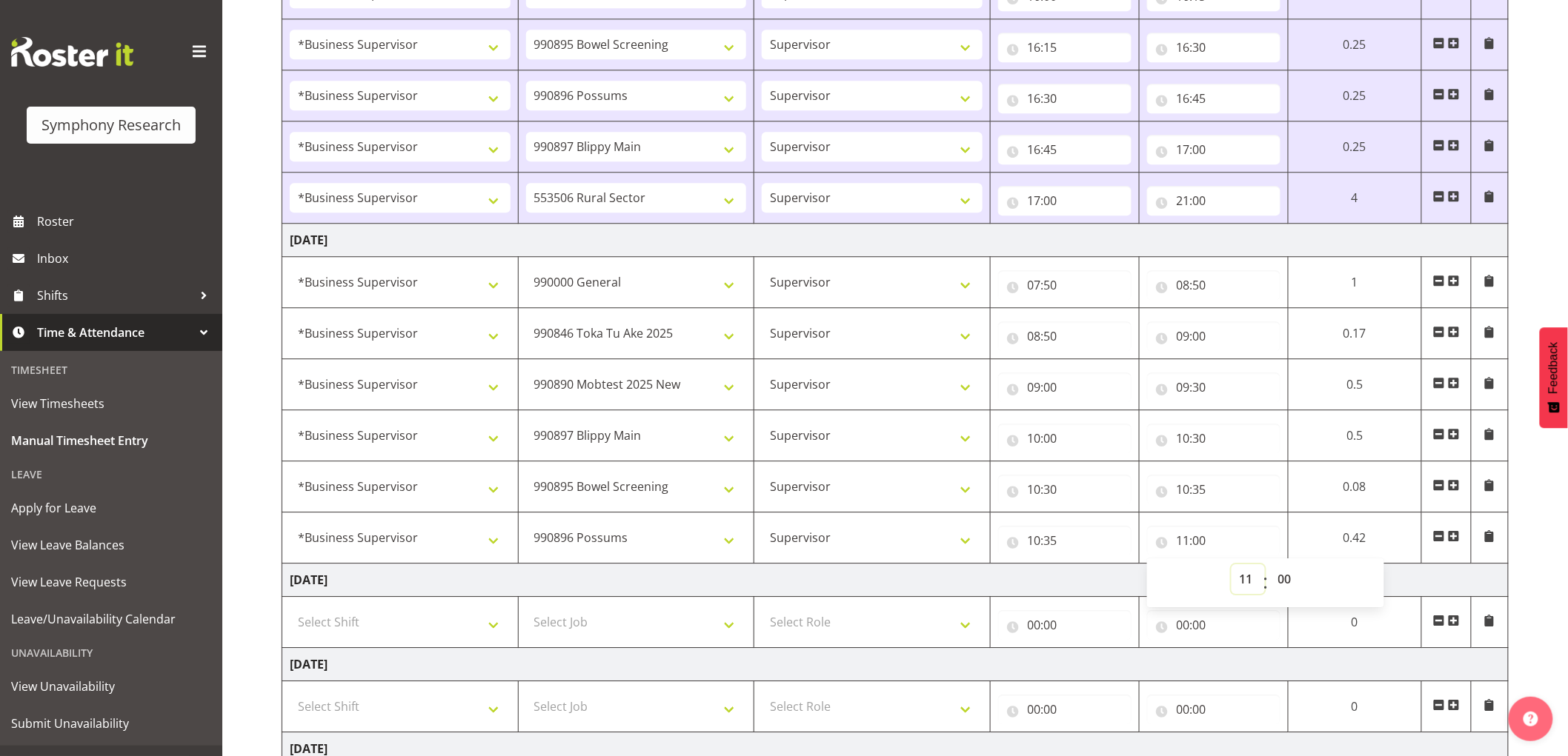
scroll to position [1692, 0]
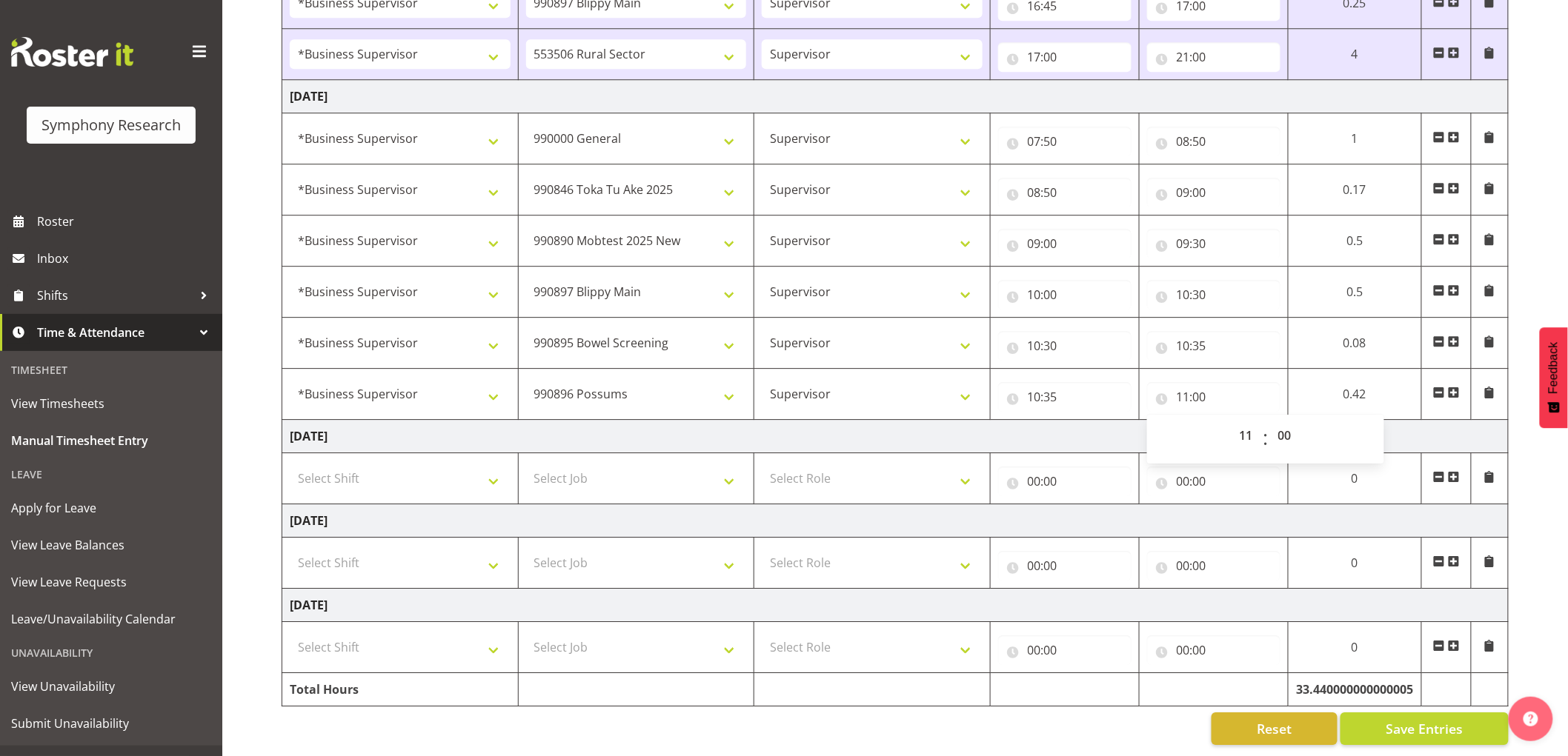
click at [1457, 390] on span at bounding box center [1454, 393] width 12 height 12
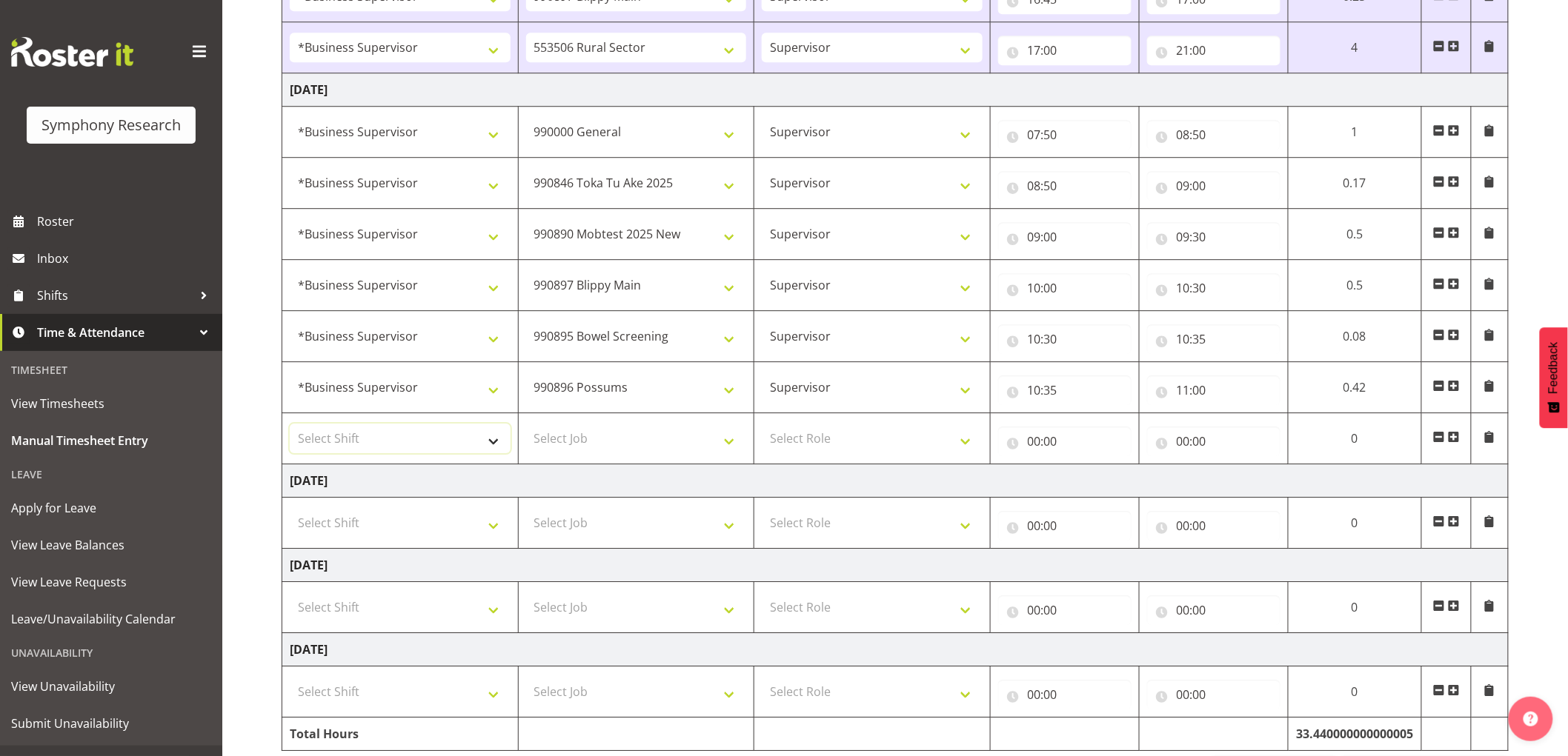
click at [438, 446] on select "Select Shift !!Weekend Residential (Roster IT Shift Label) *Business 9/10am ~ 4…" at bounding box center [400, 438] width 220 height 30
select select "48116"
click at [290, 427] on select "Select Shift !!Weekend Residential (Roster IT Shift Label) *Business 9/10am ~ 4…" at bounding box center [400, 438] width 220 height 30
drag, startPoint x: 625, startPoint y: 441, endPoint x: 647, endPoint y: 434, distance: 23.1
click at [625, 441] on select "Select Job 550060 IF Admin 553492 World Poll Aus Wave 2 Main 2025 553493 World …" at bounding box center [636, 438] width 220 height 30
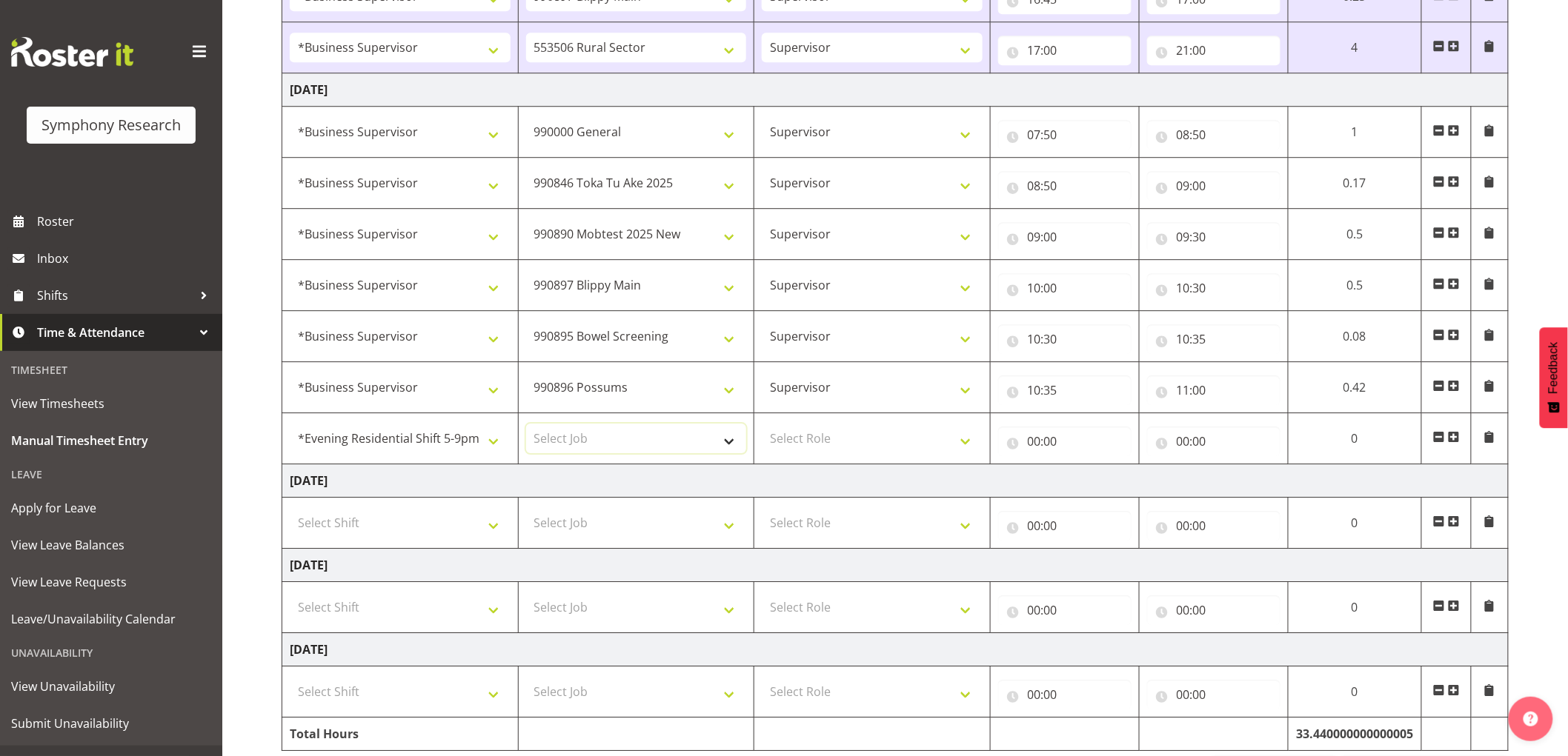
select select "10499"
click at [526, 427] on select "Select Job 550060 IF Admin 553492 World Poll Aus Wave 2 Main 2025 553493 World …" at bounding box center [636, 438] width 220 height 30
drag, startPoint x: 828, startPoint y: 431, endPoint x: 832, endPoint y: 455, distance: 24.3
click at [828, 432] on select "Select Role Supervisor Interviewing Briefing" at bounding box center [872, 438] width 220 height 30
select select "45"
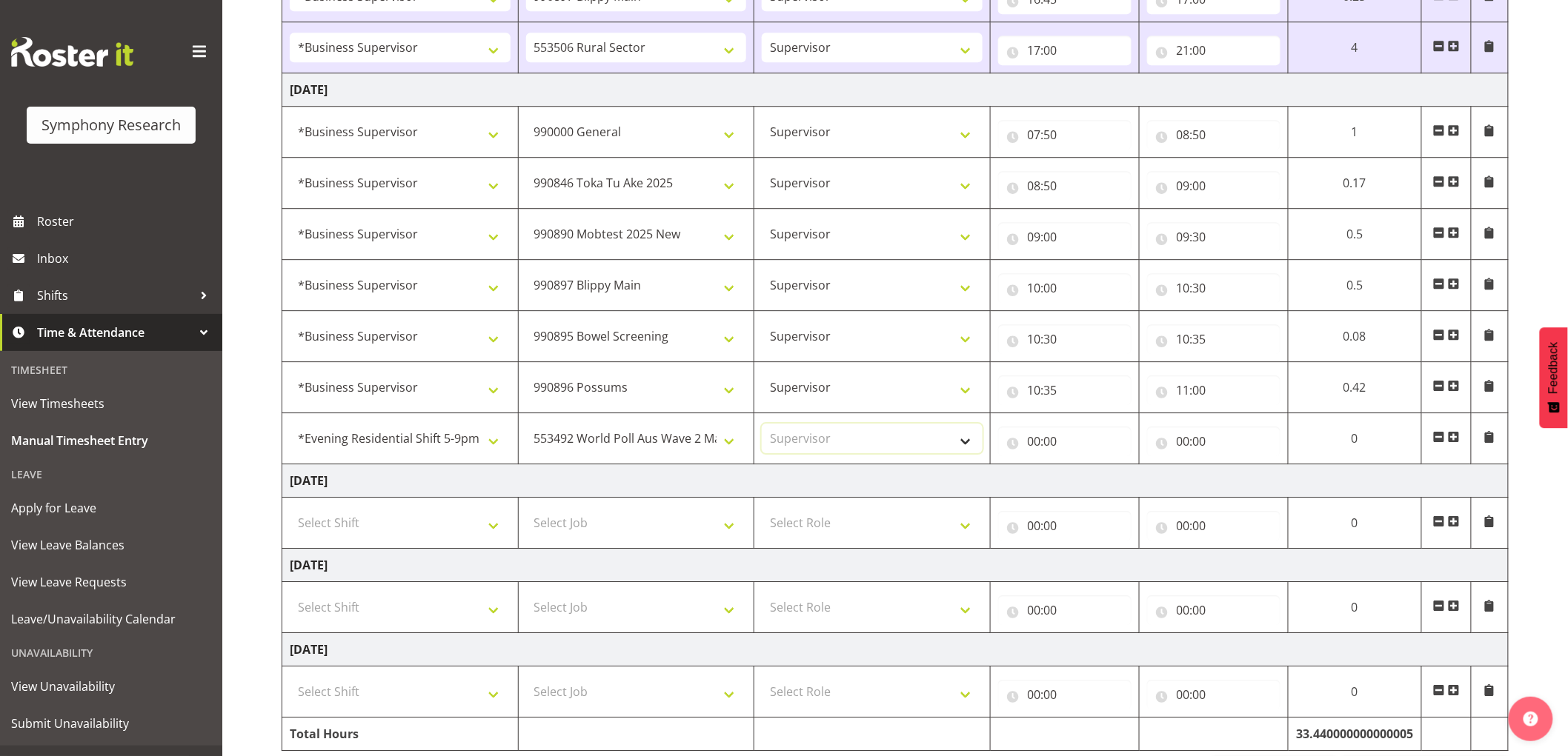
click at [762, 427] on select "Select Role Supervisor Interviewing Briefing" at bounding box center [872, 438] width 220 height 30
drag, startPoint x: 1026, startPoint y: 438, endPoint x: 1097, endPoint y: 473, distance: 79.2
click at [1028, 439] on input "00:00" at bounding box center [1065, 442] width 134 height 30
click at [1108, 477] on select "00 01 02 03 04 05 06 07 08 09 10 11 12 13 14 15 16 17 18 19 20 21 22 23" at bounding box center [1099, 480] width 33 height 30
select select "11"
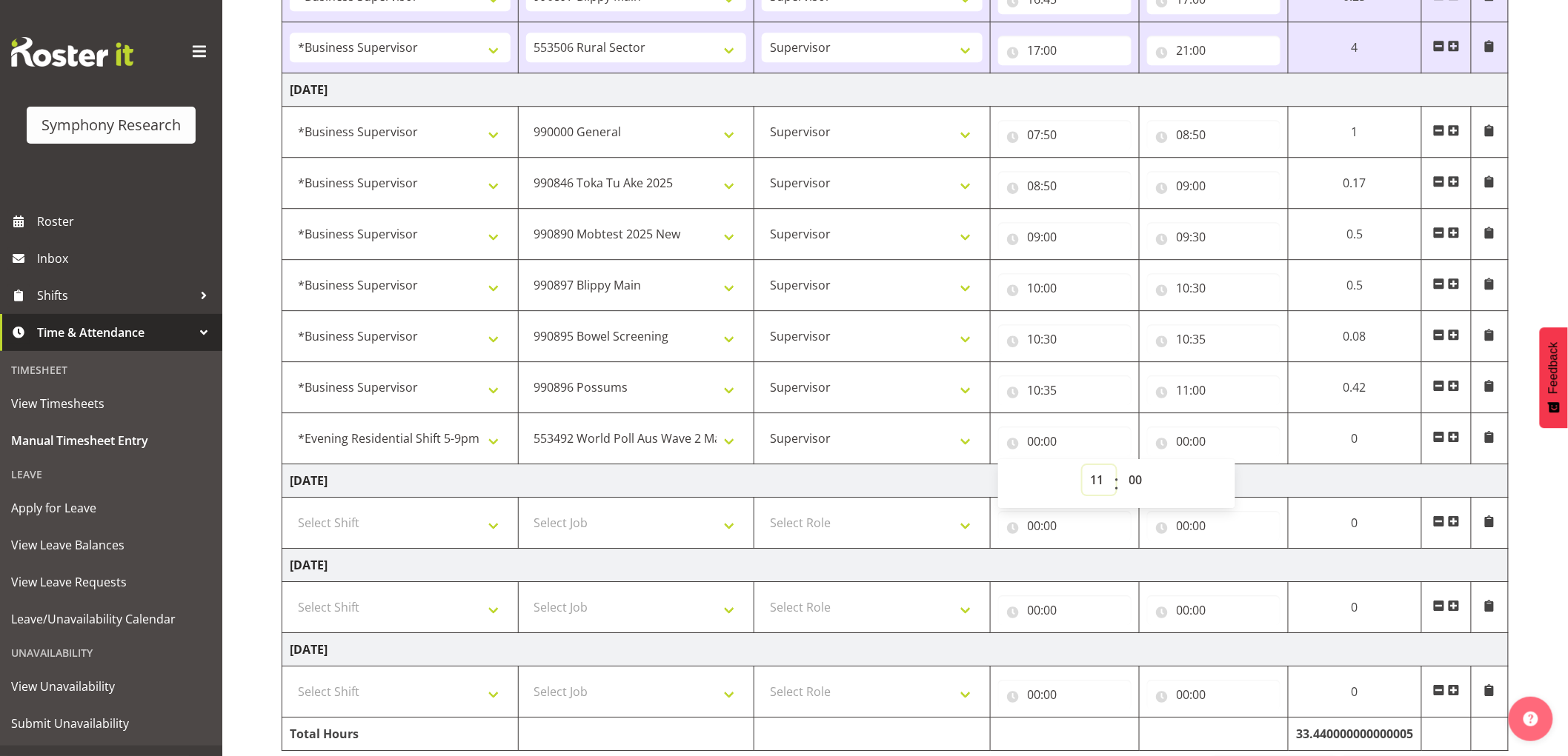
click at [1082, 468] on select "00 01 02 03 04 05 06 07 08 09 10 11 12 13 14 15 16 17 18 19 20 21 22 23" at bounding box center [1099, 480] width 33 height 30
type input "11:00"
click at [1177, 439] on input "00:00" at bounding box center [1214, 442] width 134 height 30
drag, startPoint x: 1253, startPoint y: 488, endPoint x: 1279, endPoint y: 539, distance: 57.2
click at [1253, 488] on select "00 01 02 03 04 05 06 07 08 09 10 11 12 13 14 15 16 17 18 19 20 21 22 23" at bounding box center [1248, 480] width 33 height 30
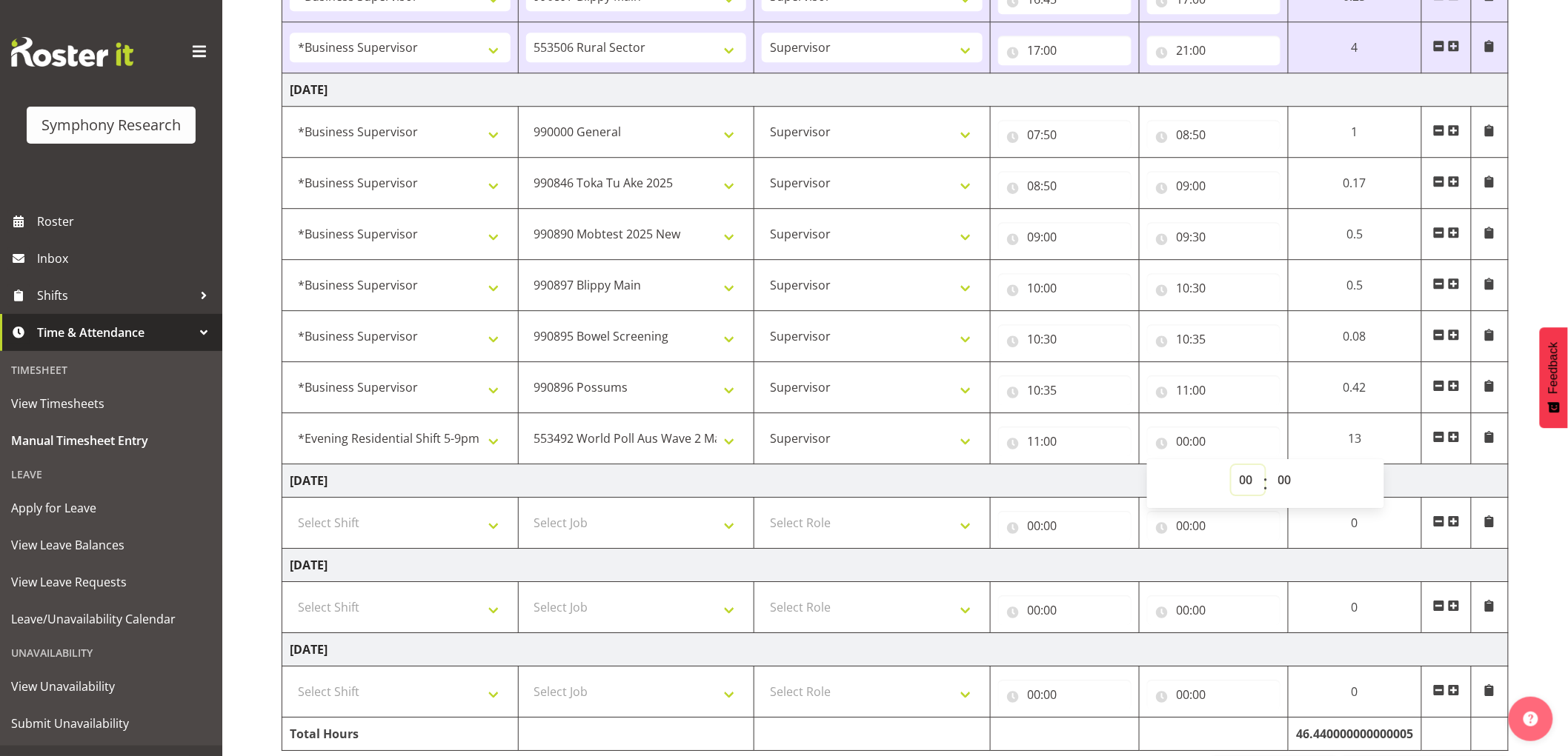
select select "12"
click at [1238, 488] on select "00 01 02 03 04 05 06 07 08 09 10 11 12 13 14 15 16 17 18 19 20 21 22 23" at bounding box center [1248, 480] width 33 height 30
type input "12:00"
select select "13"
type input "13:00"
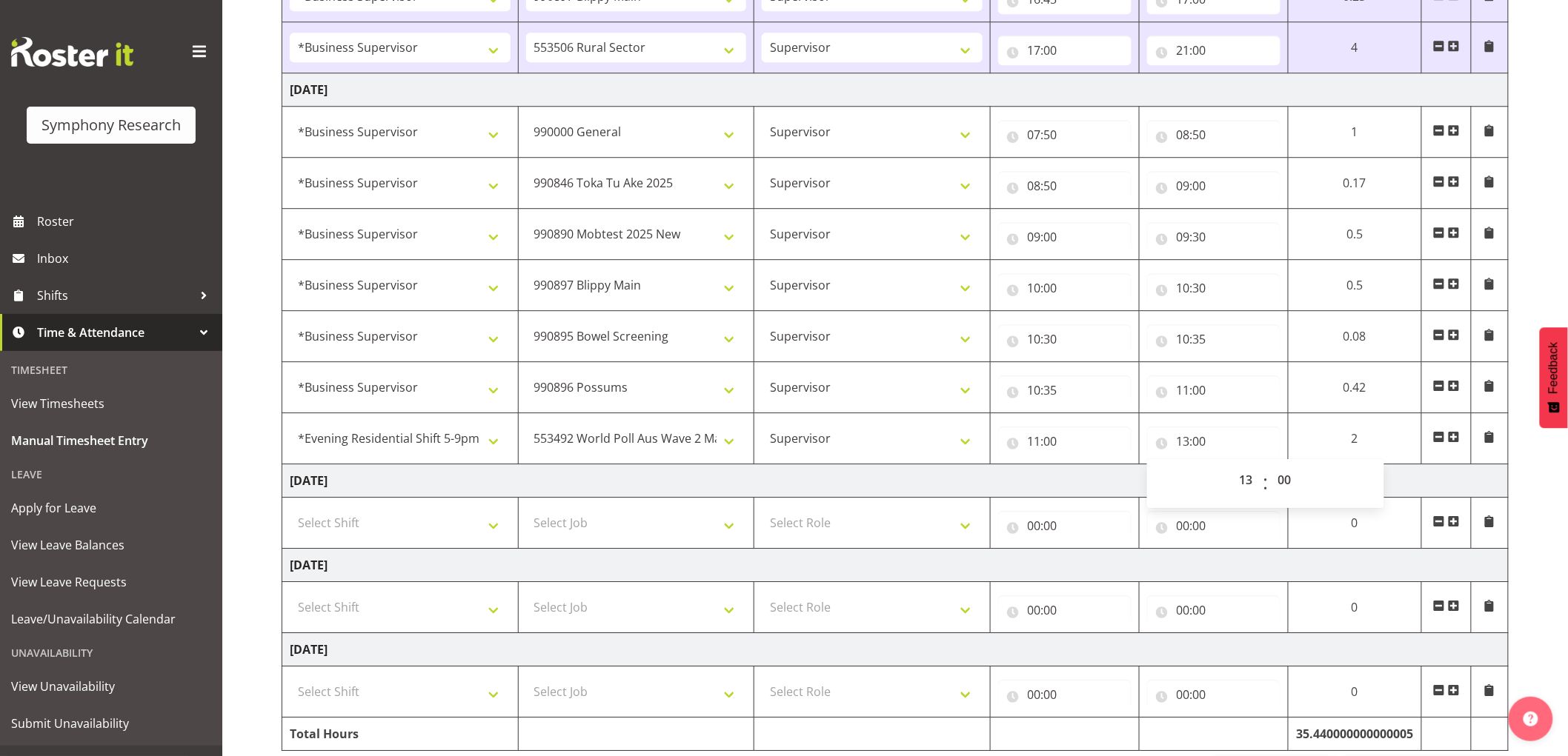
click at [1453, 433] on span at bounding box center [1454, 437] width 12 height 12
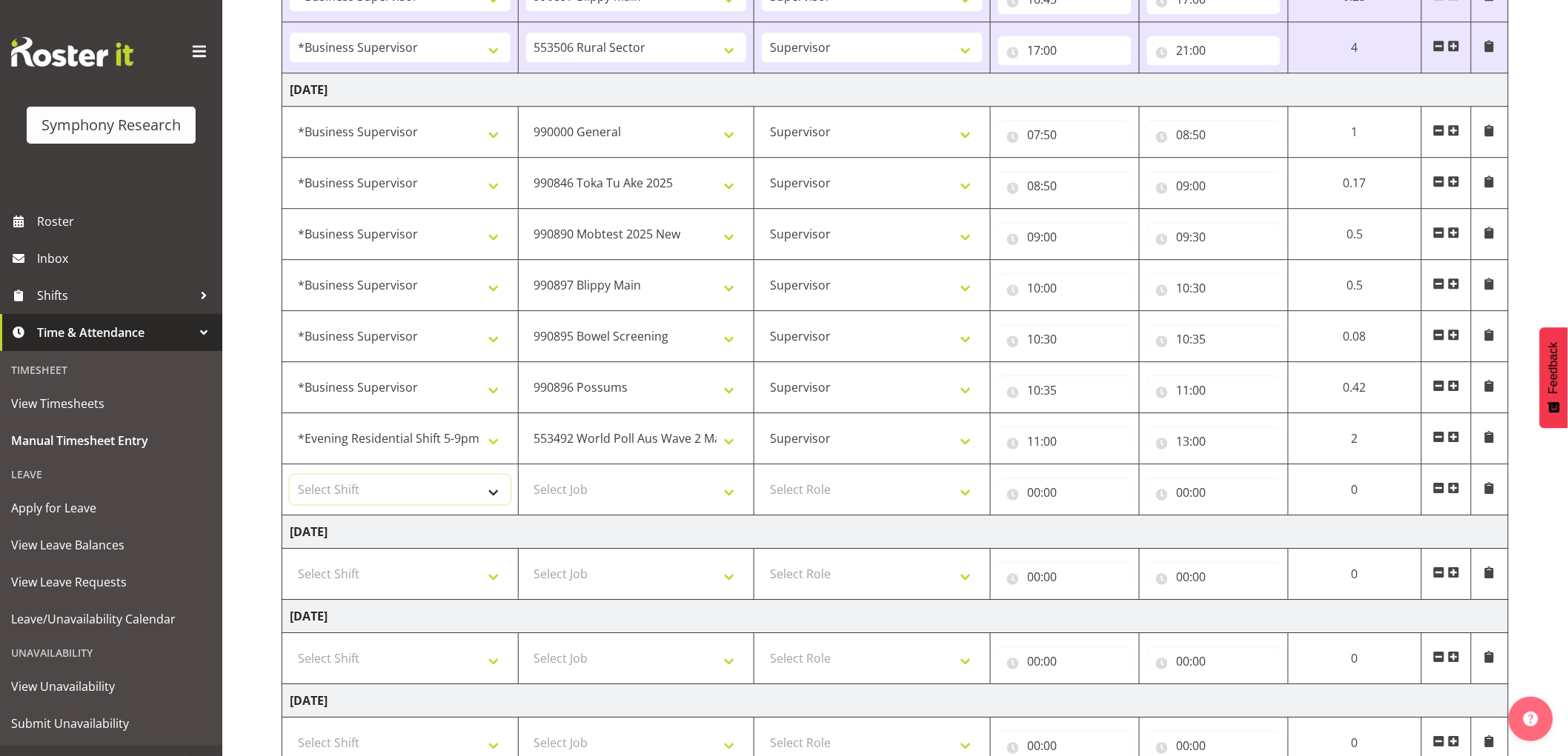
click at [397, 497] on select "Select Shift !!Weekend Residential (Roster IT Shift Label) *Business 9/10am ~ 4…" at bounding box center [400, 489] width 220 height 30
select select "1607"
click at [290, 478] on select "Select Shift !!Weekend Residential (Roster IT Shift Label) *Business 9/10am ~ 4…" at bounding box center [400, 489] width 220 height 30
click at [393, 447] on select "!!Weekend Residential (Roster IT Shift Label) *Business 9/10am ~ 4:30pm *Busine…" at bounding box center [400, 438] width 220 height 30
select select "1607"
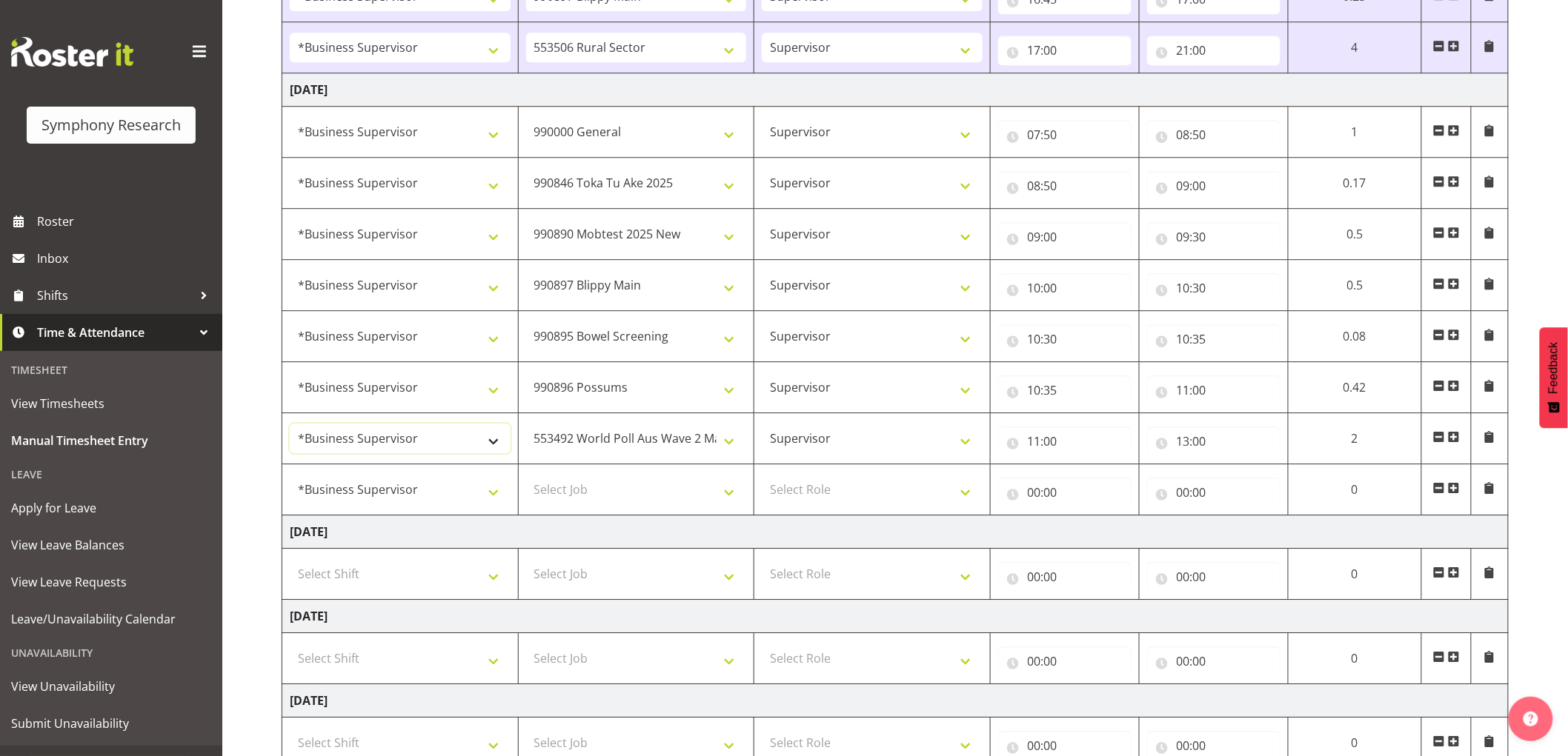
click at [290, 427] on select "!!Weekend Residential (Roster IT Shift Label) *Business 9/10am ~ 4:30pm *Busine…" at bounding box center [400, 438] width 220 height 30
click at [699, 498] on select "Select Job 550060 IF Admin 553492 World Poll Aus Wave 2 Main 2025 553493 World …" at bounding box center [636, 489] width 220 height 30
select select "10527"
click at [526, 478] on select "Select Job 550060 IF Admin 553492 World Poll Aus Wave 2 Main 2025 553493 World …" at bounding box center [636, 489] width 220 height 30
drag, startPoint x: 809, startPoint y: 499, endPoint x: 816, endPoint y: 505, distance: 9.2
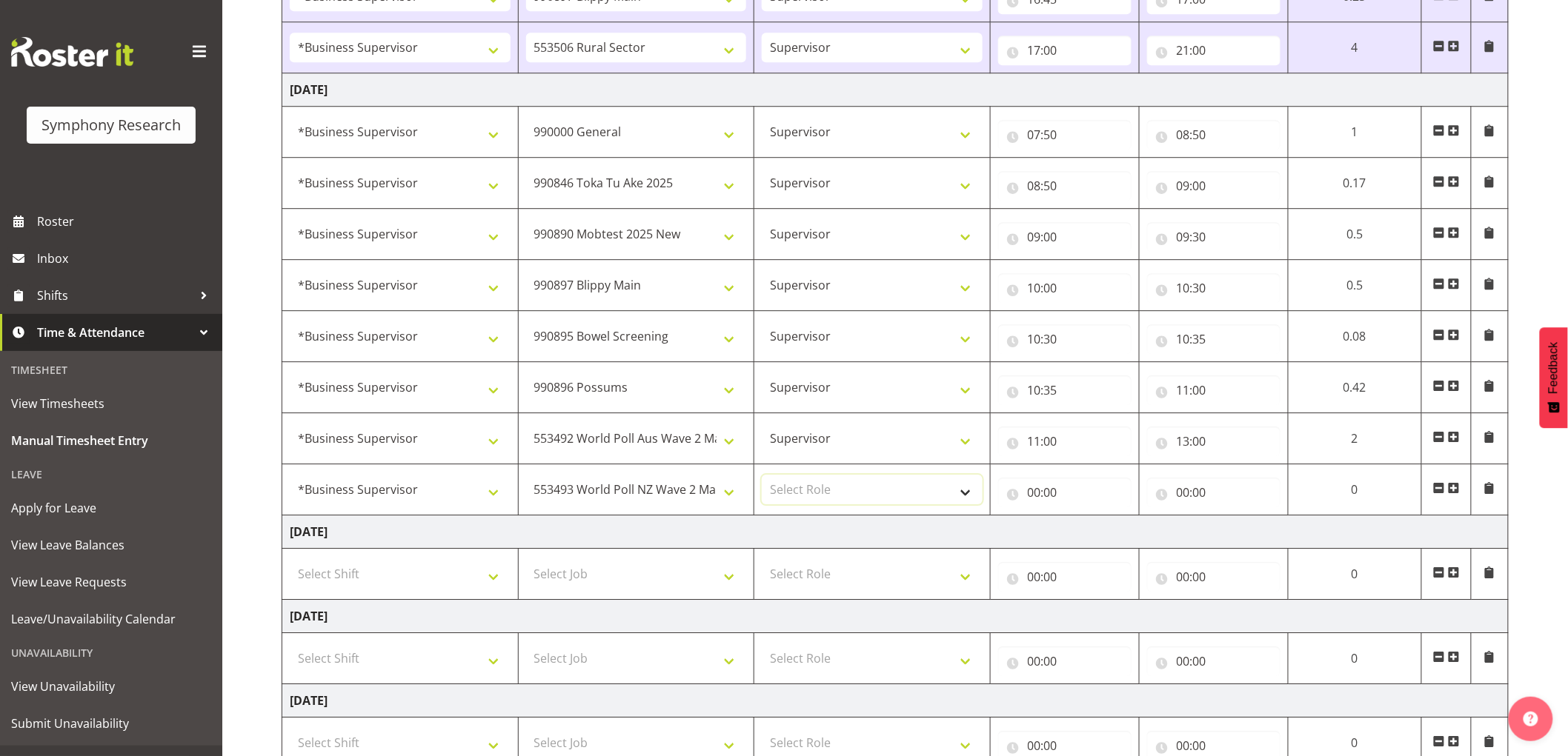
click at [809, 499] on select "Select Role Supervisor Interviewing Briefing" at bounding box center [872, 489] width 220 height 30
select select "45"
click at [762, 478] on select "Select Role Supervisor Interviewing Briefing" at bounding box center [872, 489] width 220 height 30
drag, startPoint x: 1035, startPoint y: 490, endPoint x: 1120, endPoint y: 520, distance: 90.1
click at [1054, 498] on input "00:00" at bounding box center [1065, 493] width 134 height 30
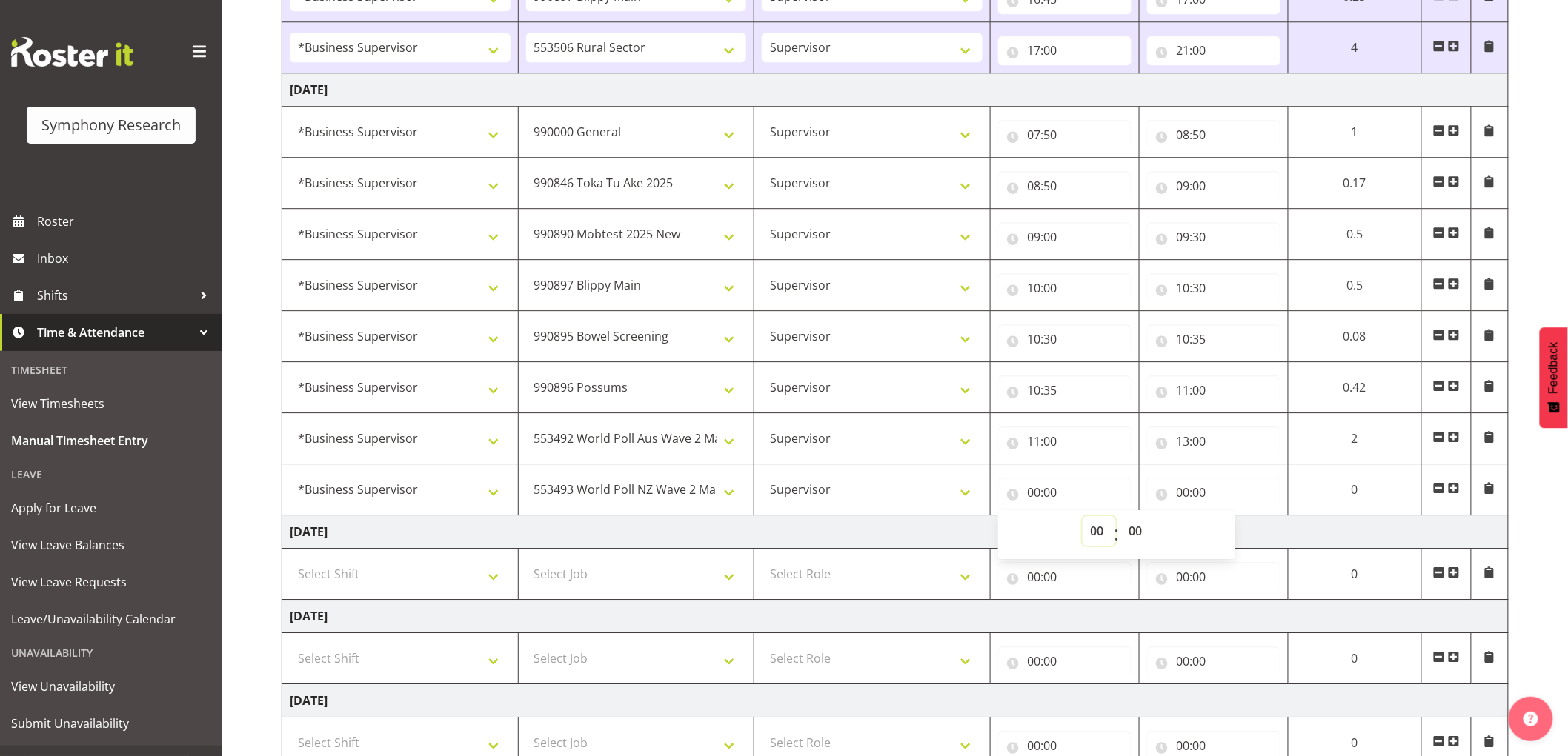
drag, startPoint x: 1097, startPoint y: 527, endPoint x: 1110, endPoint y: 541, distance: 19.1
click at [1097, 527] on select "00 01 02 03 04 05 06 07 08 09 10 11 12 13 14 15 16 17 18 19 20 21 22 23" at bounding box center [1099, 532] width 33 height 30
select select "13"
click at [1082, 519] on select "00 01 02 03 04 05 06 07 08 09 10 11 12 13 14 15 16 17 18 19 20 21 22 23" at bounding box center [1099, 532] width 33 height 30
type input "13:00"
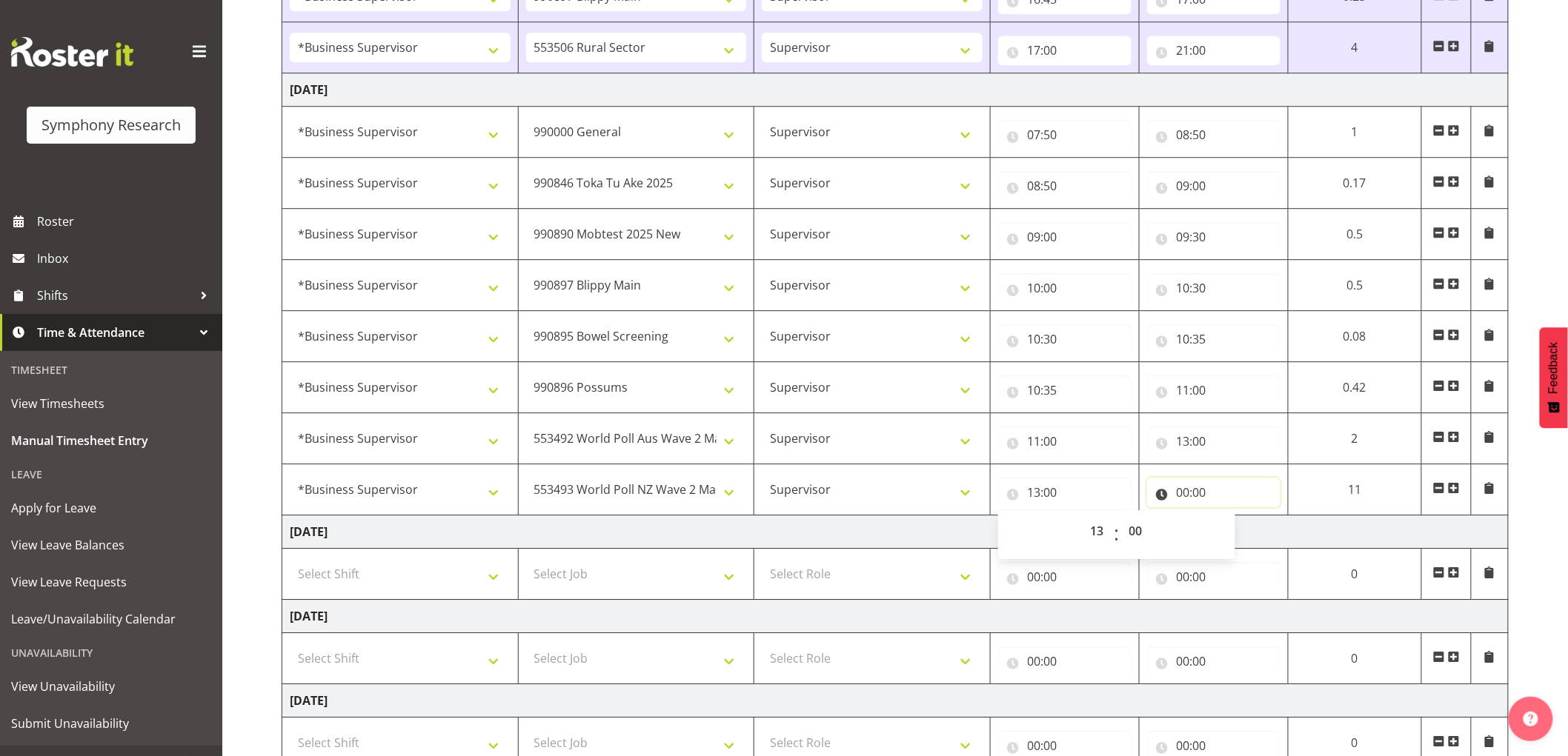
click at [1187, 505] on input "00:00" at bounding box center [1214, 493] width 134 height 30
drag, startPoint x: 1253, startPoint y: 532, endPoint x: 1263, endPoint y: 541, distance: 13.5
click at [1262, 532] on div "00 01 02 03 04 05 06 07 08 09 10 11 12 13 14 15 16 17 18 19 20 21 22 23 : 00 01…" at bounding box center [1265, 535] width 237 height 37
select select "15"
click at [1232, 519] on select "00 01 02 03 04 05 06 07 08 09 10 11 12 13 14 15 16 17 18 19 20 21 22 23" at bounding box center [1248, 532] width 33 height 30
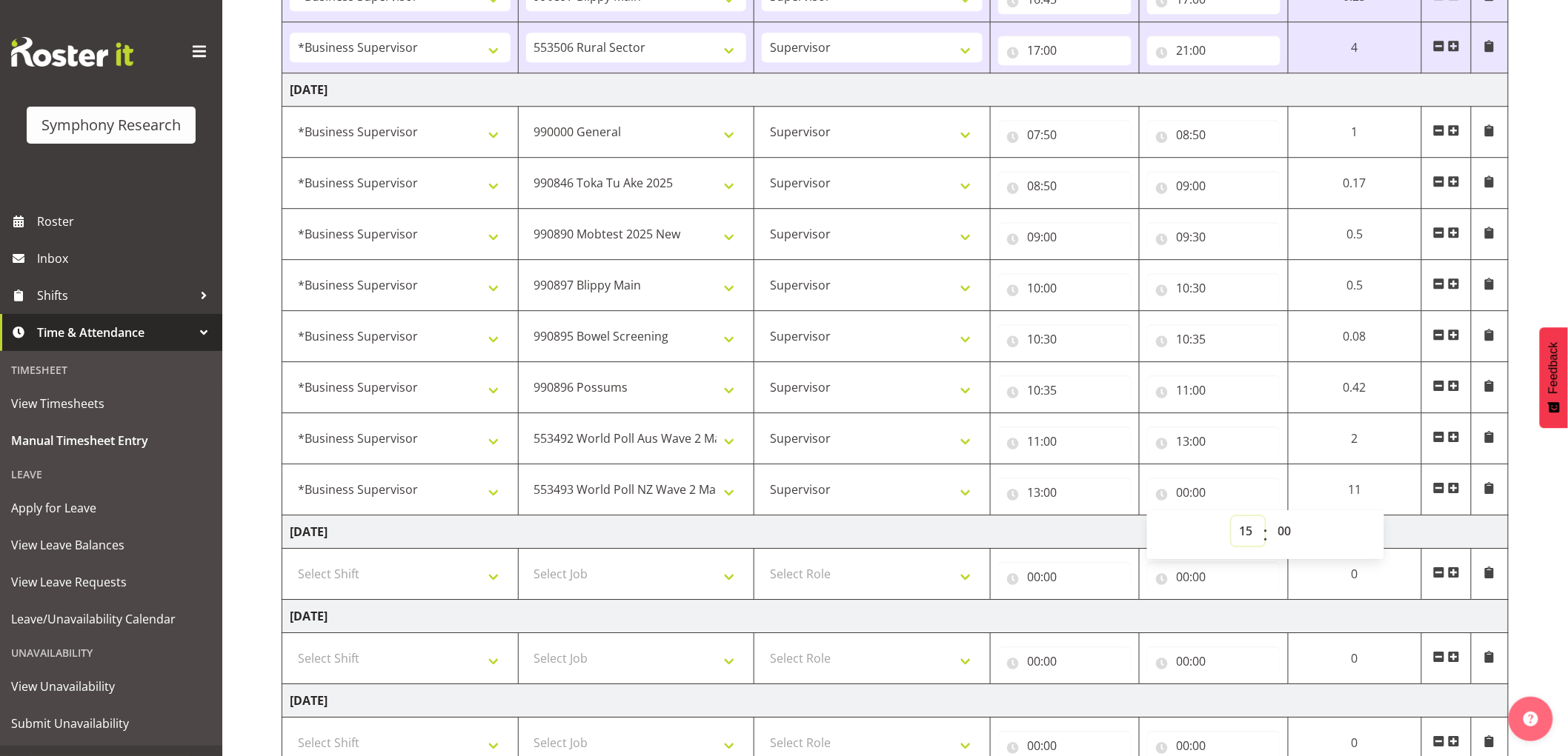
type input "15:00"
click at [1457, 493] on span at bounding box center [1454, 488] width 12 height 12
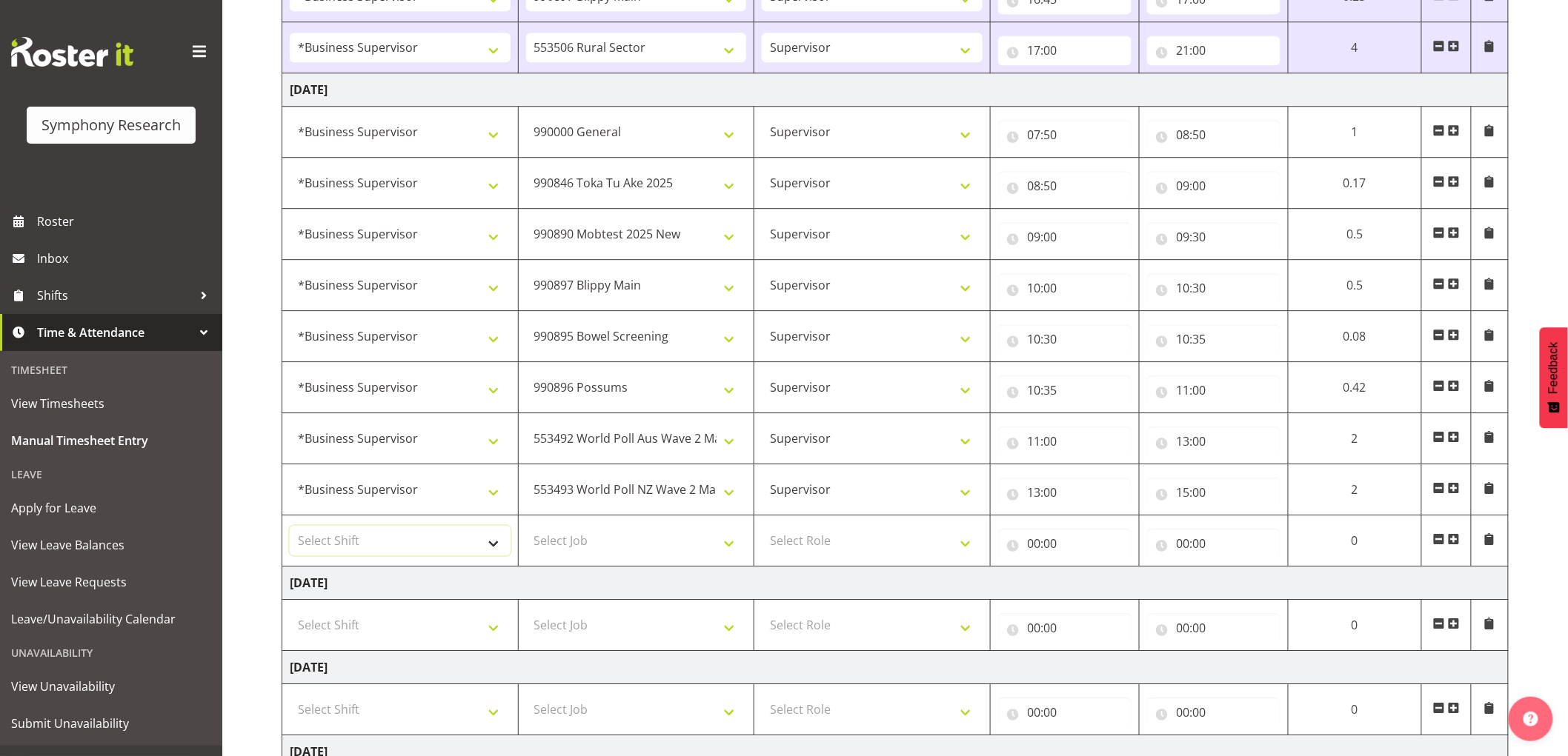
click at [401, 553] on select "Select Shift !!Weekend Residential (Roster IT Shift Label) *Business 9/10am ~ 4…" at bounding box center [400, 541] width 220 height 30
select select "1607"
click at [290, 529] on select "Select Shift !!Weekend Residential (Roster IT Shift Label) *Business 9/10am ~ 4…" at bounding box center [400, 541] width 220 height 30
click at [660, 531] on select "Select Job 550060 IF Admin 553492 World Poll Aus Wave 2 Main 2025 553493 World …" at bounding box center [636, 541] width 220 height 30
select select "10242"
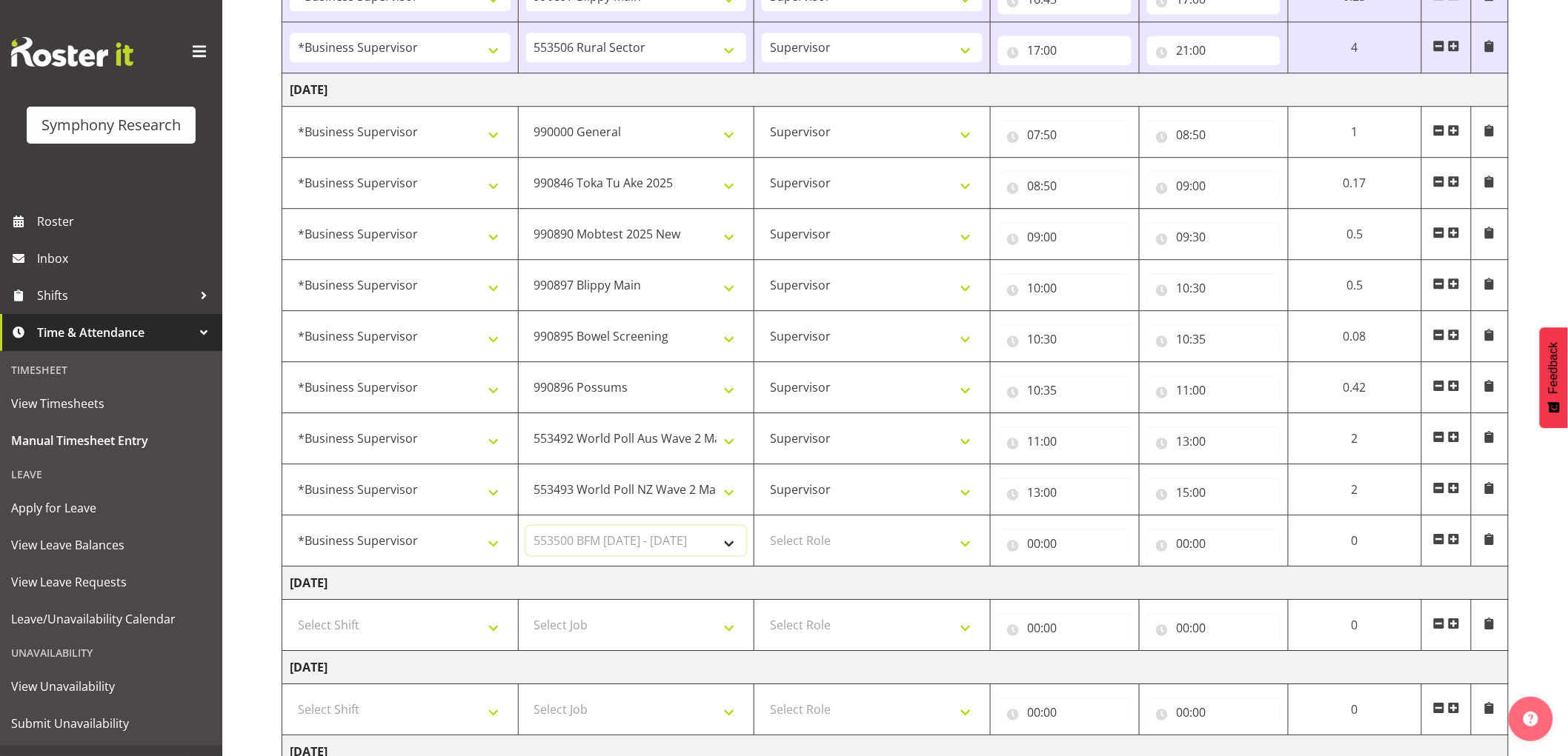
click at [526, 529] on select "Select Job 550060 IF Admin 553492 World Poll Aus Wave 2 Main 2025 553493 World …" at bounding box center [636, 541] width 220 height 30
drag, startPoint x: 852, startPoint y: 544, endPoint x: 861, endPoint y: 557, distance: 15.8
click at [852, 544] on select "Select Role Supervisor Interviewing Briefing" at bounding box center [872, 541] width 220 height 30
select select "45"
click at [762, 529] on select "Select Role Supervisor Interviewing Briefing" at bounding box center [872, 541] width 220 height 30
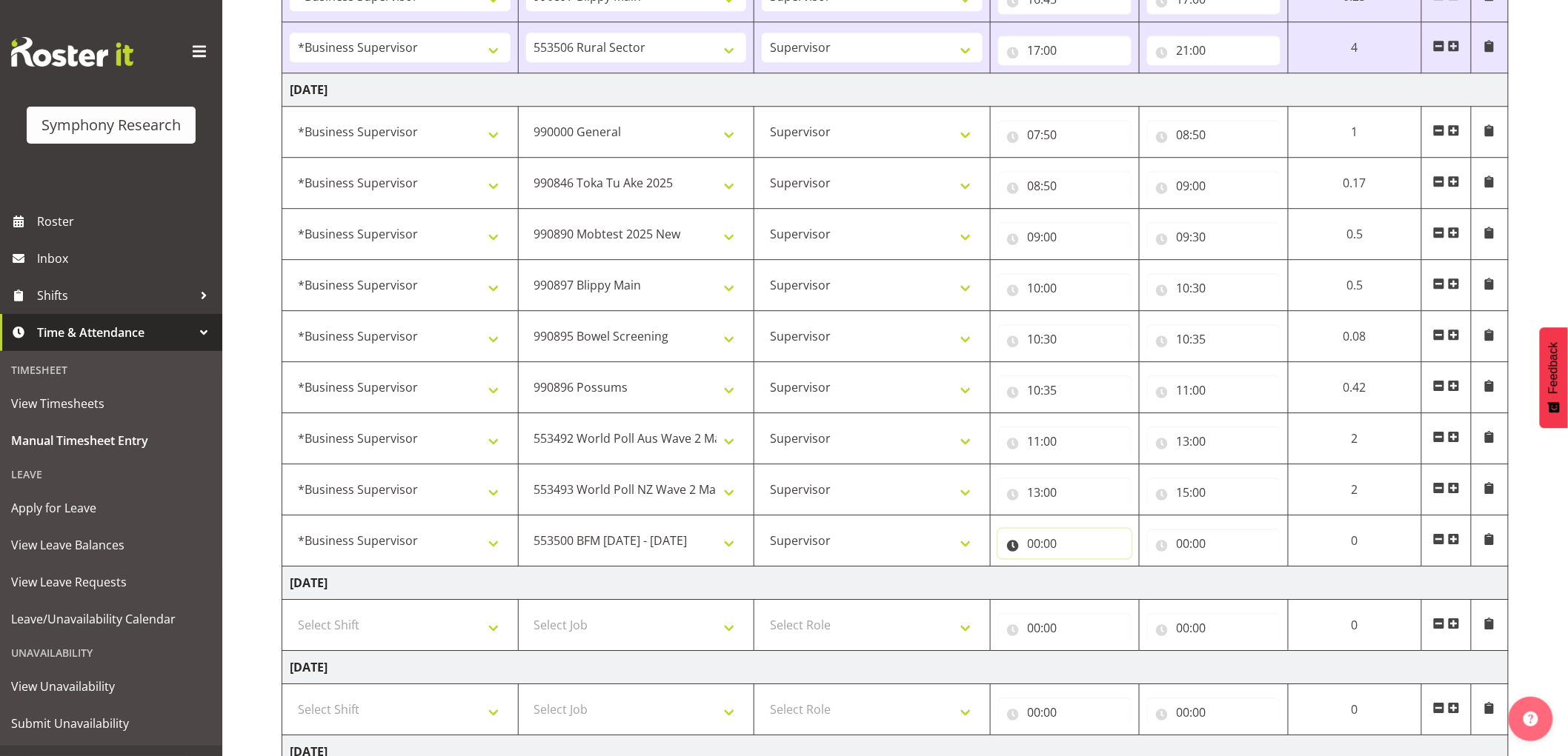
drag, startPoint x: 1038, startPoint y: 544, endPoint x: 1093, endPoint y: 563, distance: 58.2
click at [1040, 544] on input "00:00" at bounding box center [1065, 544] width 134 height 30
click at [1094, 581] on select "00 01 02 03 04 05 06 07 08 09 10 11 12 13 14 15 16 17 18 19 20 21 22 23" at bounding box center [1099, 583] width 33 height 30
select select "15"
click at [1082, 570] on select "00 01 02 03 04 05 06 07 08 09 10 11 12 13 14 15 16 17 18 19 20 21 22 23" at bounding box center [1099, 583] width 33 height 30
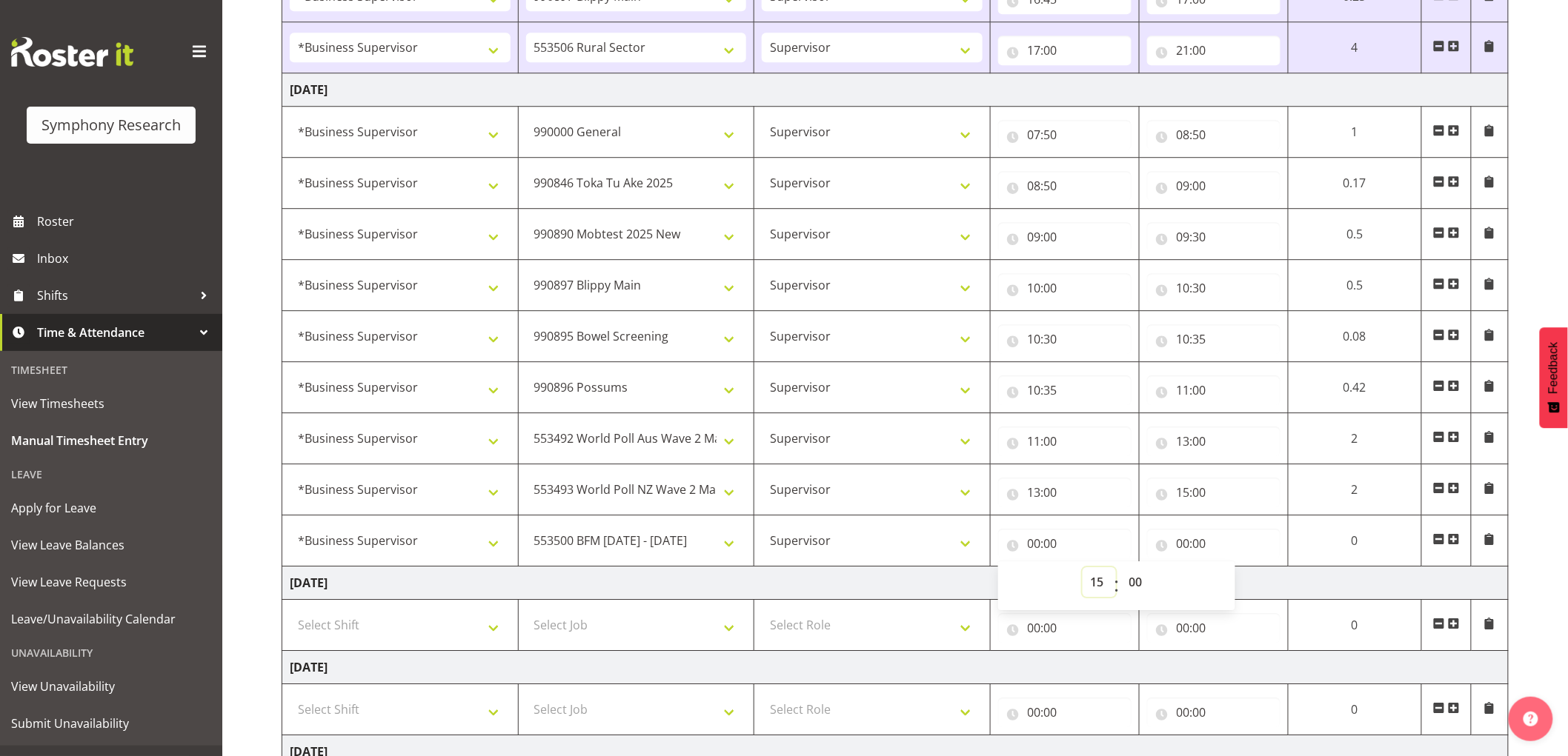
type input "15:00"
drag, startPoint x: 1174, startPoint y: 544, endPoint x: 1234, endPoint y: 573, distance: 66.6
click at [1175, 544] on input "00:00" at bounding box center [1214, 544] width 134 height 30
drag, startPoint x: 1245, startPoint y: 582, endPoint x: 1266, endPoint y: 596, distance: 25.2
click at [1245, 582] on select "00 01 02 03 04 05 06 07 08 09 10 11 12 13 14 15 16 17 18 19 20 21 22 23" at bounding box center [1248, 583] width 33 height 30
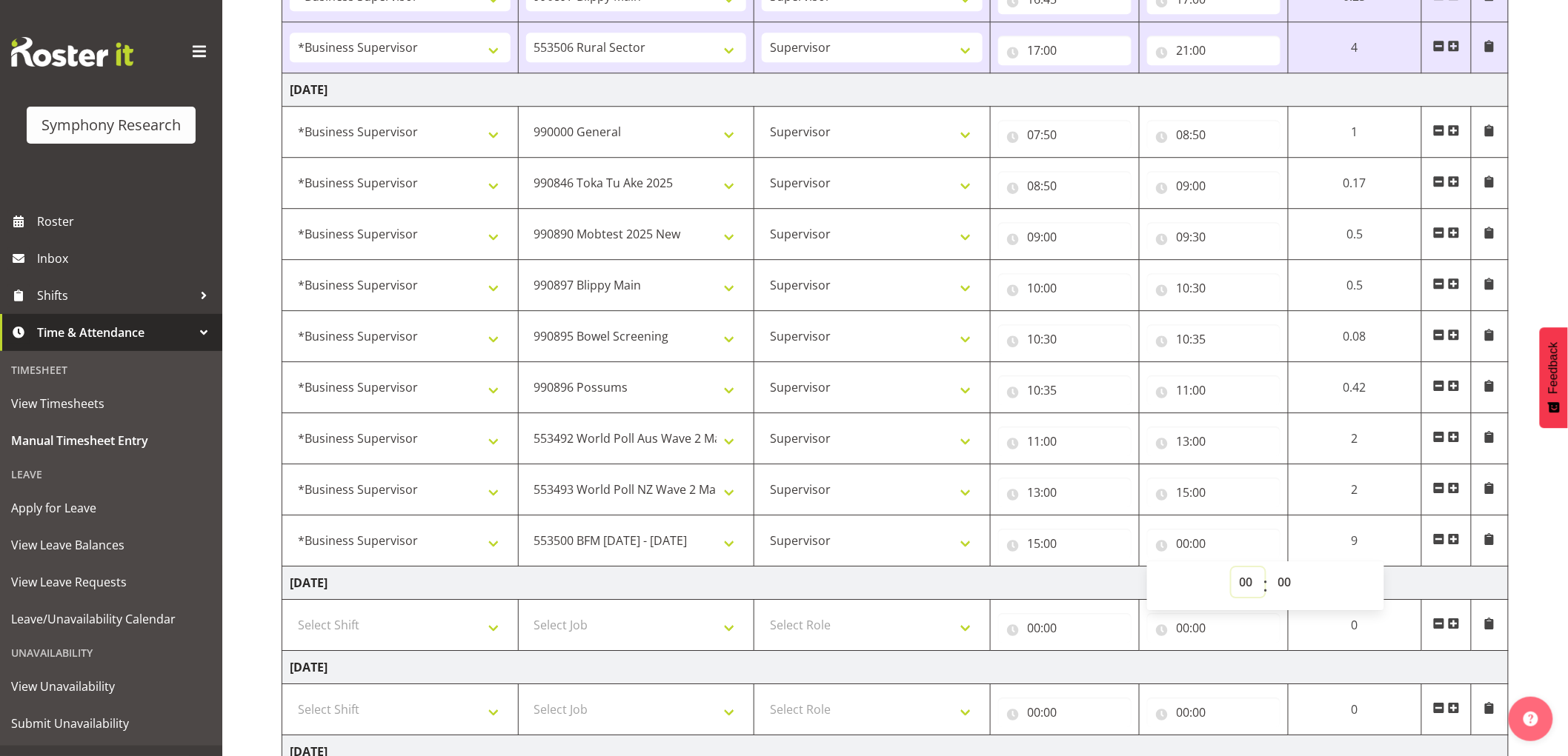
select select "16"
click at [1232, 570] on select "00 01 02 03 04 05 06 07 08 09 10 11 12 13 14 15 16 17 18 19 20 21 22 23" at bounding box center [1248, 583] width 33 height 30
type input "16:00"
click at [1455, 546] on span at bounding box center [1454, 539] width 12 height 12
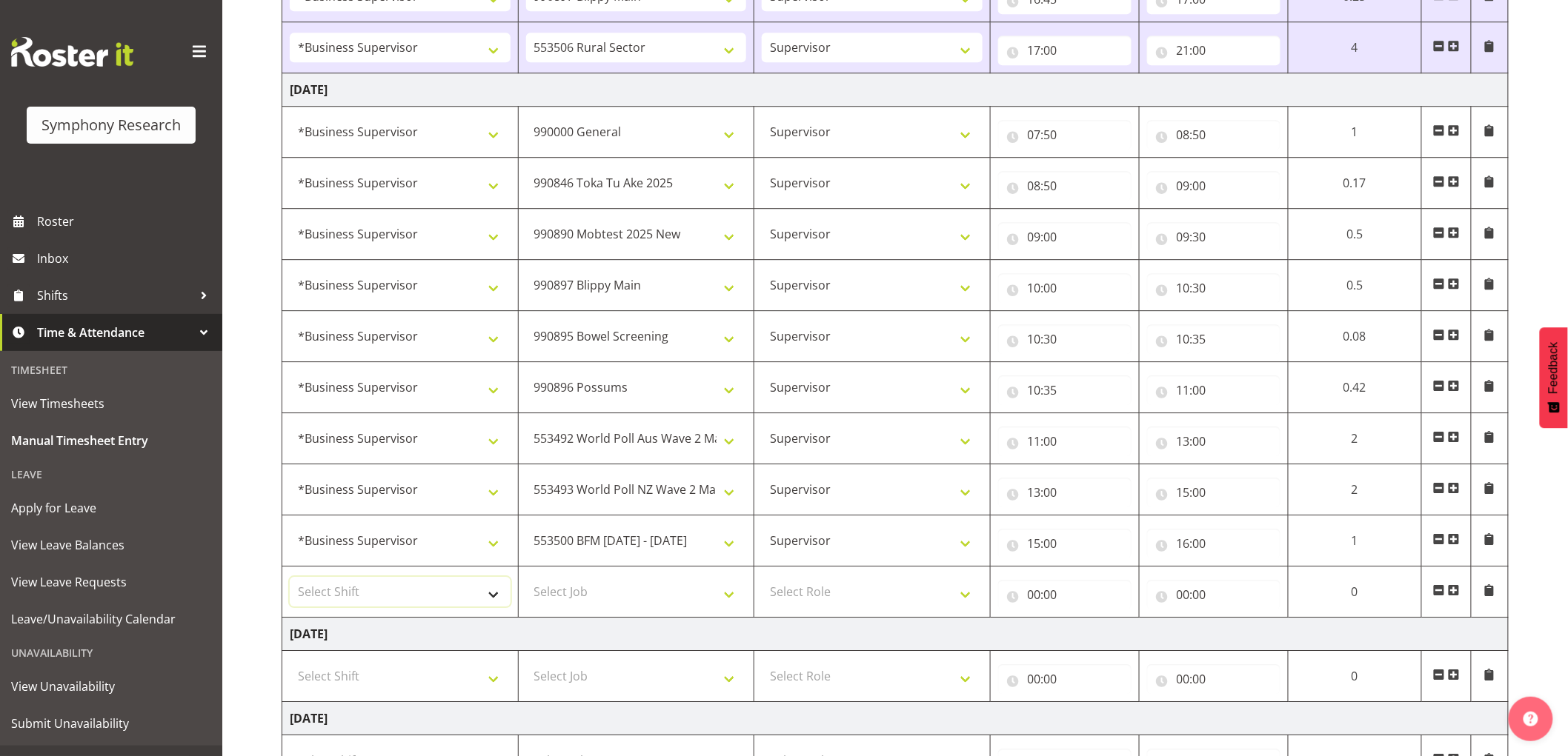
click at [334, 596] on select "Select Shift !!Weekend Residential (Roster IT Shift Label) *Business 9/10am ~ 4…" at bounding box center [400, 592] width 220 height 30
select select "1607"
click at [290, 580] on select "Select Shift !!Weekend Residential (Roster IT Shift Label) *Business 9/10am ~ 4…" at bounding box center [400, 592] width 220 height 30
click at [561, 611] on td "Select Job 550060 IF Admin 553492 World Poll Aus Wave 2 Main 2025 553493 World …" at bounding box center [636, 593] width 236 height 51
click at [579, 602] on select "Select Job 550060 IF Admin 553492 World Poll Aus Wave 2 Main 2025 553493 World …" at bounding box center [636, 592] width 220 height 30
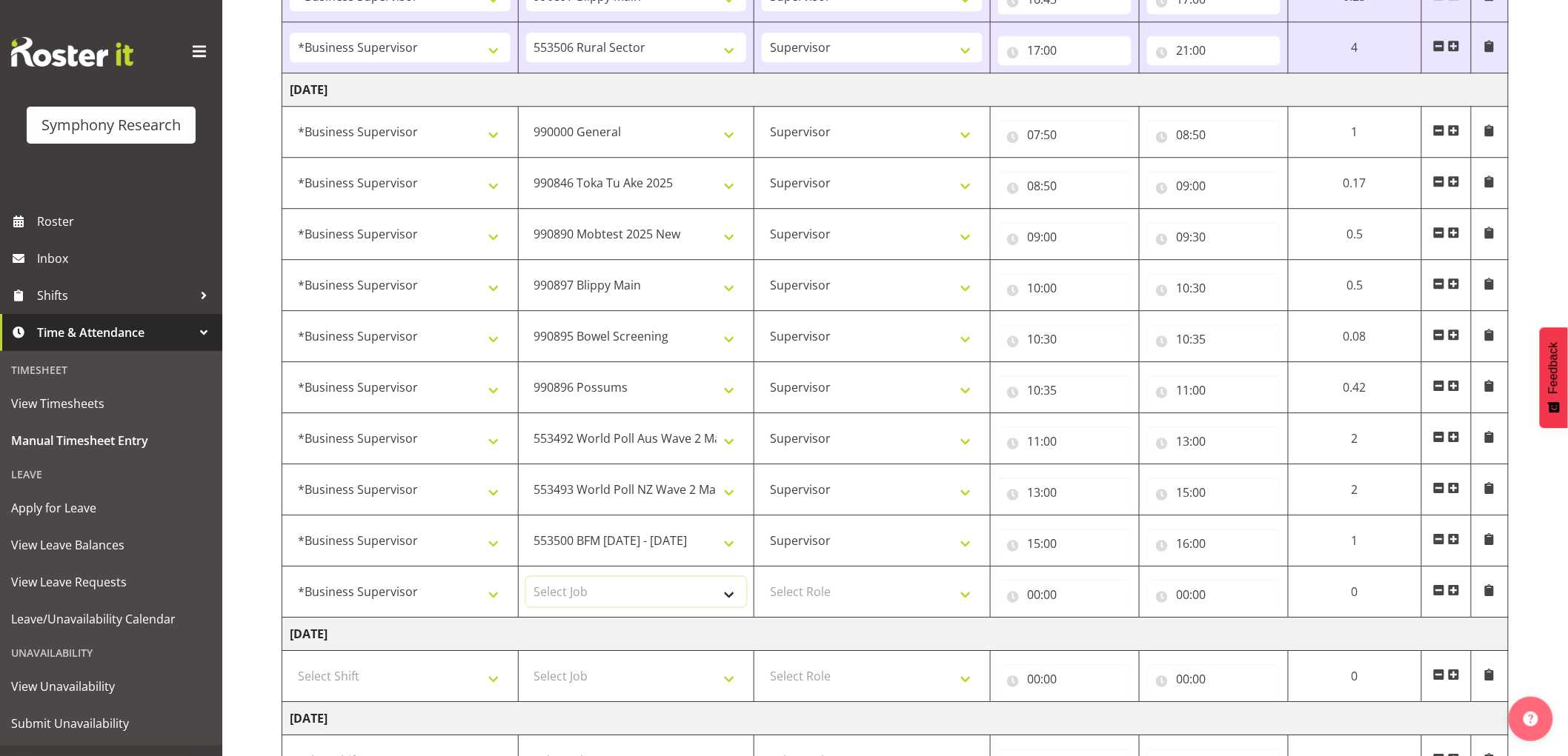
select select "10585"
click at [526, 580] on select "Select Job 550060 IF Admin 553492 World Poll Aus Wave 2 Main 2025 553493 World …" at bounding box center [636, 592] width 220 height 30
click at [838, 602] on select "Select Role Supervisor Interviewing Briefing" at bounding box center [872, 592] width 220 height 30
select select "45"
click at [762, 580] on select "Select Role Supervisor Interviewing Briefing" at bounding box center [872, 592] width 220 height 30
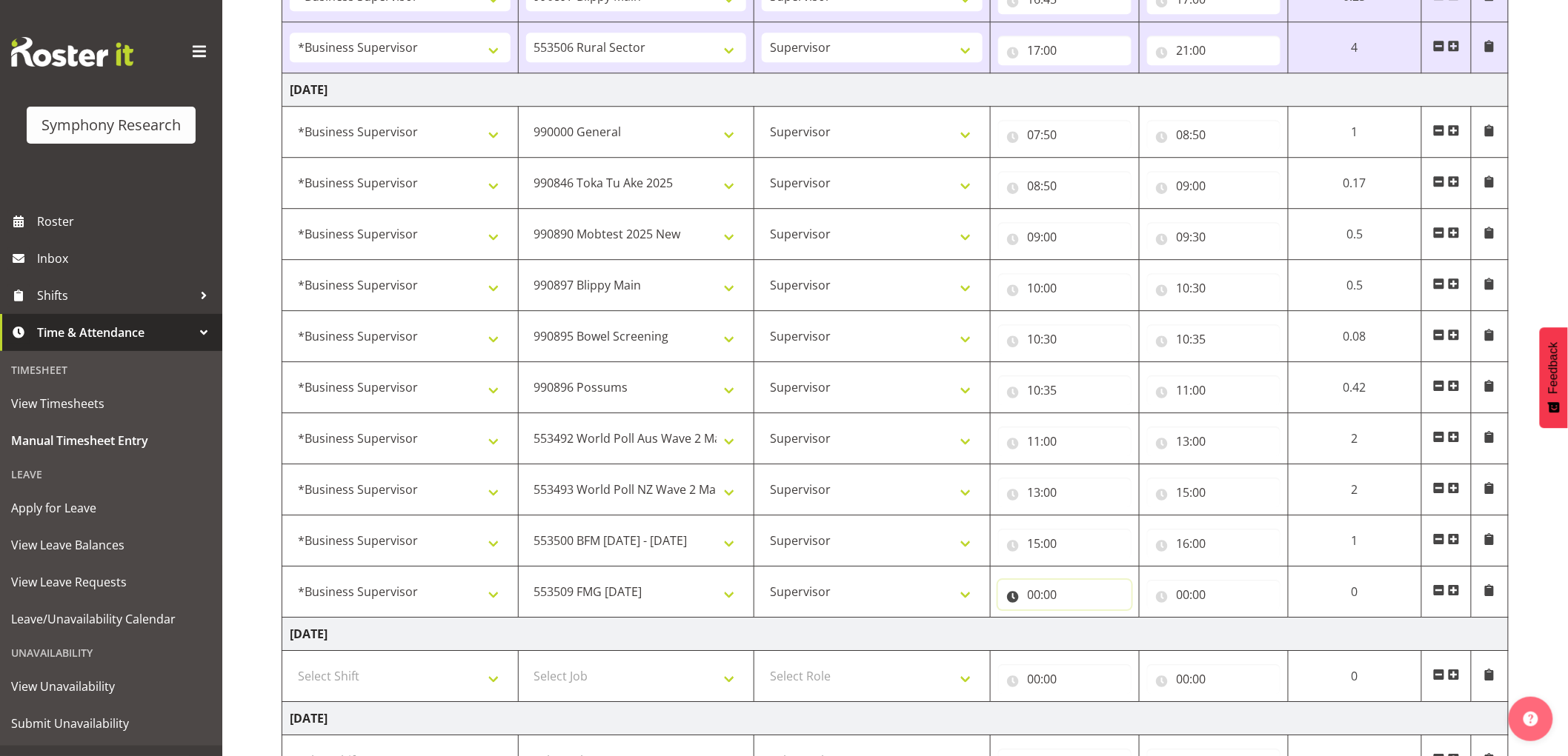
click at [1039, 601] on input "00:00" at bounding box center [1065, 595] width 134 height 30
click at [1092, 642] on select "00 01 02 03 04 05 06 07 08 09 10 11 12 13 14 15 16 17 18 19 20 21 22 23" at bounding box center [1099, 633] width 33 height 30
select select "16"
click at [1082, 621] on select "00 01 02 03 04 05 06 07 08 09 10 11 12 13 14 15 16 17 18 19 20 21 22 23" at bounding box center [1099, 633] width 33 height 30
type input "16:00"
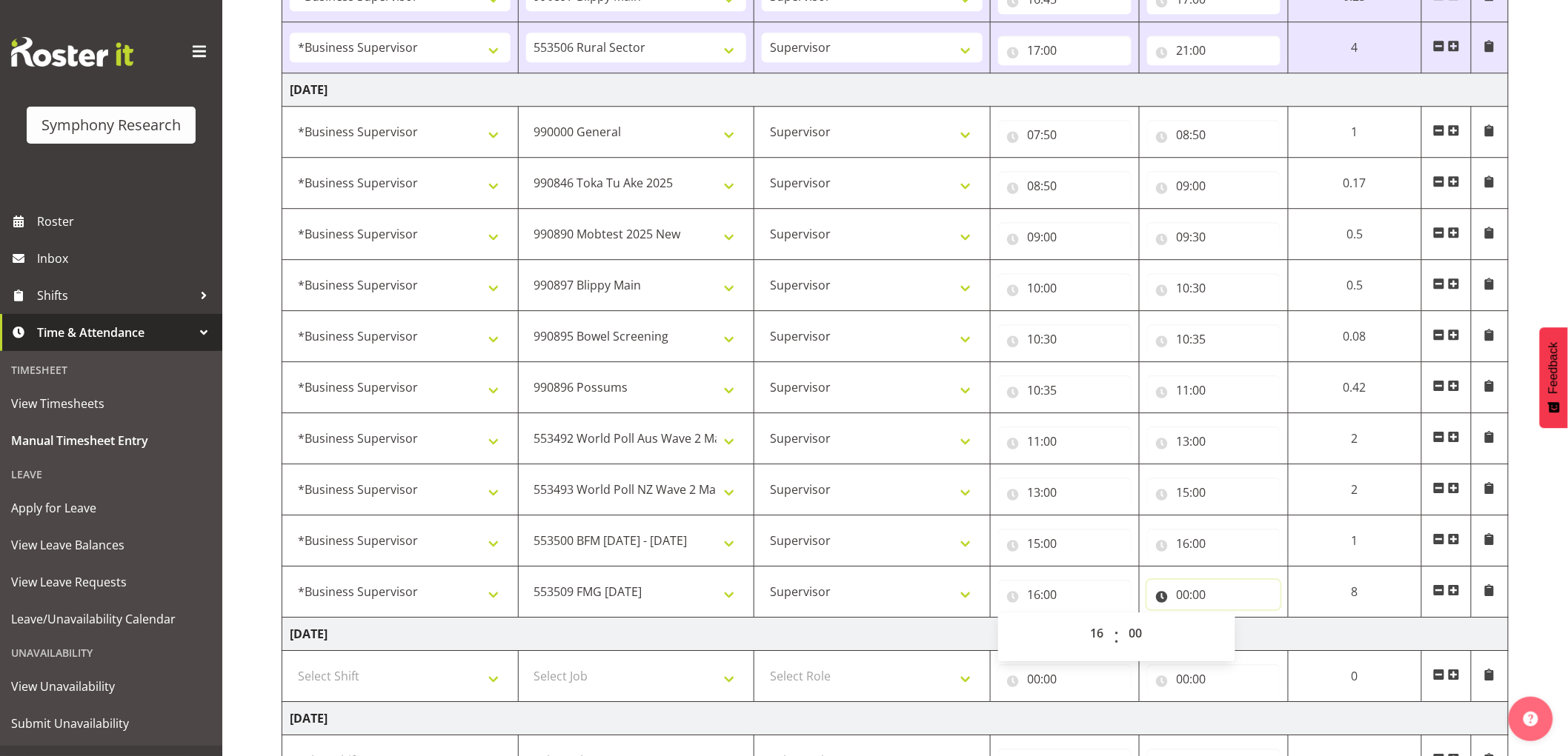
click at [1190, 605] on input "00:00" at bounding box center [1214, 595] width 134 height 30
drag, startPoint x: 1257, startPoint y: 639, endPoint x: 1286, endPoint y: 661, distance: 36.4
click at [1257, 638] on select "00 01 02 03 04 05 06 07 08 09 10 11 12 13 14 15 16 17 18 19 20 21 22 23" at bounding box center [1248, 633] width 33 height 30
select select "18"
click at [1232, 621] on select "00 01 02 03 04 05 06 07 08 09 10 11 12 13 14 15 16 17 18 19 20 21 22 23" at bounding box center [1248, 633] width 33 height 30
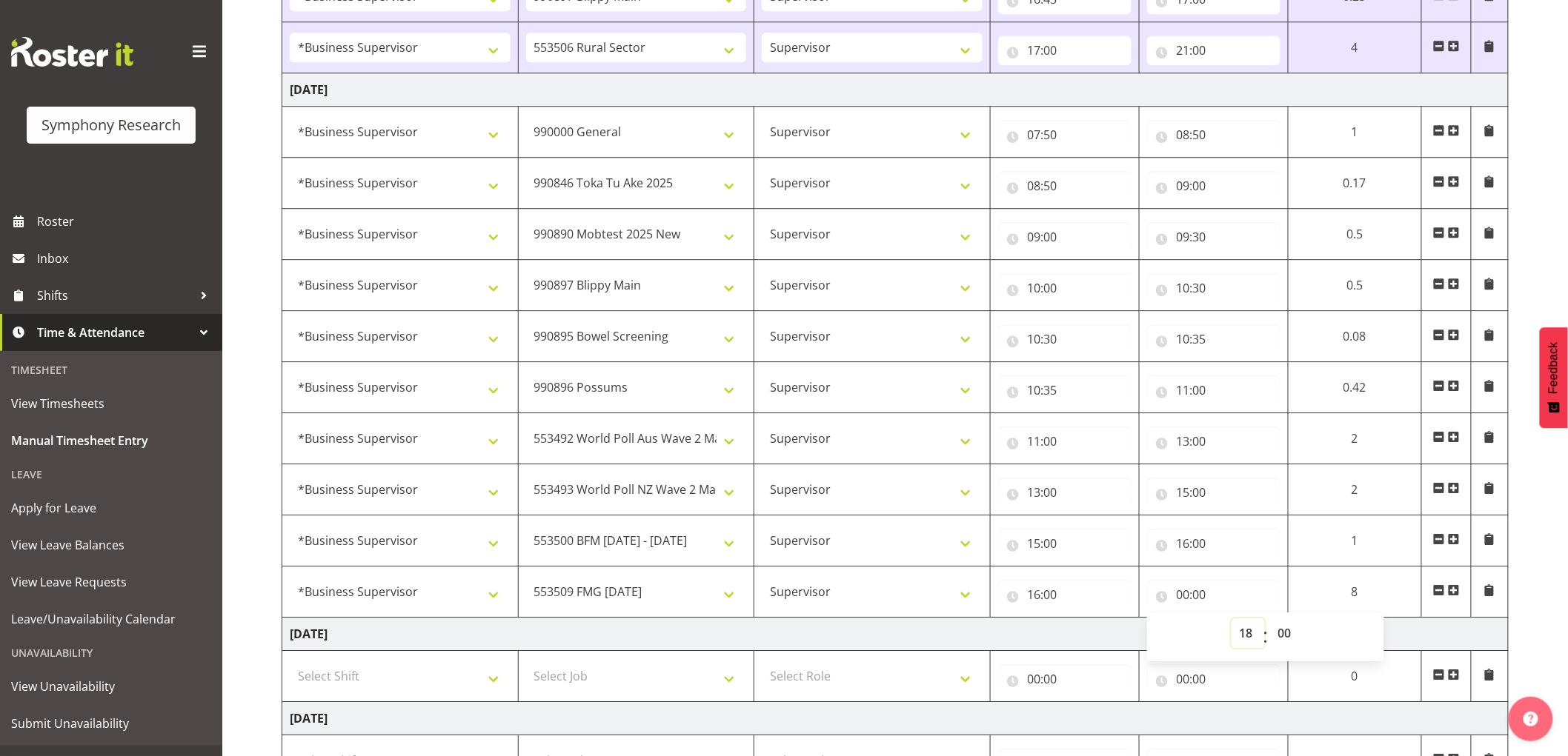
type input "18:00"
click at [1281, 621] on select "00 01 02 03 04 05 06 07 08 09 10 11 12 13 14 15 16 17 18 19 20 21 22 23 24 25 2…" at bounding box center [1286, 633] width 33 height 30
select select "30"
click at [1270, 621] on select "00 01 02 03 04 05 06 07 08 09 10 11 12 13 14 15 16 17 18 19 20 21 22 23 24 25 2…" at bounding box center [1286, 633] width 33 height 30
type input "18:30"
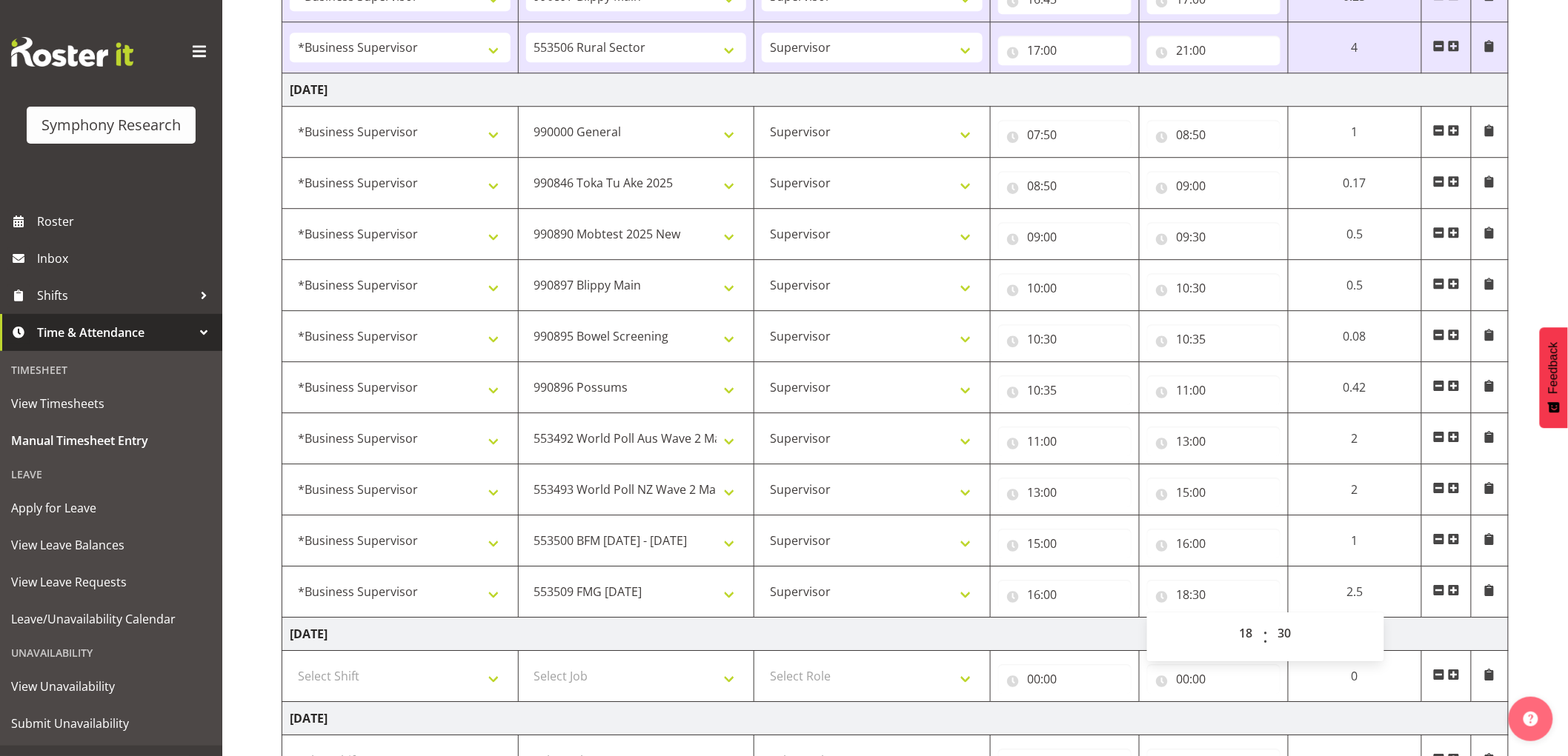
drag, startPoint x: 906, startPoint y: 658, endPoint x: 989, endPoint y: 634, distance: 86.4
click at [908, 658] on td "Select Role Supervisor Interviewing Briefing" at bounding box center [873, 677] width 236 height 51
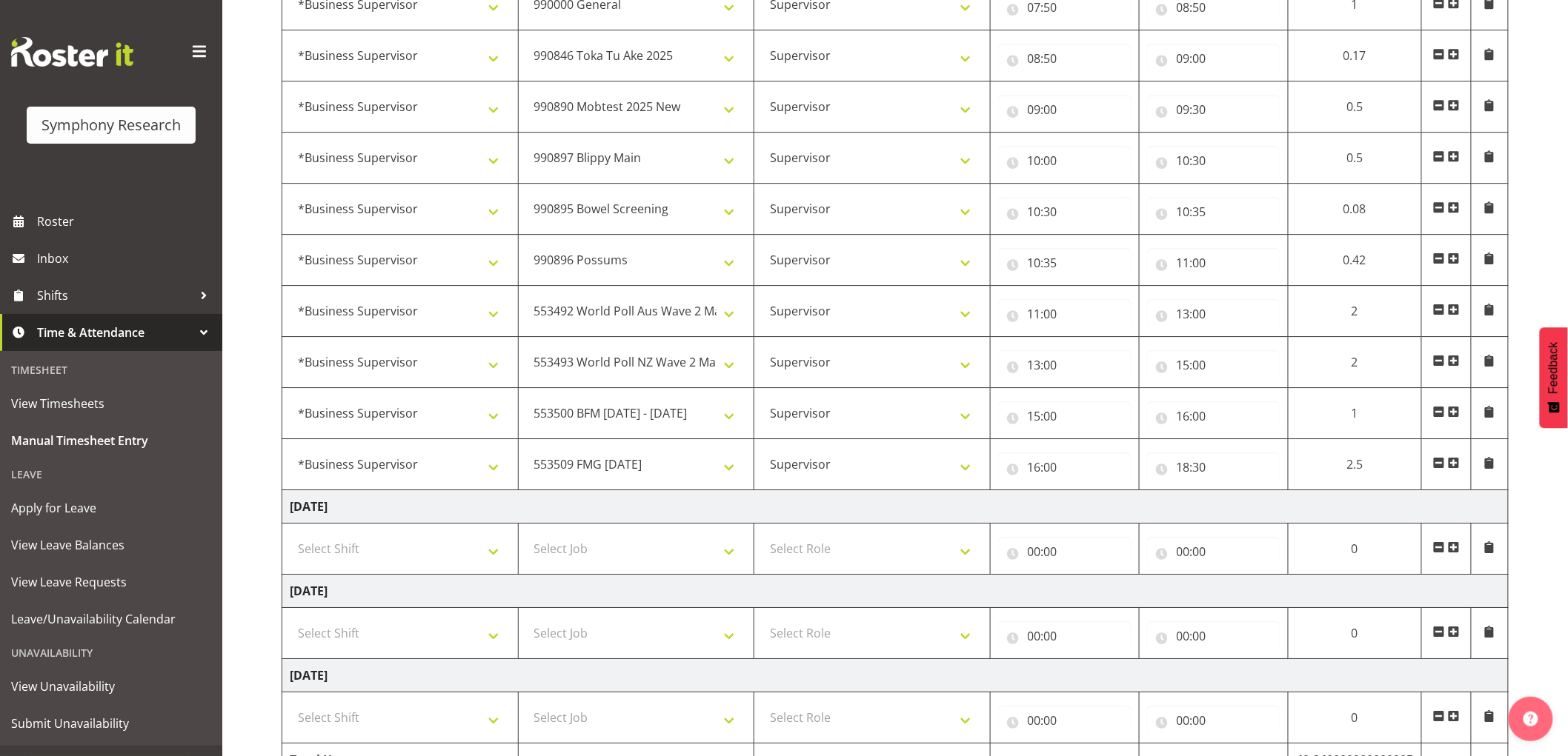
scroll to position [1906, 0]
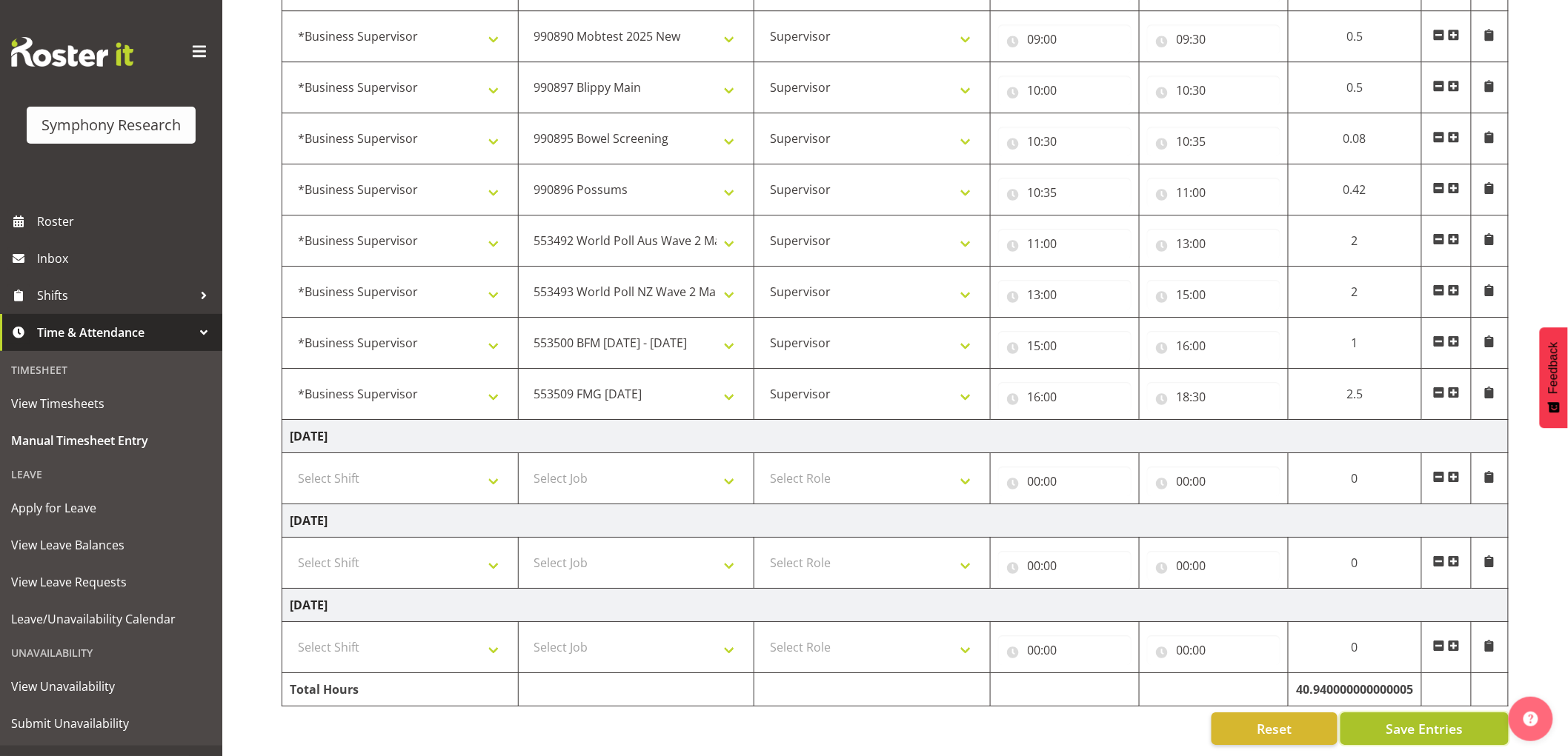
click at [1447, 720] on span "Save Entries" at bounding box center [1424, 729] width 77 height 19
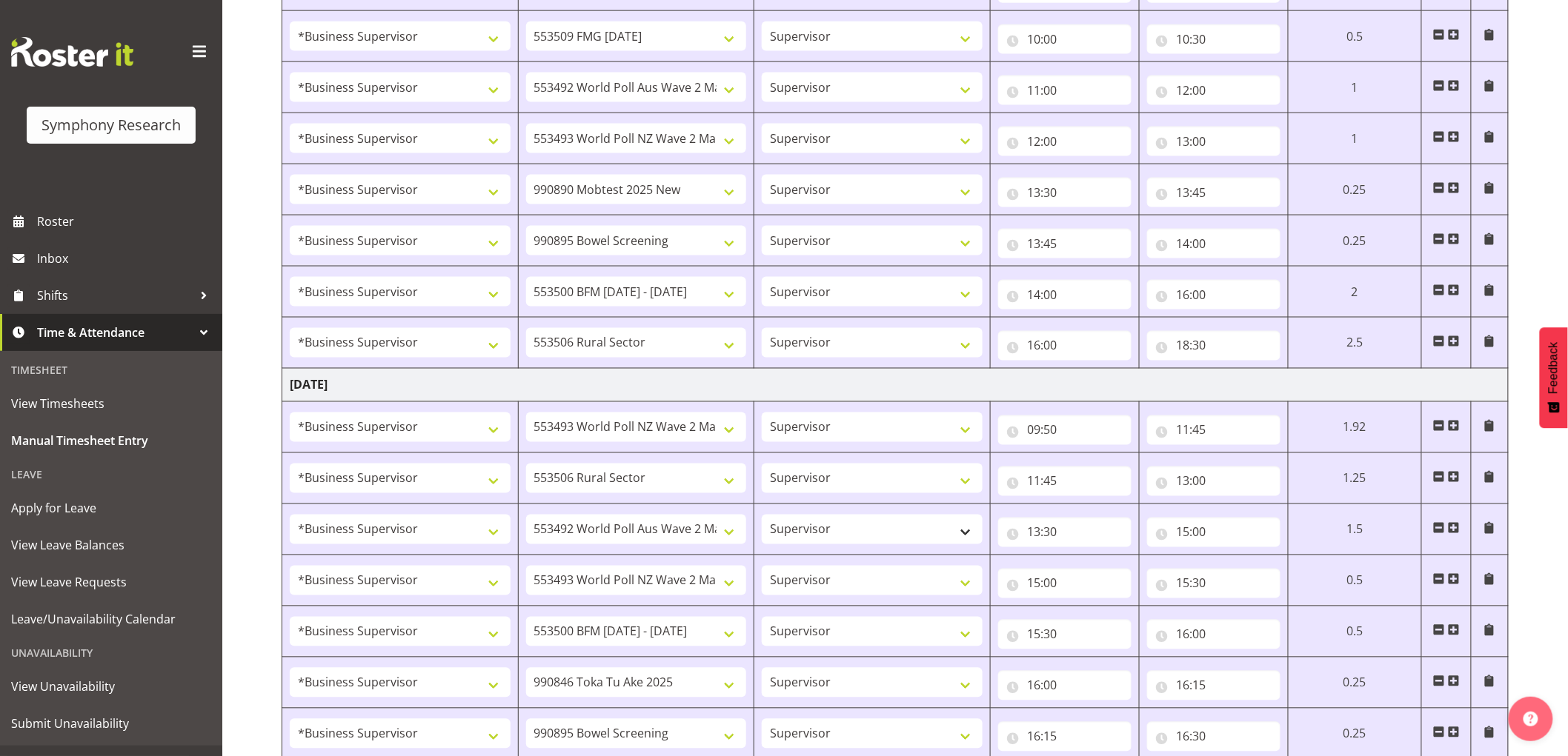
scroll to position [671, 0]
